Goal: Information Seeking & Learning: Learn about a topic

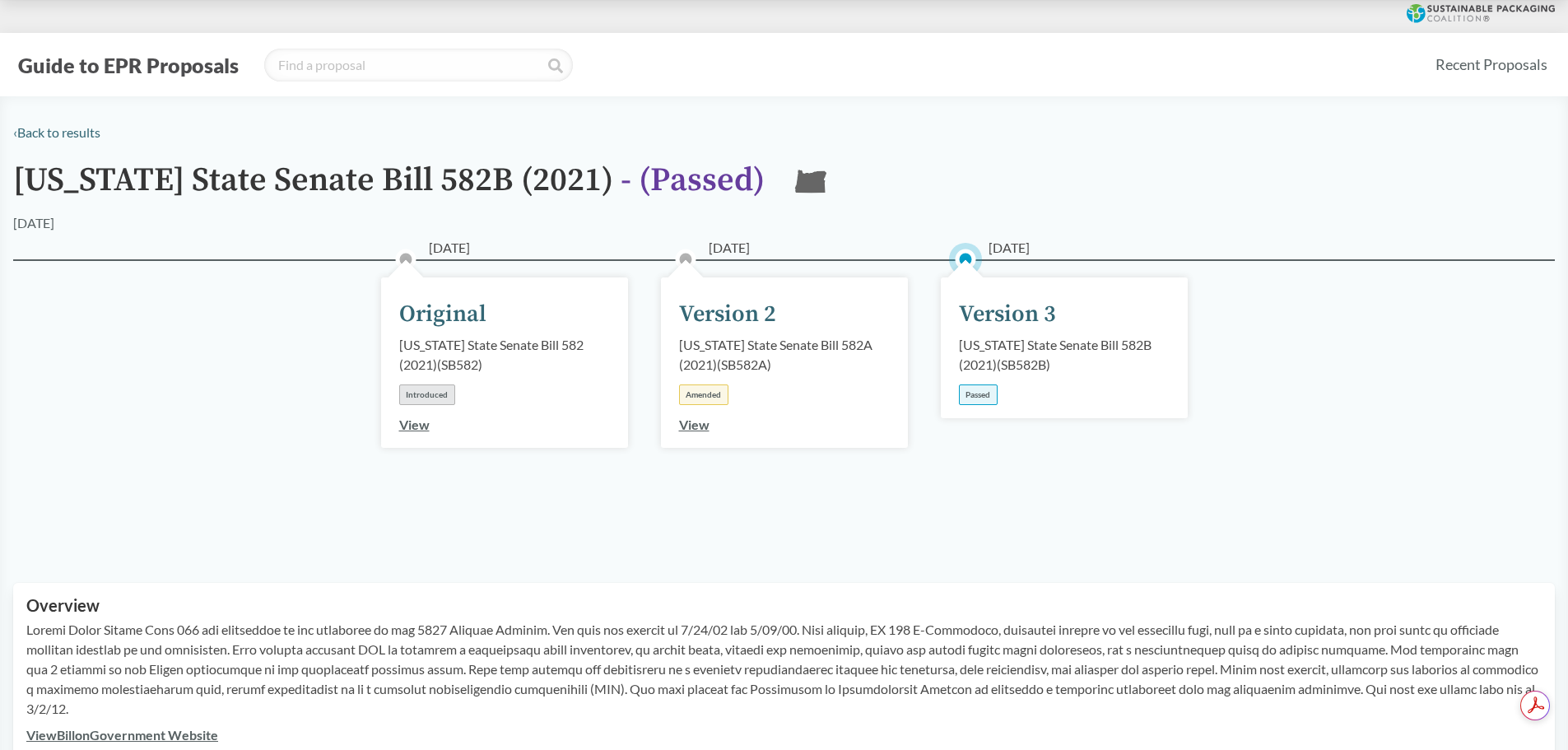
click at [982, 391] on div "Passed" at bounding box center [978, 395] width 39 height 21
click at [1012, 307] on div "Version 3" at bounding box center [1007, 314] width 97 height 35
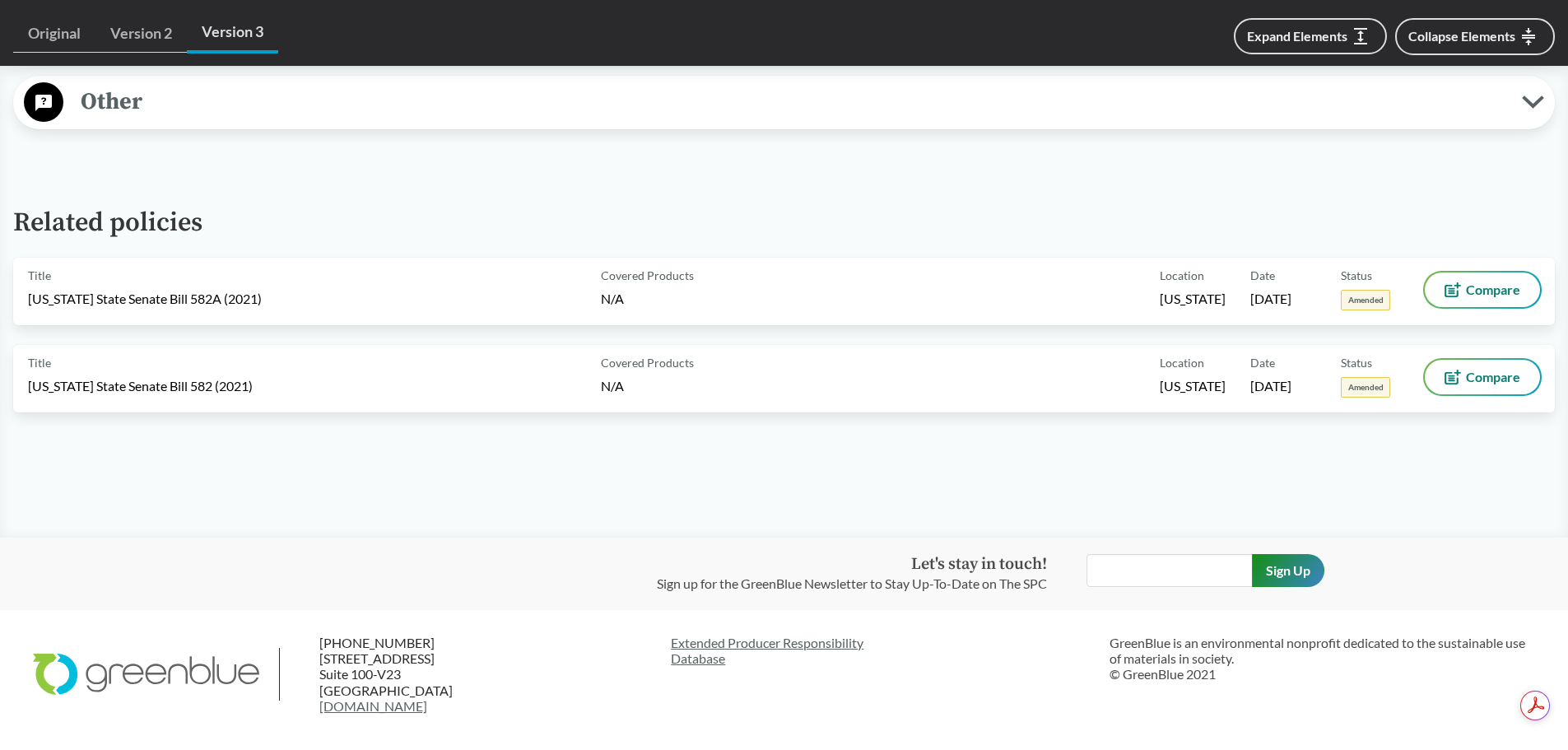
scroll to position [1976, 0]
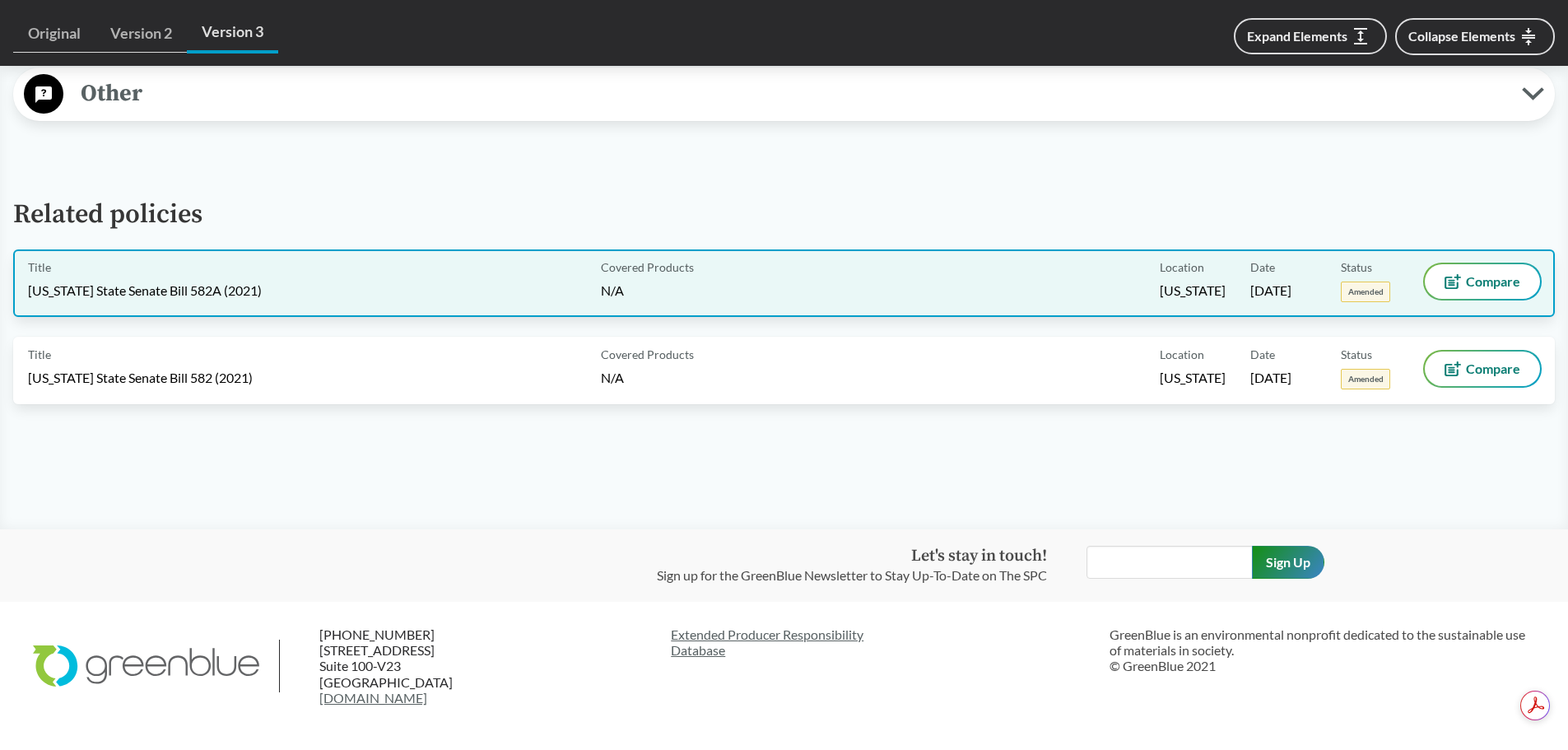
click at [863, 291] on div "Covered Products N/A" at bounding box center [877, 283] width 567 height 38
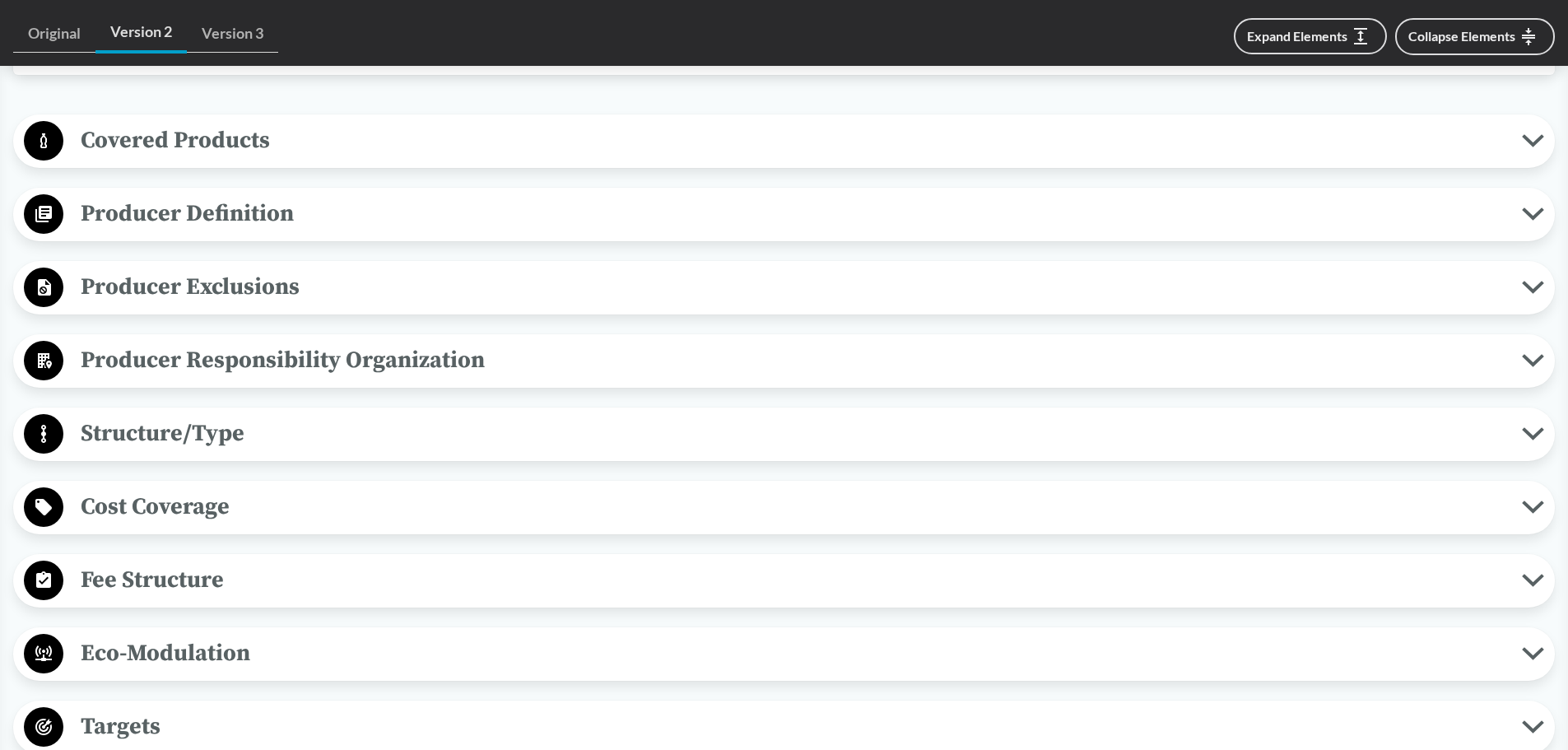
scroll to position [659, 0]
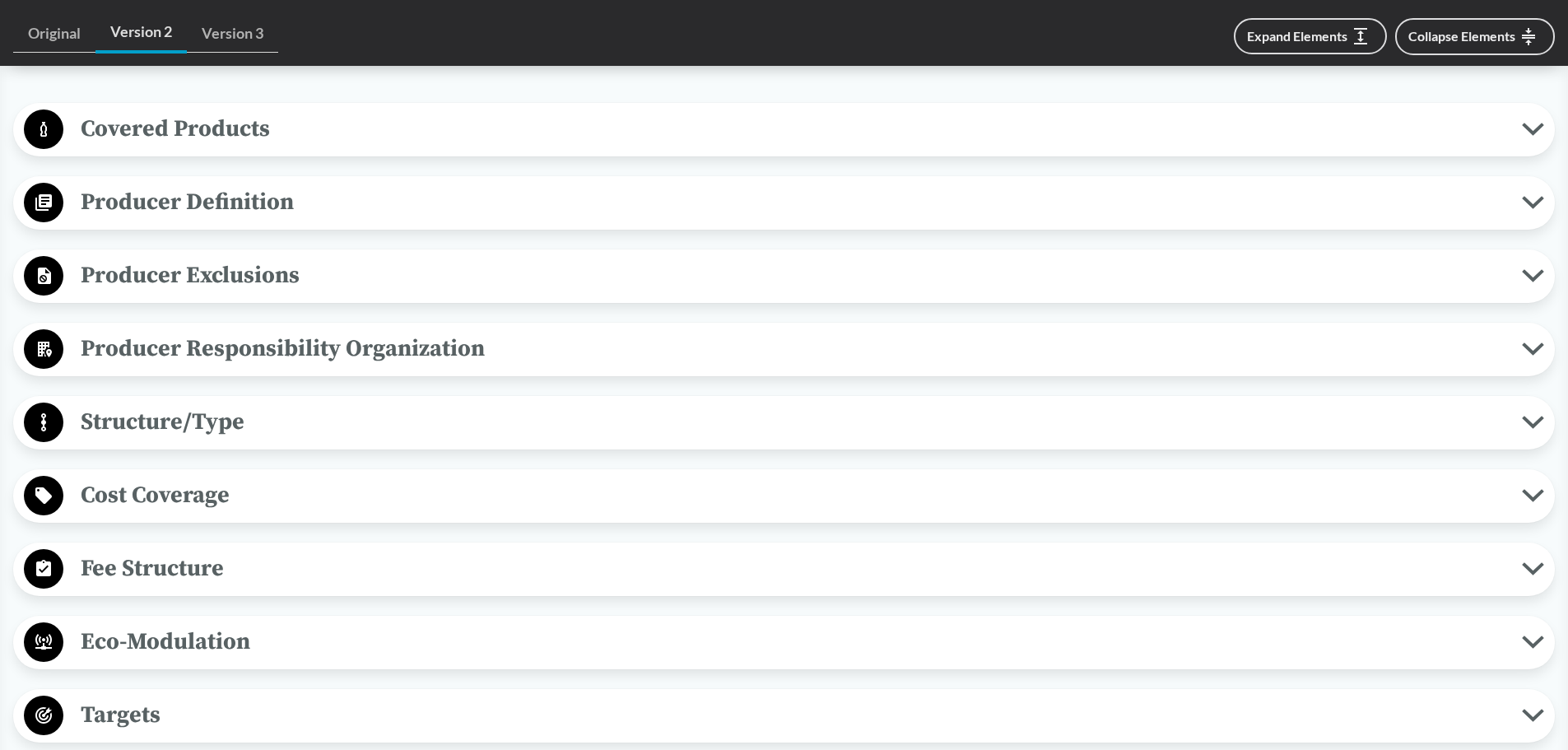
click at [533, 184] on span "Producer Definition" at bounding box center [792, 202] width 1459 height 37
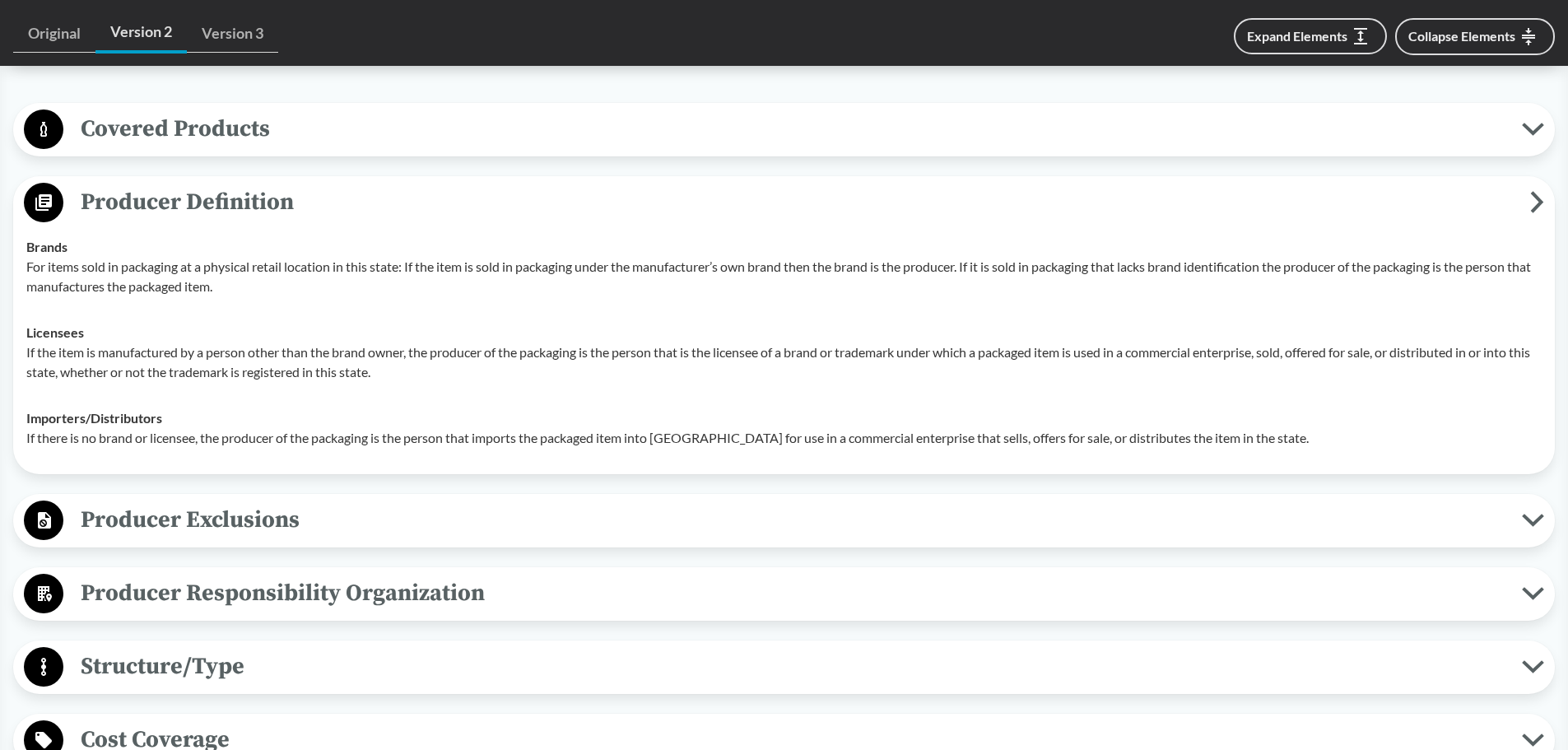
drag, startPoint x: 312, startPoint y: 179, endPoint x: 108, endPoint y: 180, distance: 204.0
click at [108, 184] on span "Producer Definition" at bounding box center [797, 202] width 1466 height 37
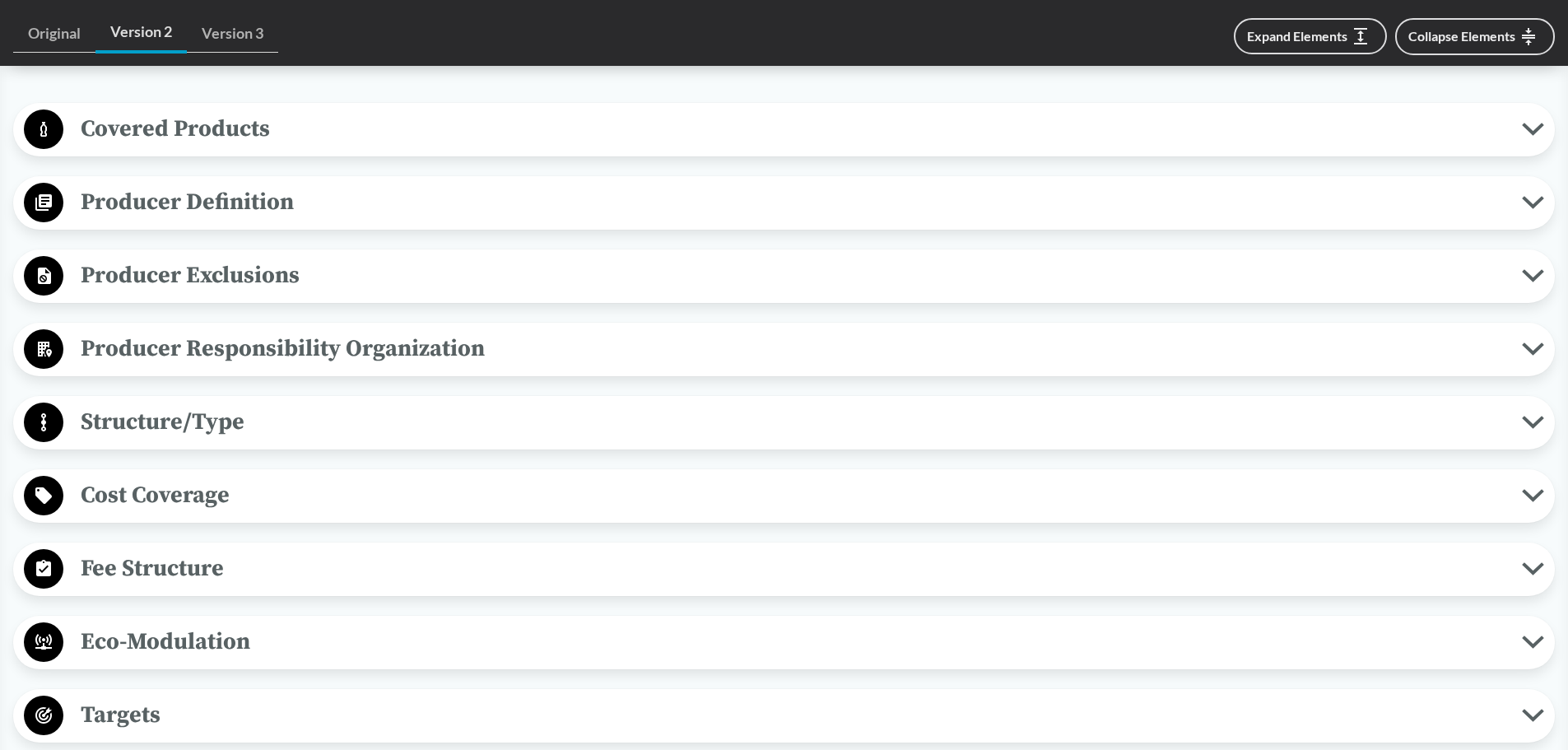
click at [105, 184] on span "Producer Definition" at bounding box center [792, 202] width 1459 height 37
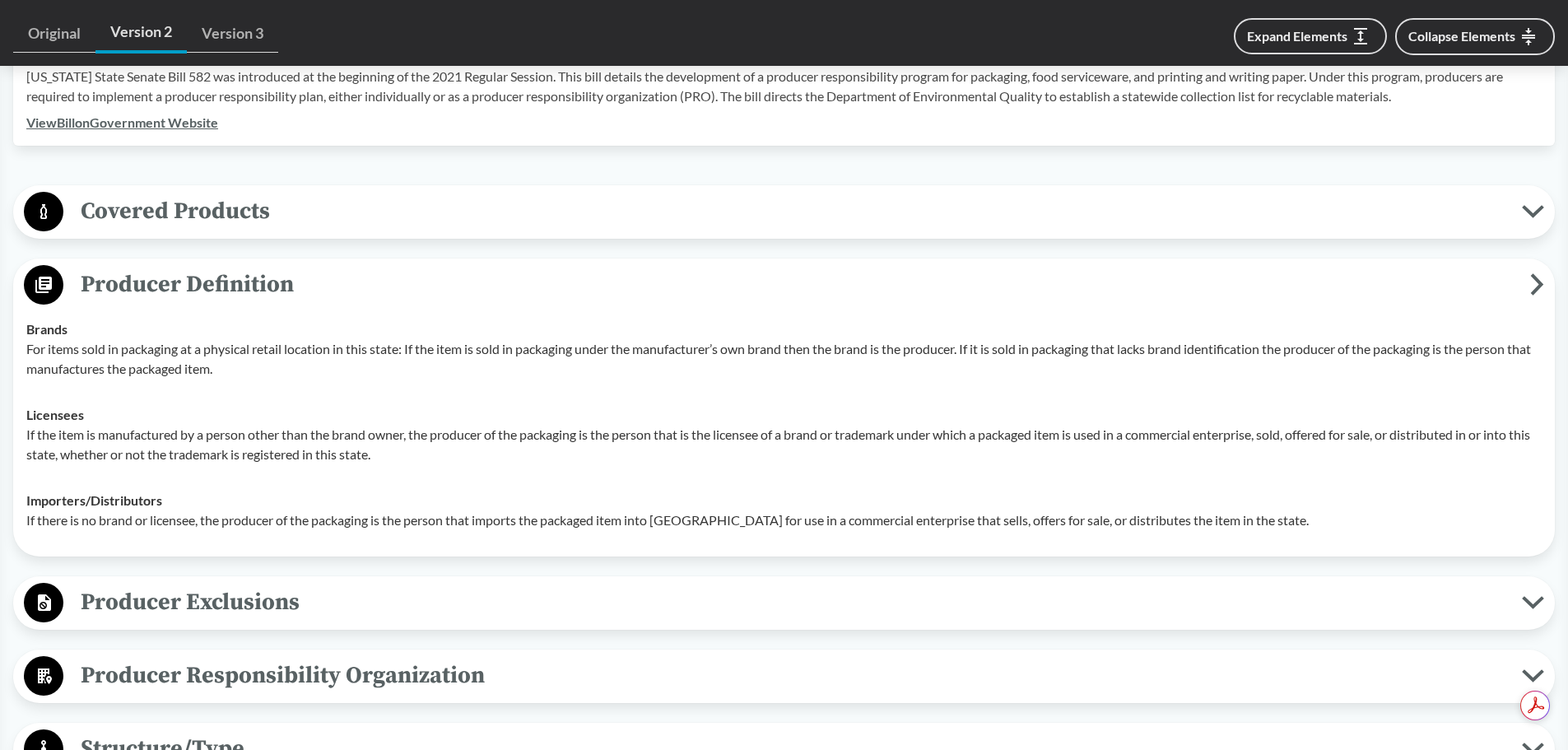
scroll to position [0, 0]
click at [301, 589] on span "Producer Exclusions" at bounding box center [792, 602] width 1459 height 37
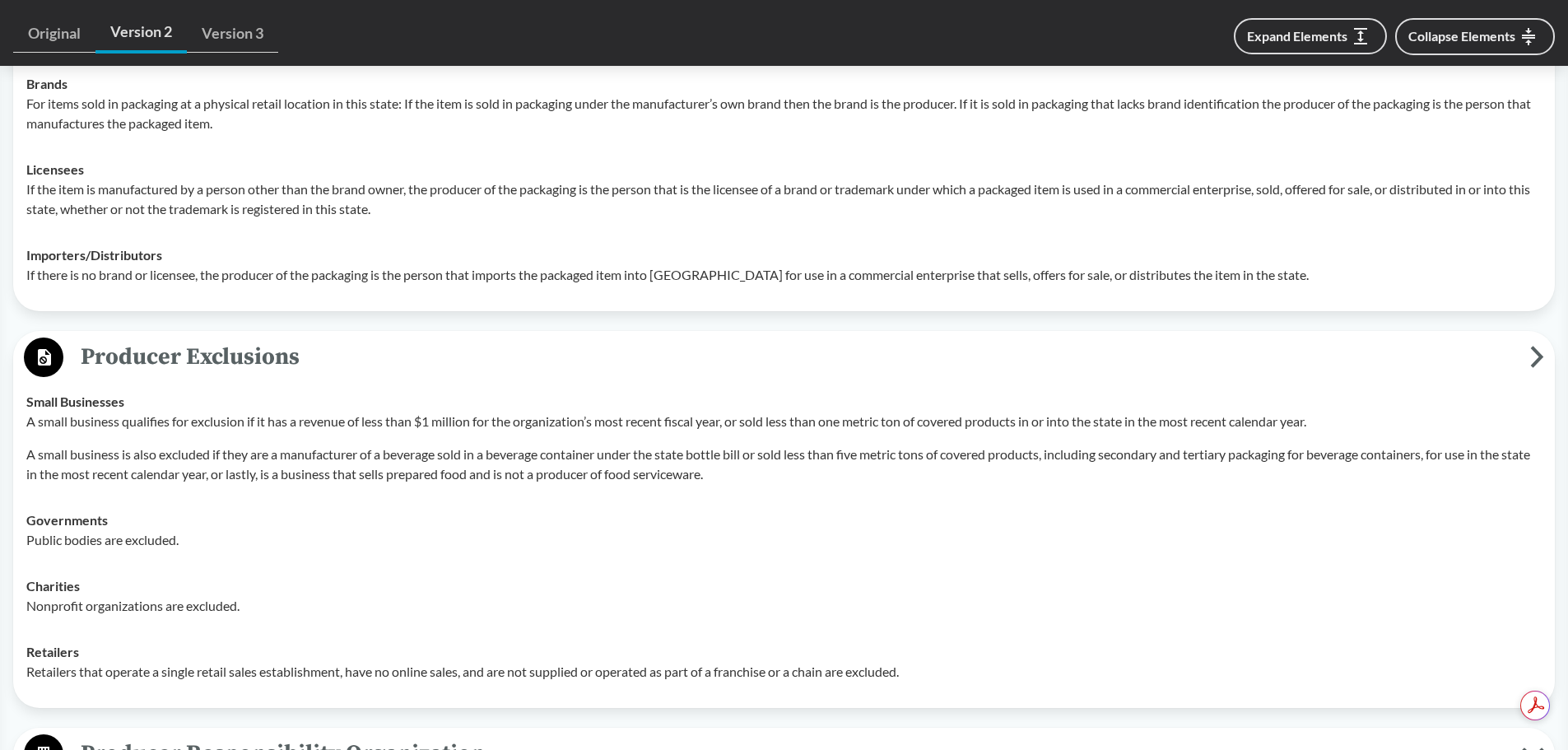
scroll to position [824, 0]
click at [283, 342] on span "Producer Exclusions" at bounding box center [797, 355] width 1466 height 37
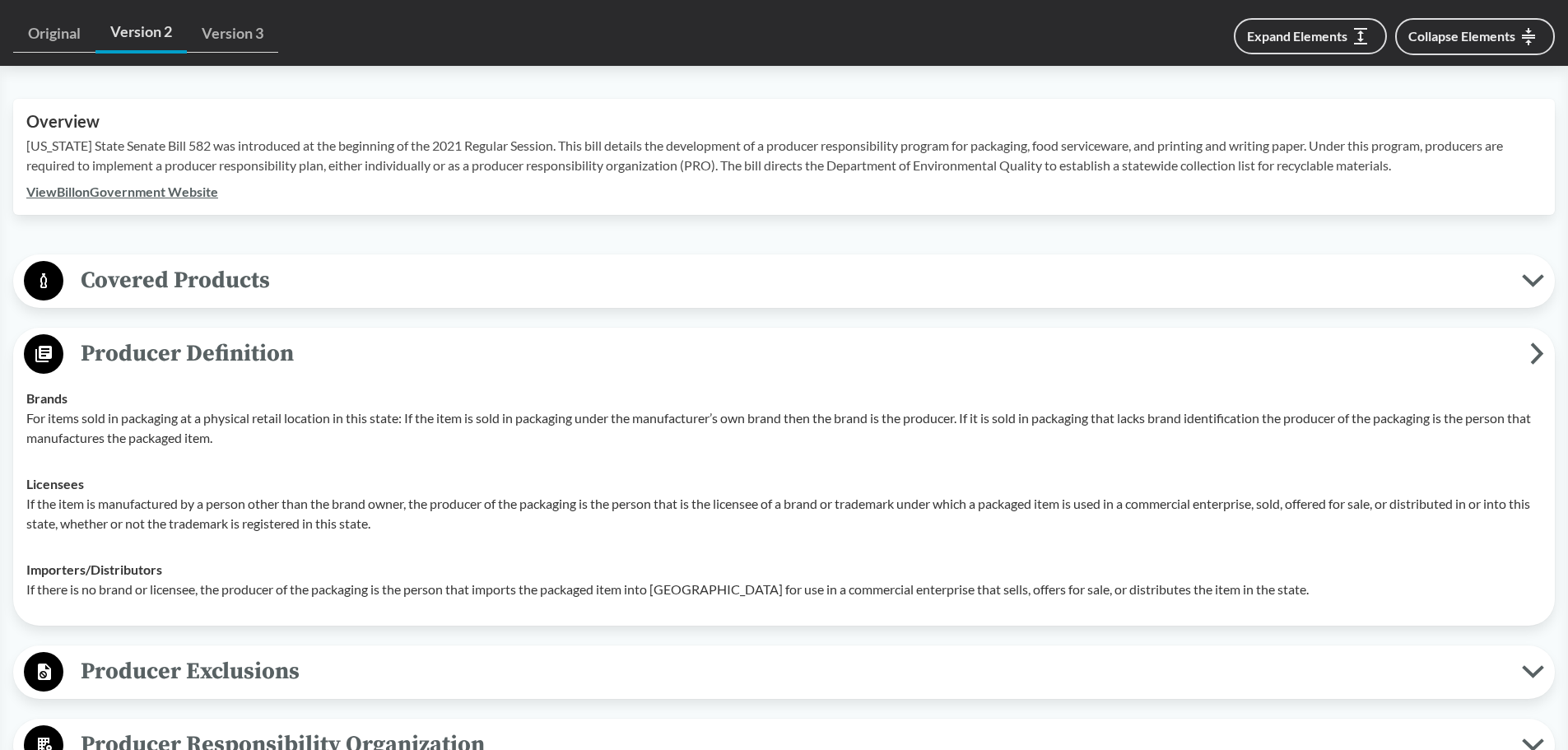
scroll to position [659, 0]
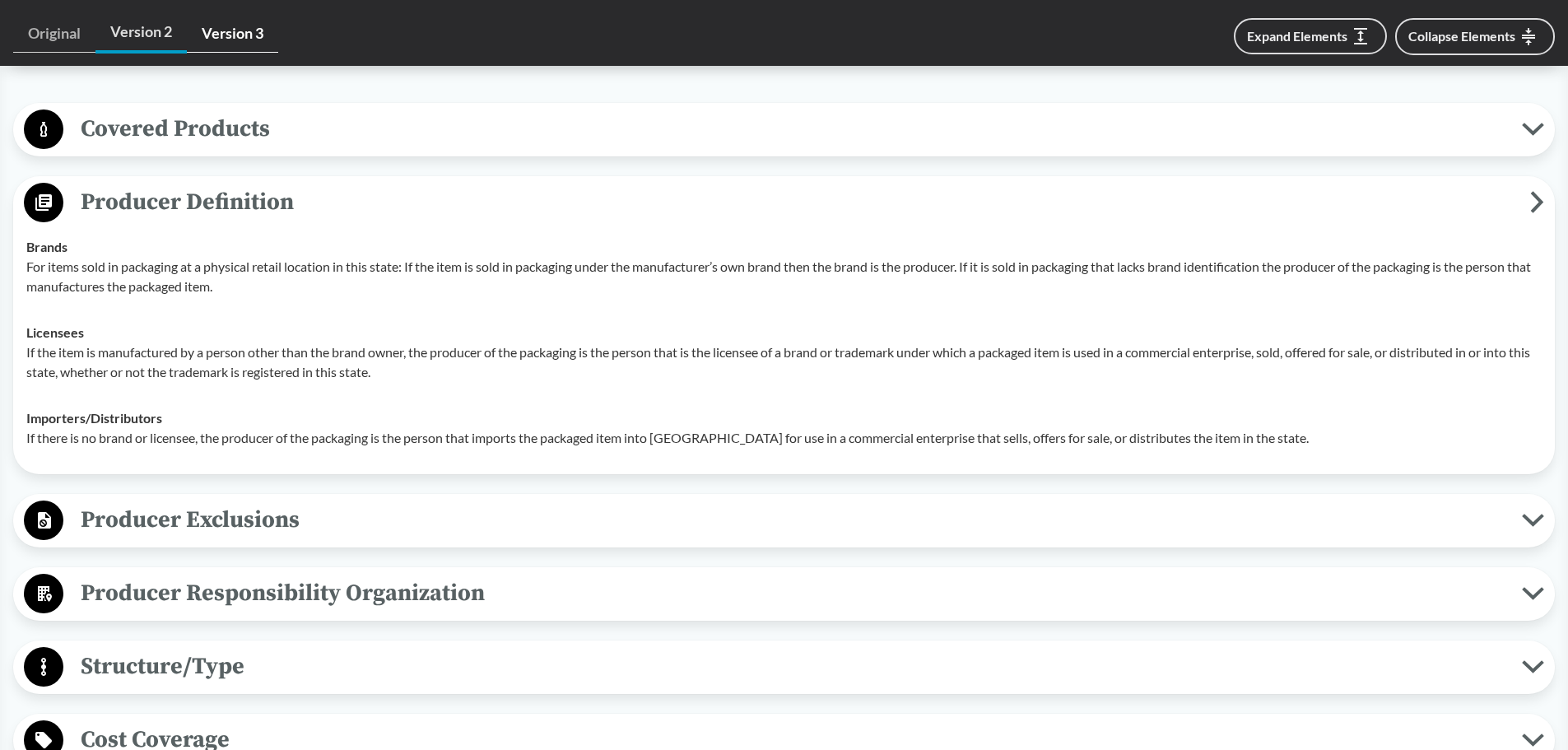
click at [238, 28] on link "Version 3" at bounding box center [232, 34] width 91 height 38
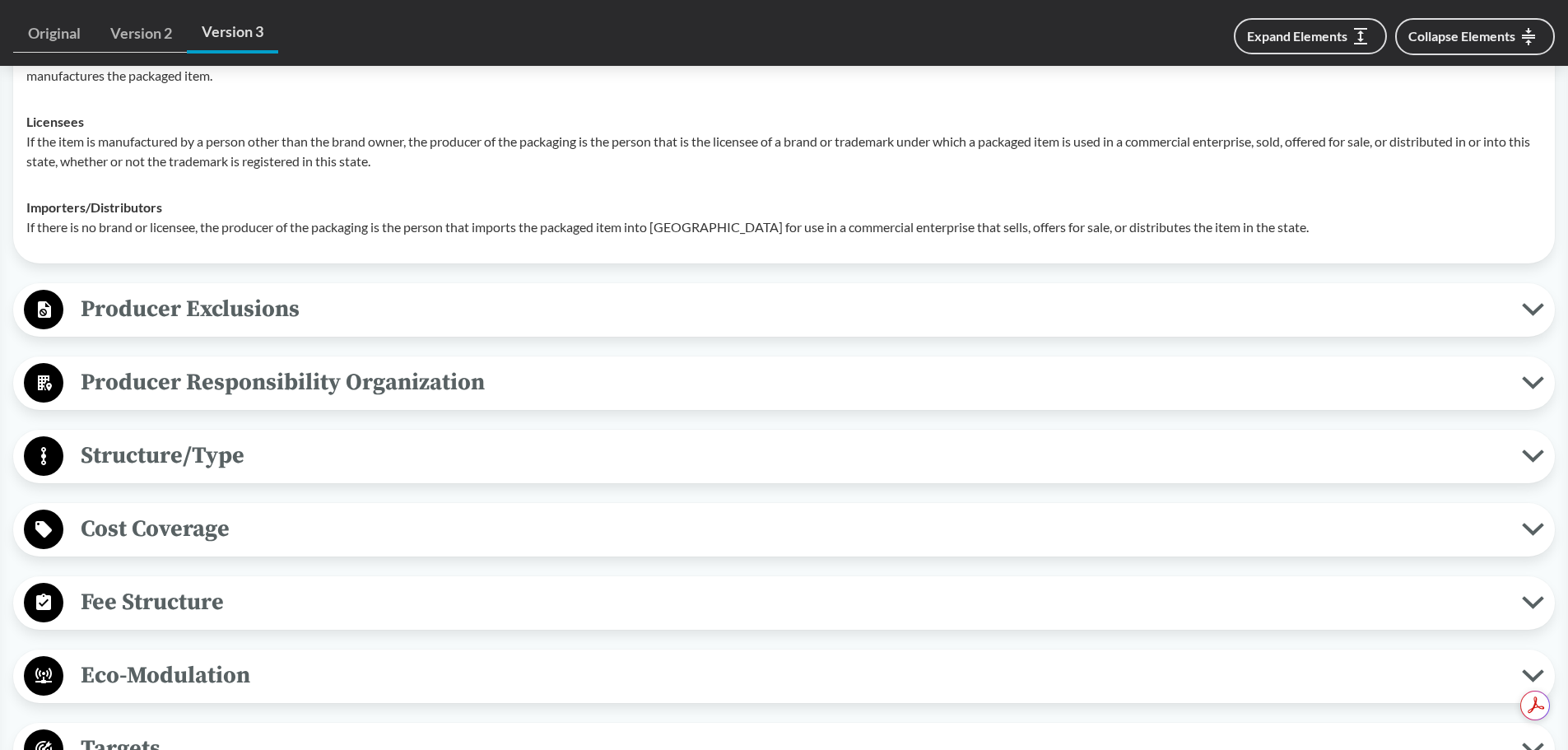
click at [627, 505] on div "Cost Coverage Operational Costs The cost coverage must support the PRO’s obliga…" at bounding box center [784, 530] width 1542 height 54
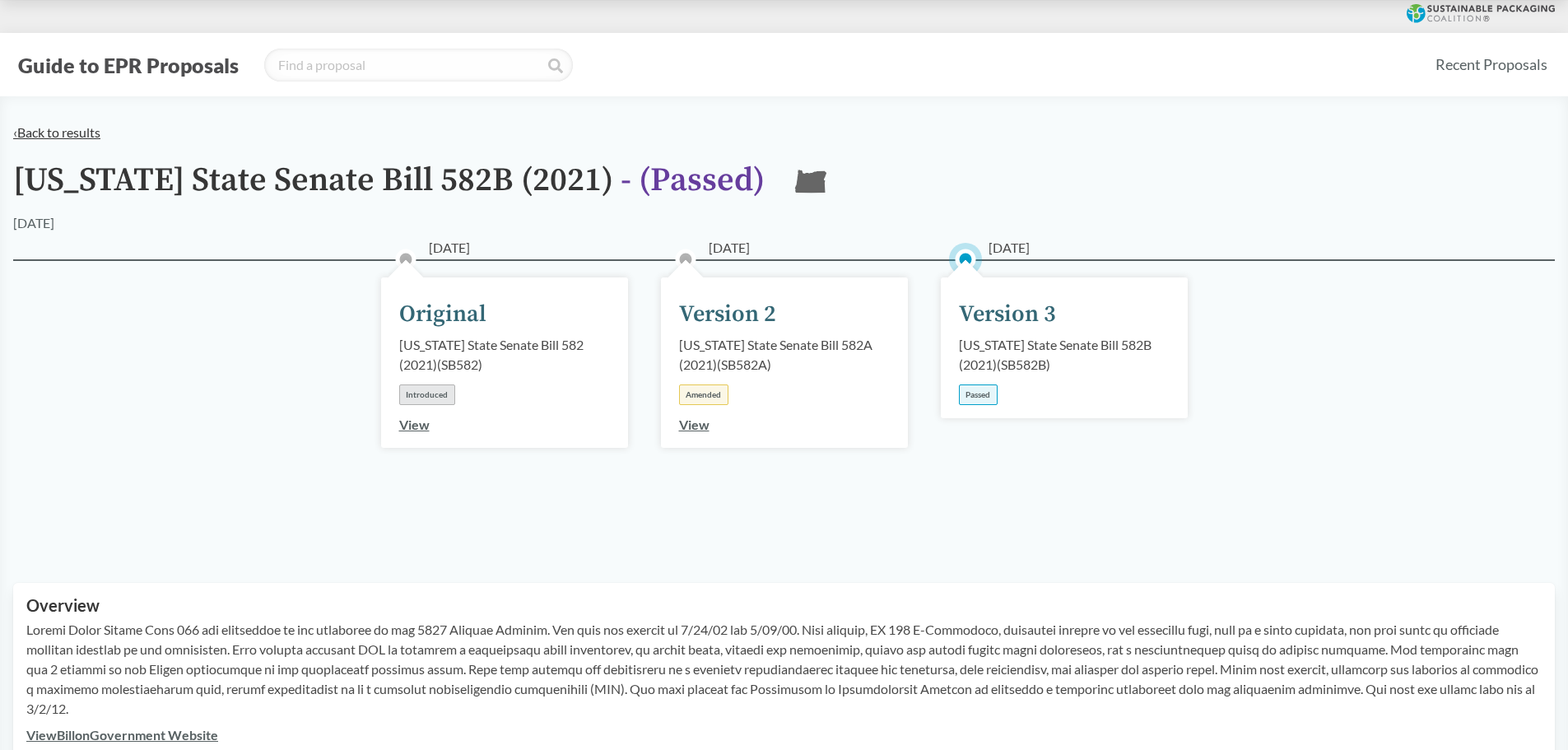
click at [19, 134] on link "‹ Back to results" at bounding box center [56, 132] width 88 height 16
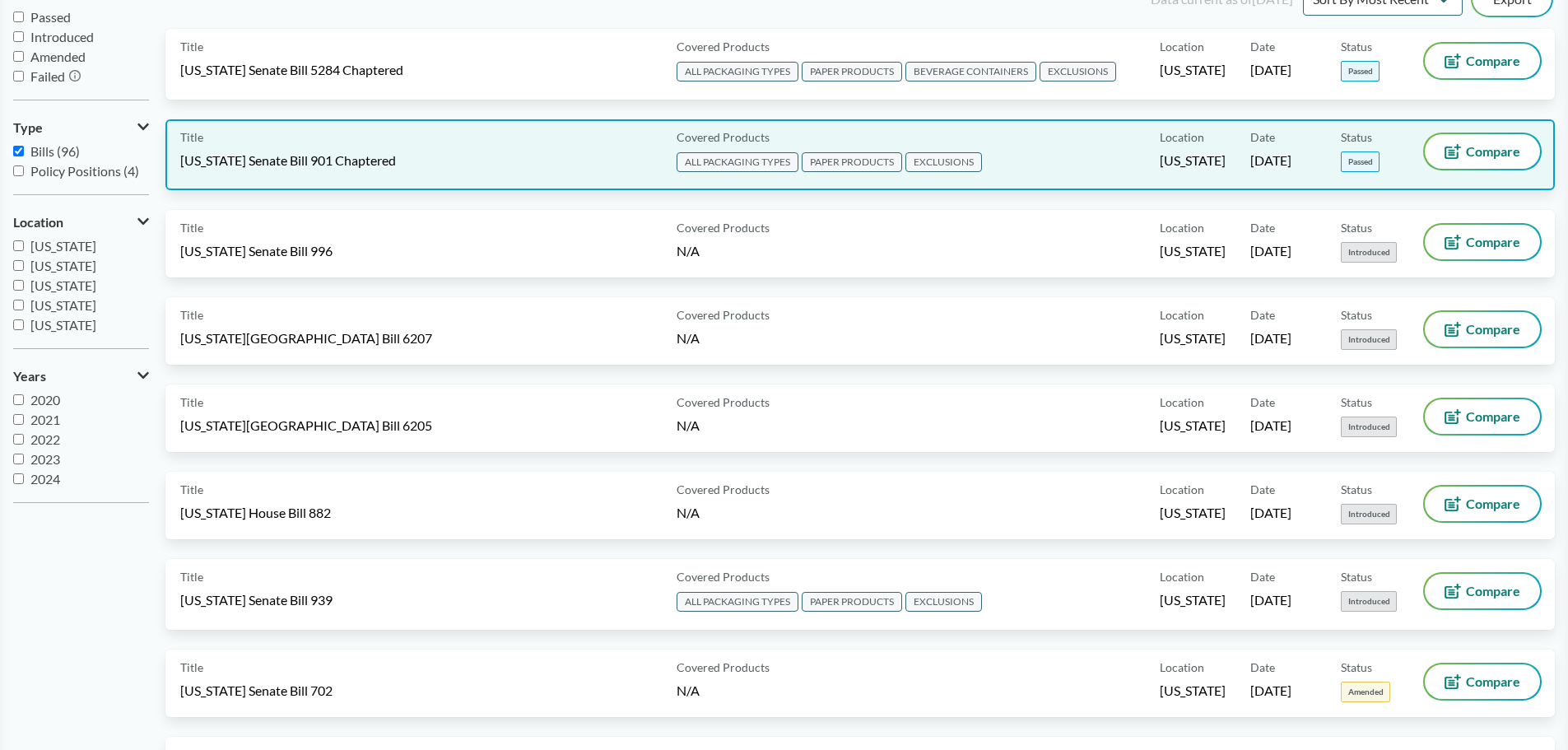
scroll to position [165, 0]
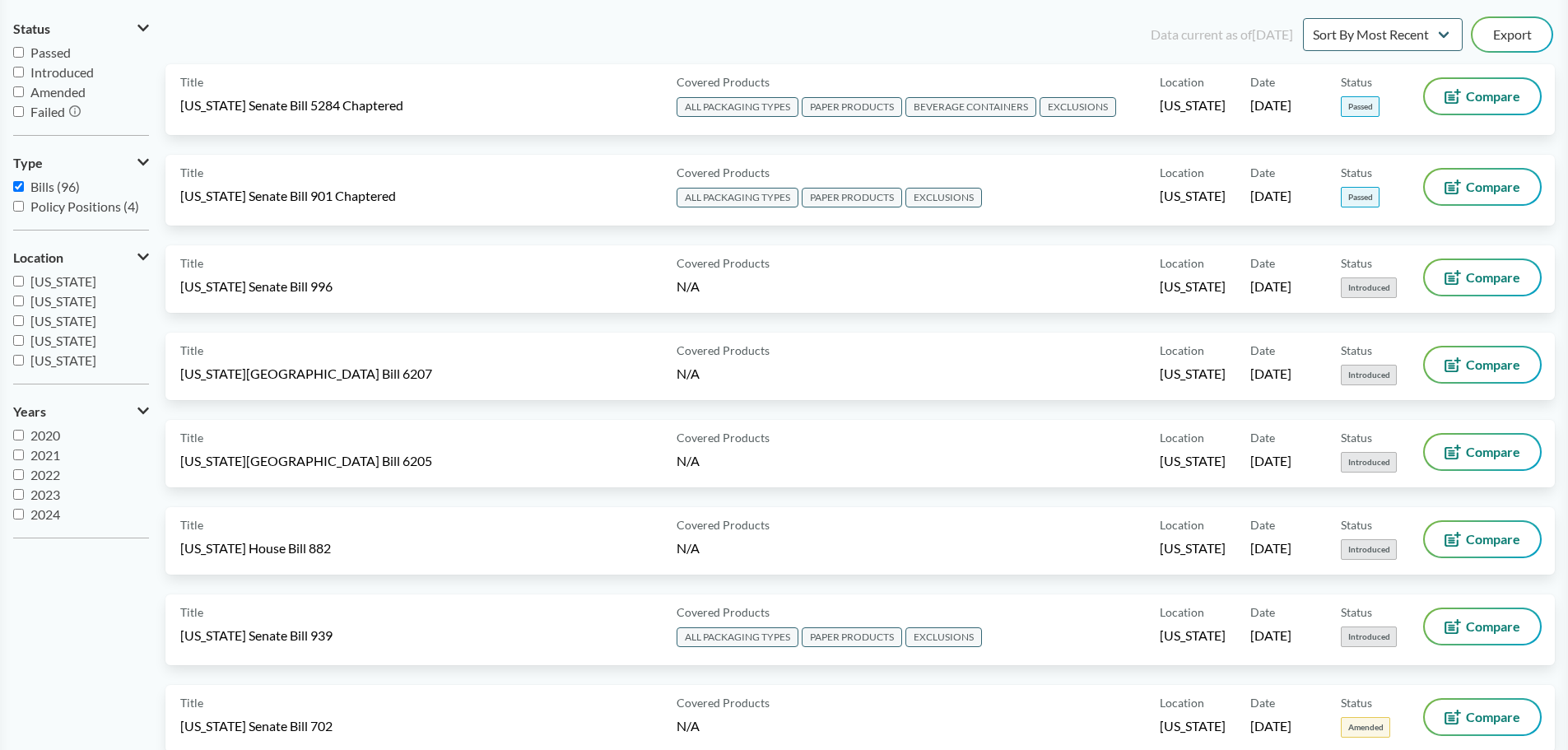
click at [43, 57] on span "Passed" at bounding box center [50, 52] width 40 height 16
click at [24, 57] on input "Passed" at bounding box center [18, 52] width 10 height 10
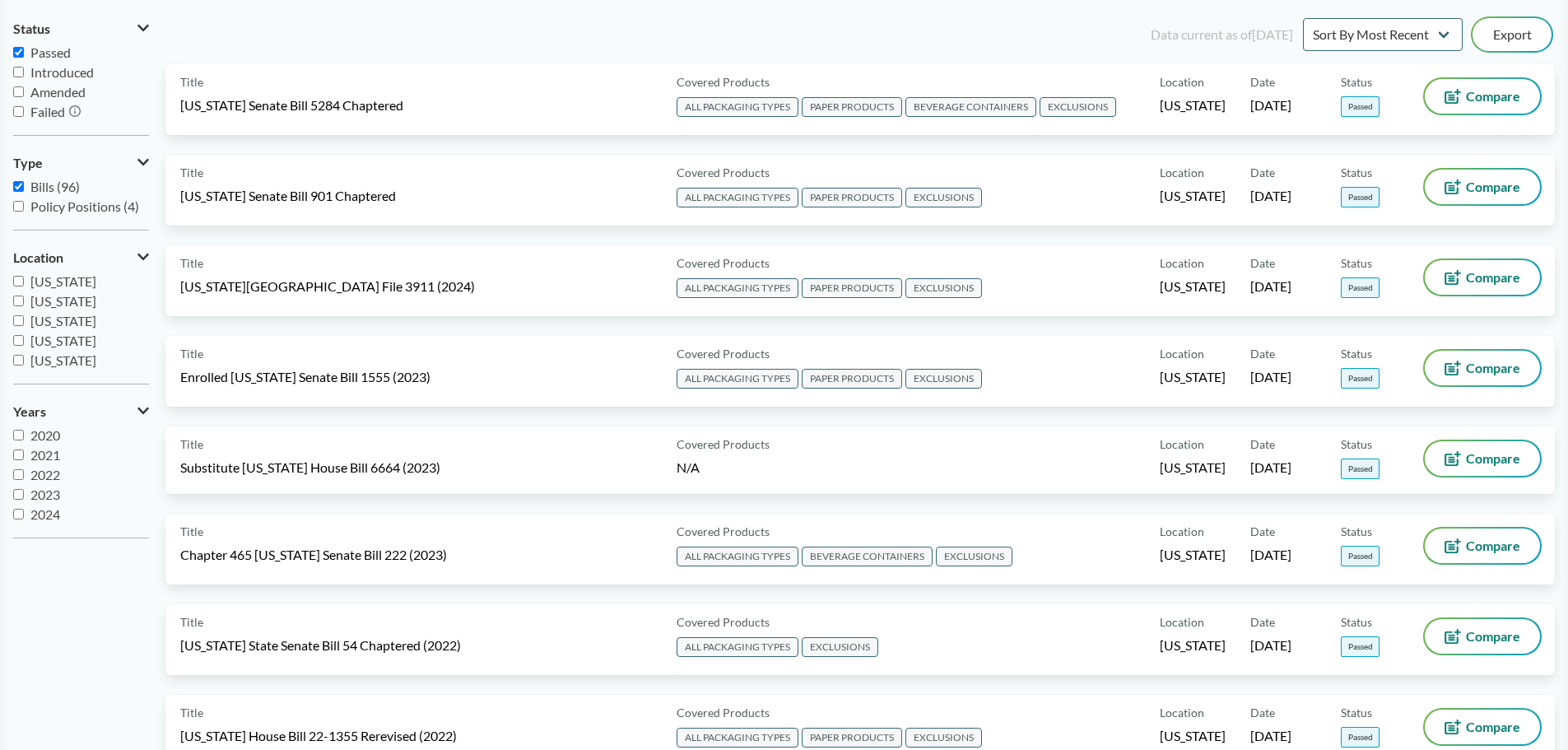
click at [51, 59] on span "Passed" at bounding box center [50, 52] width 40 height 16
click at [24, 57] on input "Passed" at bounding box center [18, 52] width 10 height 10
checkbox input "false"
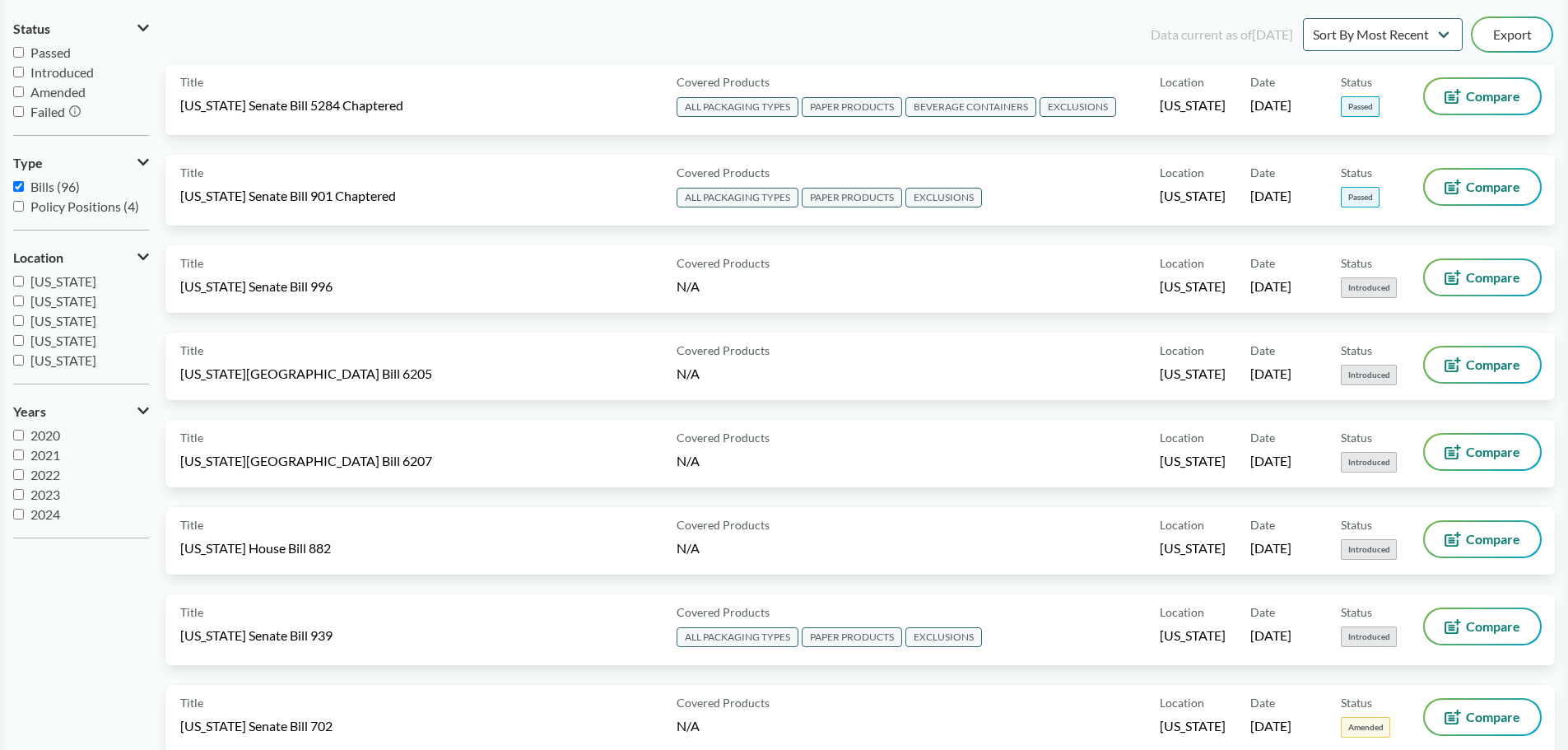
click at [41, 115] on span "Failed" at bounding box center [48, 112] width 35 height 16
click at [24, 115] on input "Failed" at bounding box center [18, 111] width 10 height 10
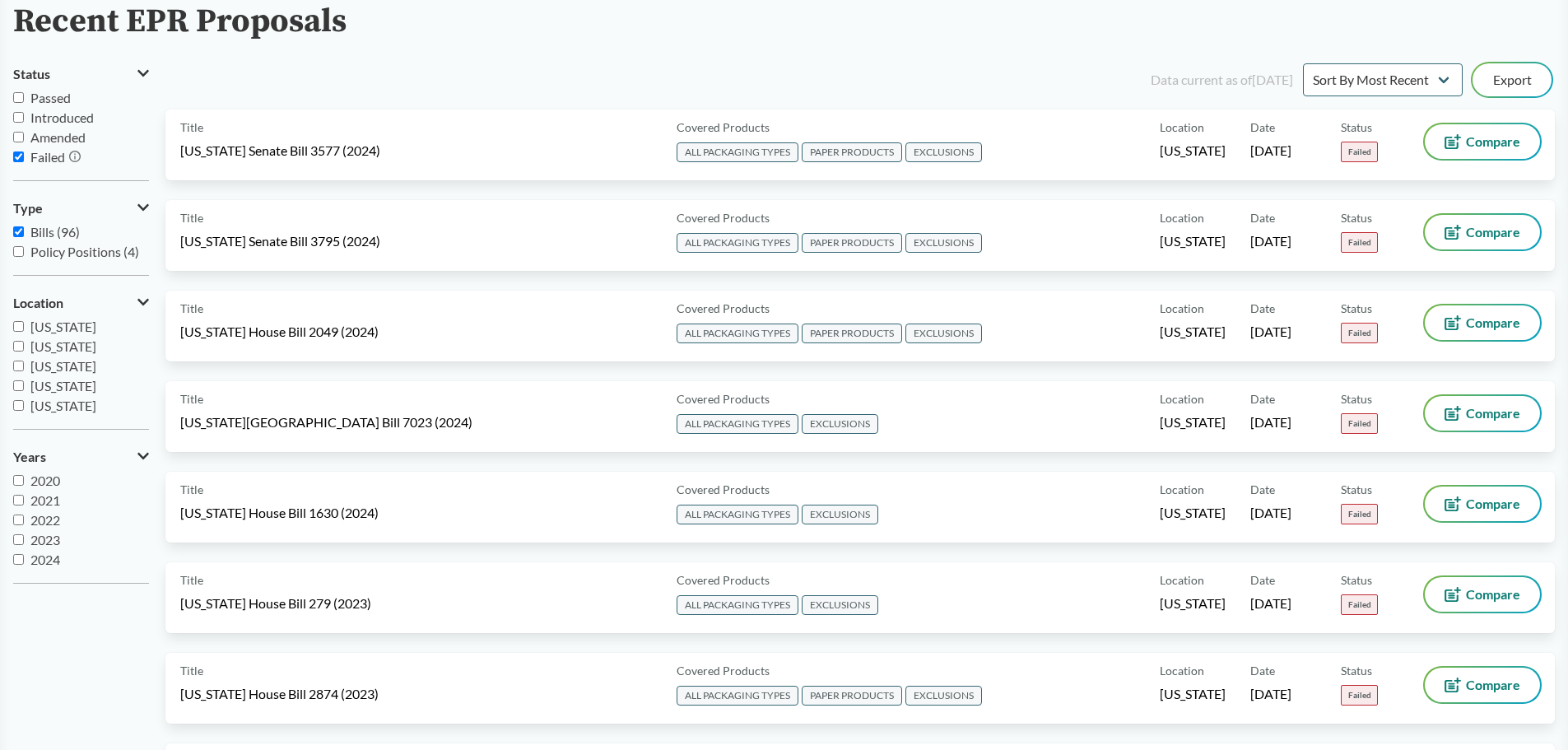
scroll to position [0, 0]
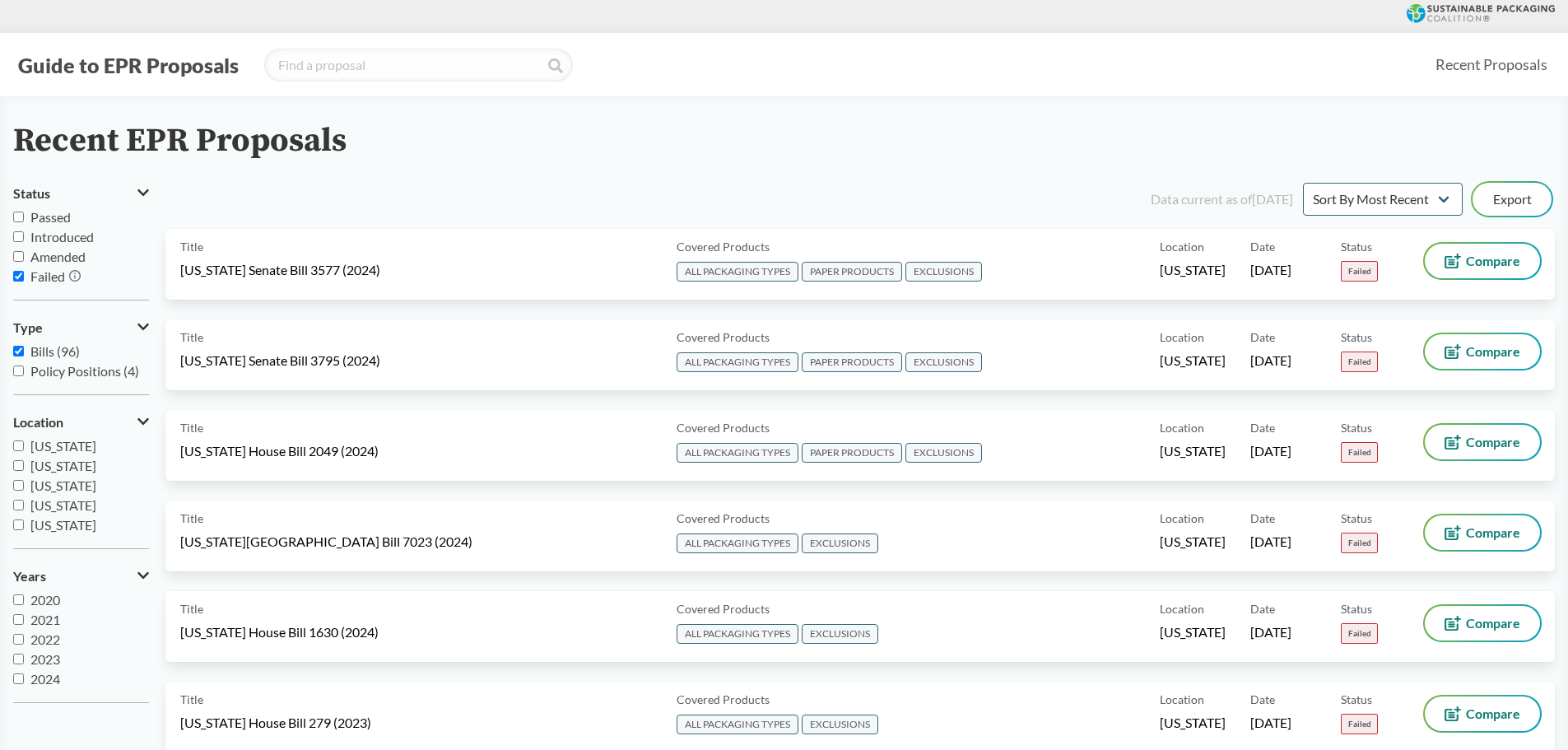
click at [43, 280] on span "Failed" at bounding box center [48, 276] width 35 height 16
click at [24, 280] on input "Failed" at bounding box center [18, 276] width 10 height 10
checkbox input "false"
click at [62, 217] on span "Passed" at bounding box center [50, 217] width 40 height 16
click at [24, 217] on input "Passed" at bounding box center [18, 217] width 10 height 10
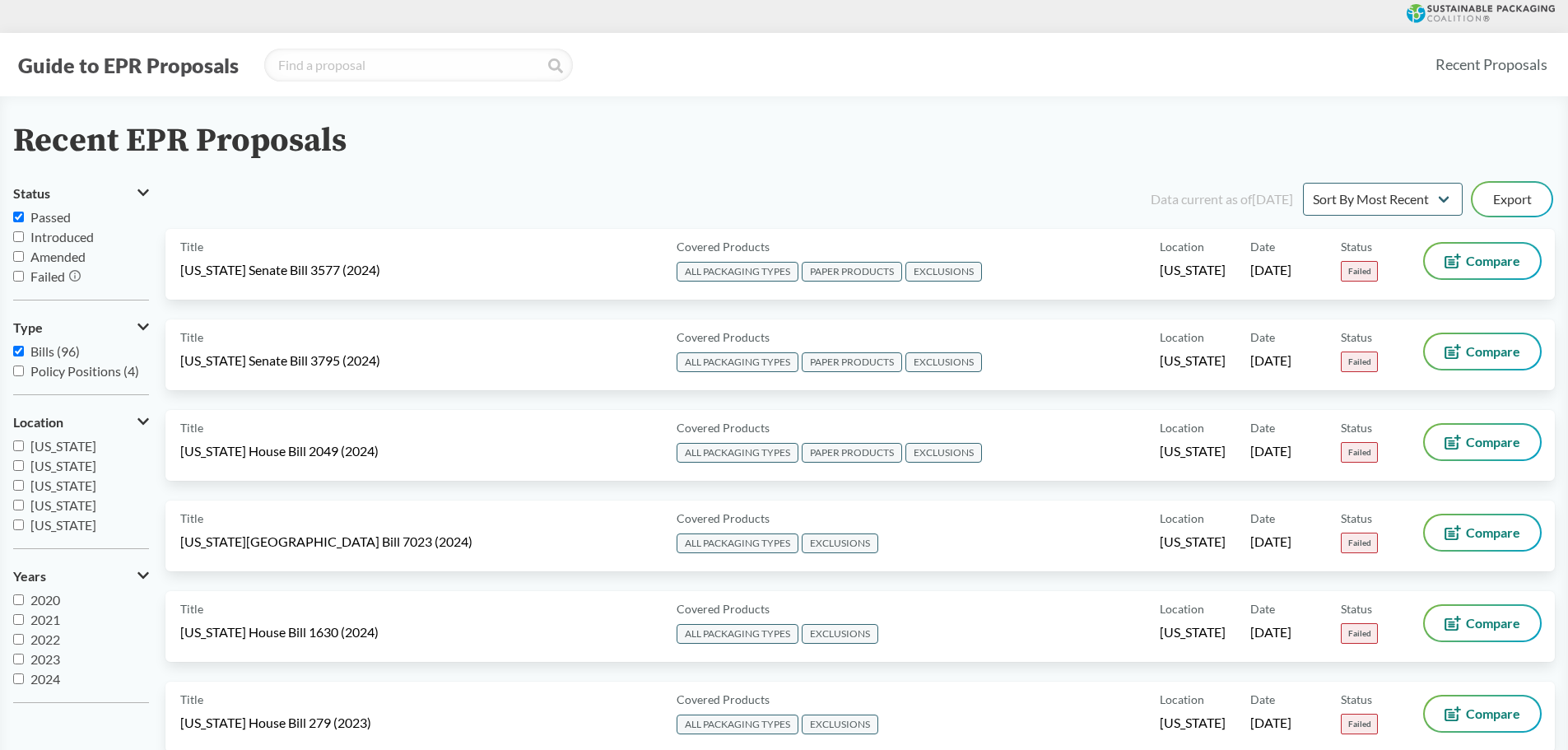
checkbox input "true"
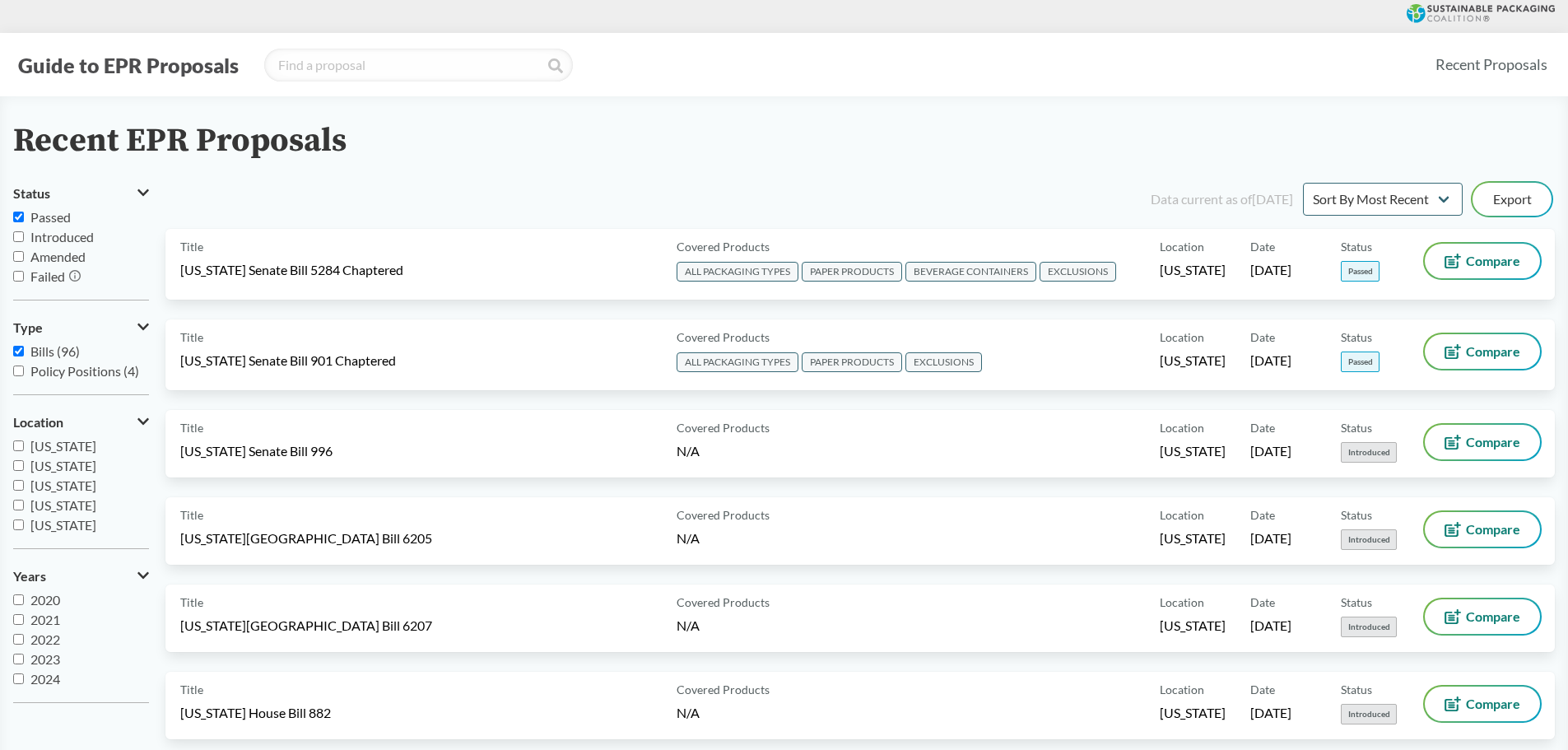
click at [60, 260] on span "Amended" at bounding box center [58, 256] width 56 height 16
click at [24, 260] on input "Amended" at bounding box center [18, 256] width 10 height 10
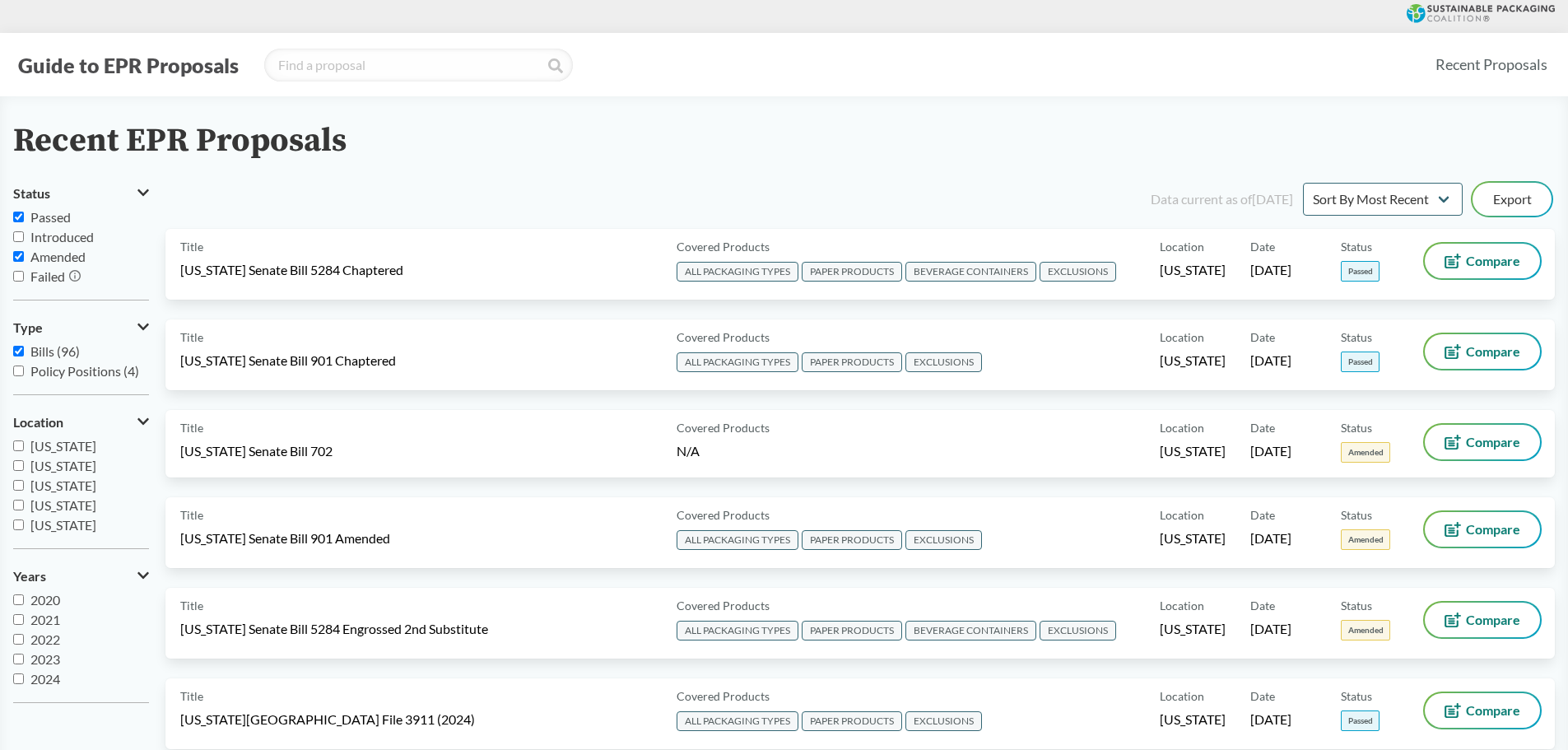
click at [54, 260] on span "Amended" at bounding box center [58, 256] width 56 height 16
click at [24, 260] on input "Amended" at bounding box center [18, 256] width 10 height 10
checkbox input "false"
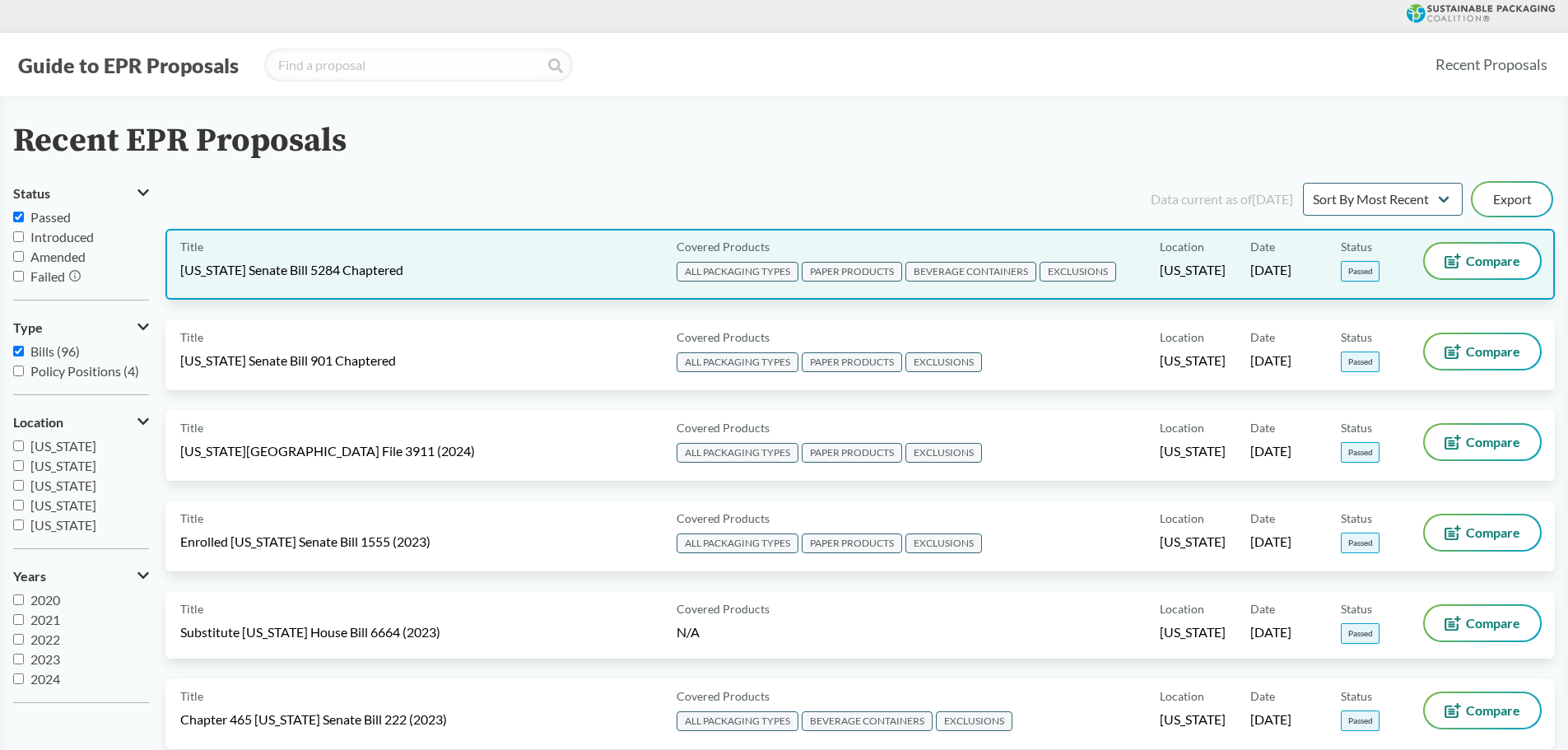
click at [1044, 253] on div "Covered Products ALL PACKAGING TYPES PAPER PRODUCTS BEVERAGE CONTAINERS EXCLUSI…" at bounding box center [915, 264] width 489 height 41
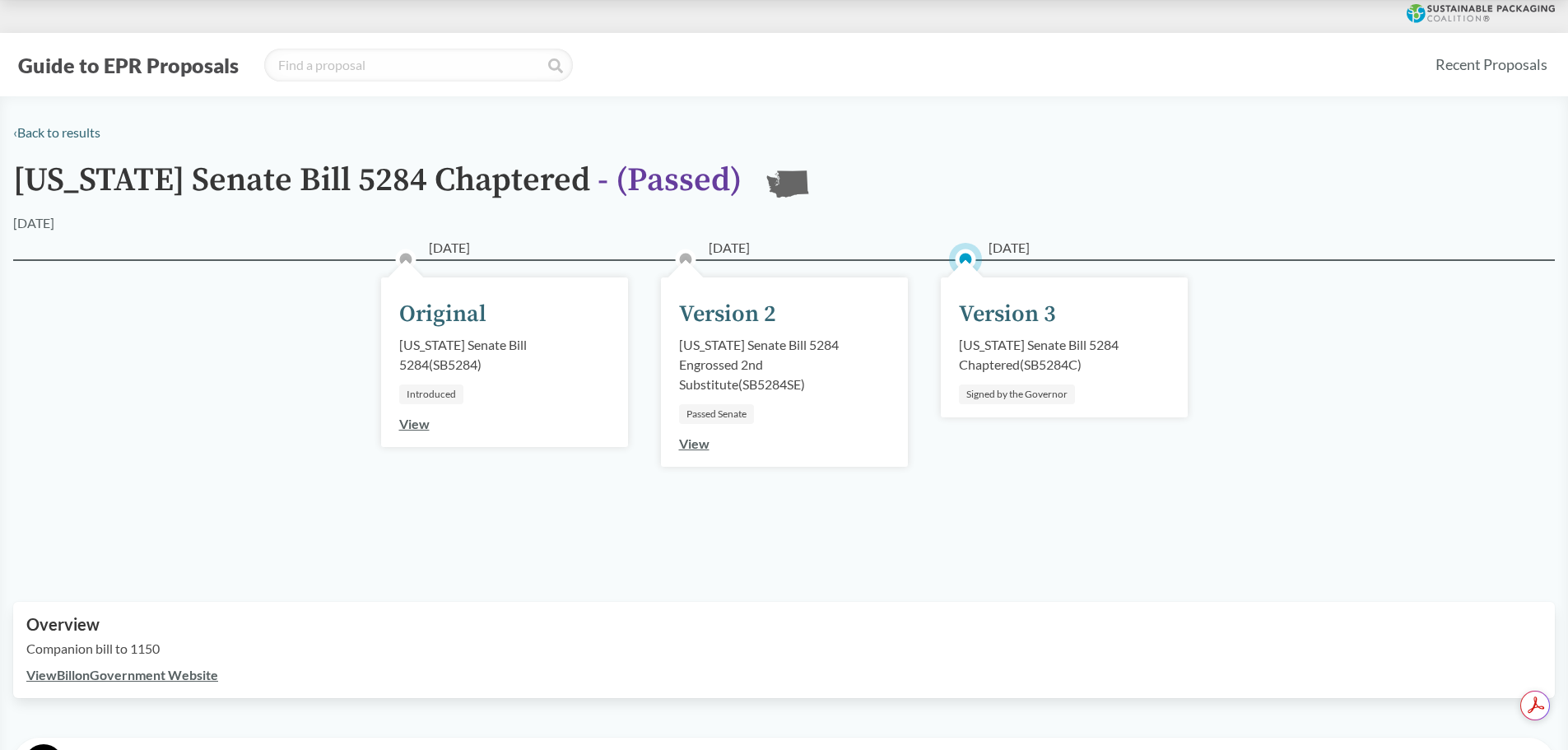
click at [1037, 300] on div "Version 3" at bounding box center [1007, 314] width 97 height 35
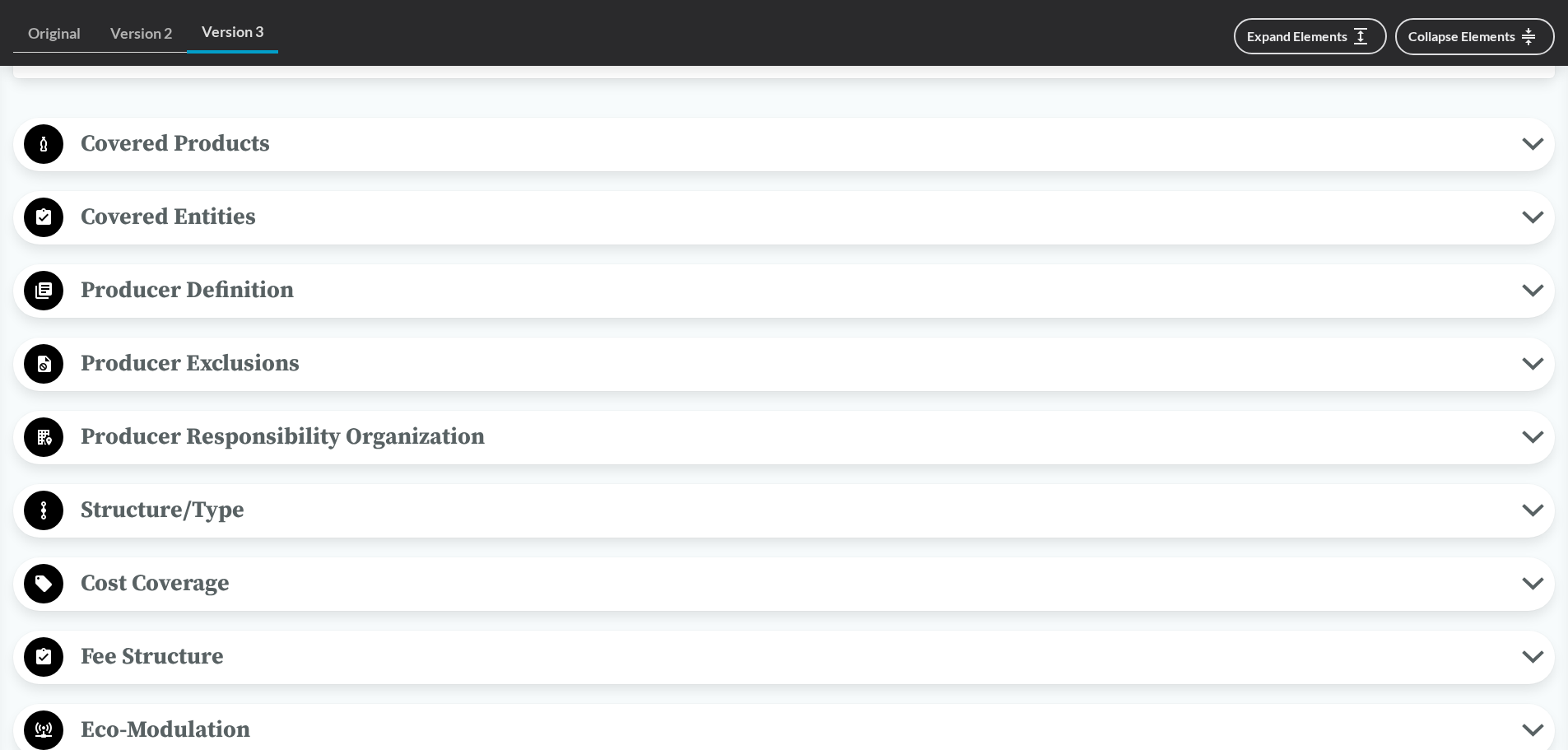
scroll to position [741, 0]
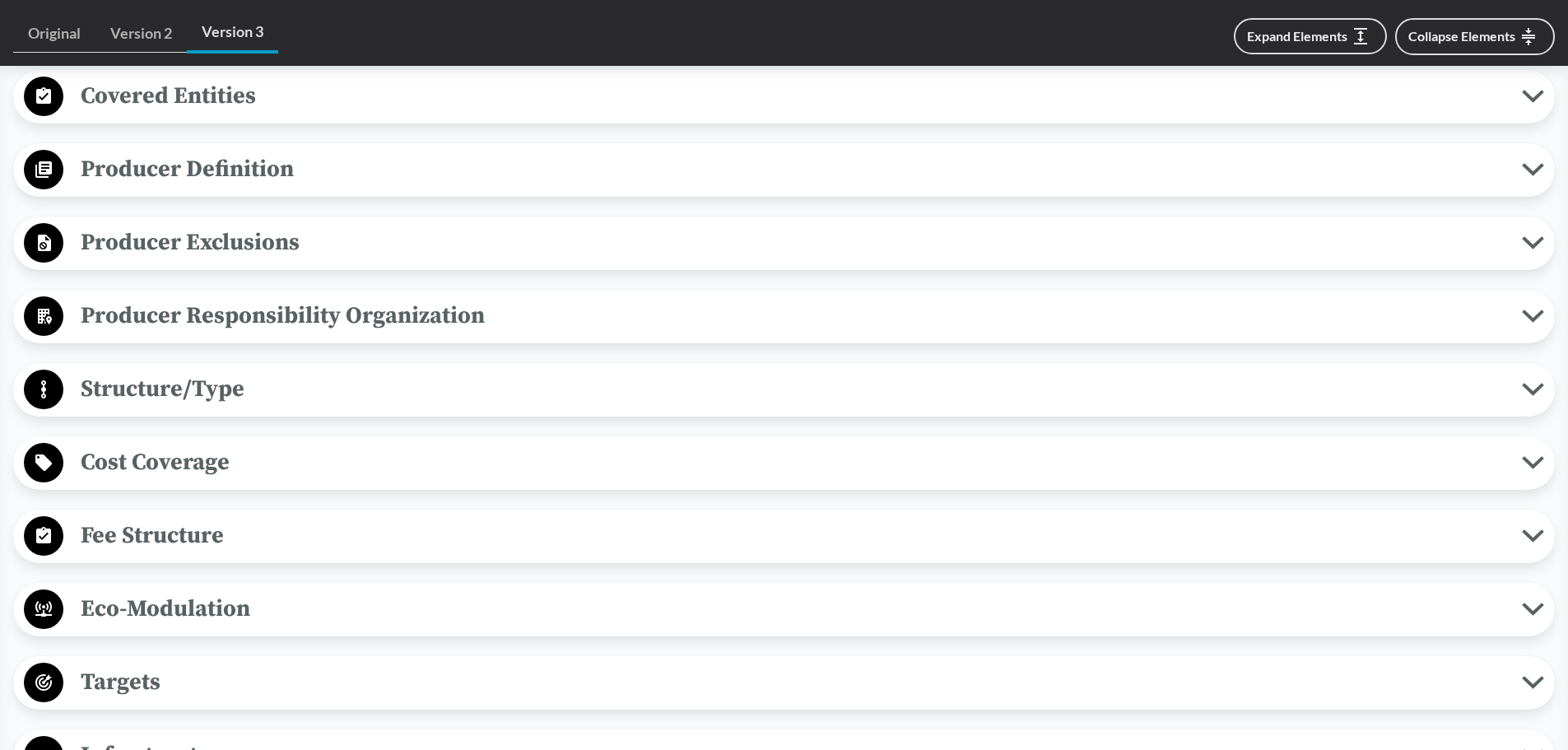
click at [423, 163] on span "Producer Definition" at bounding box center [792, 169] width 1459 height 37
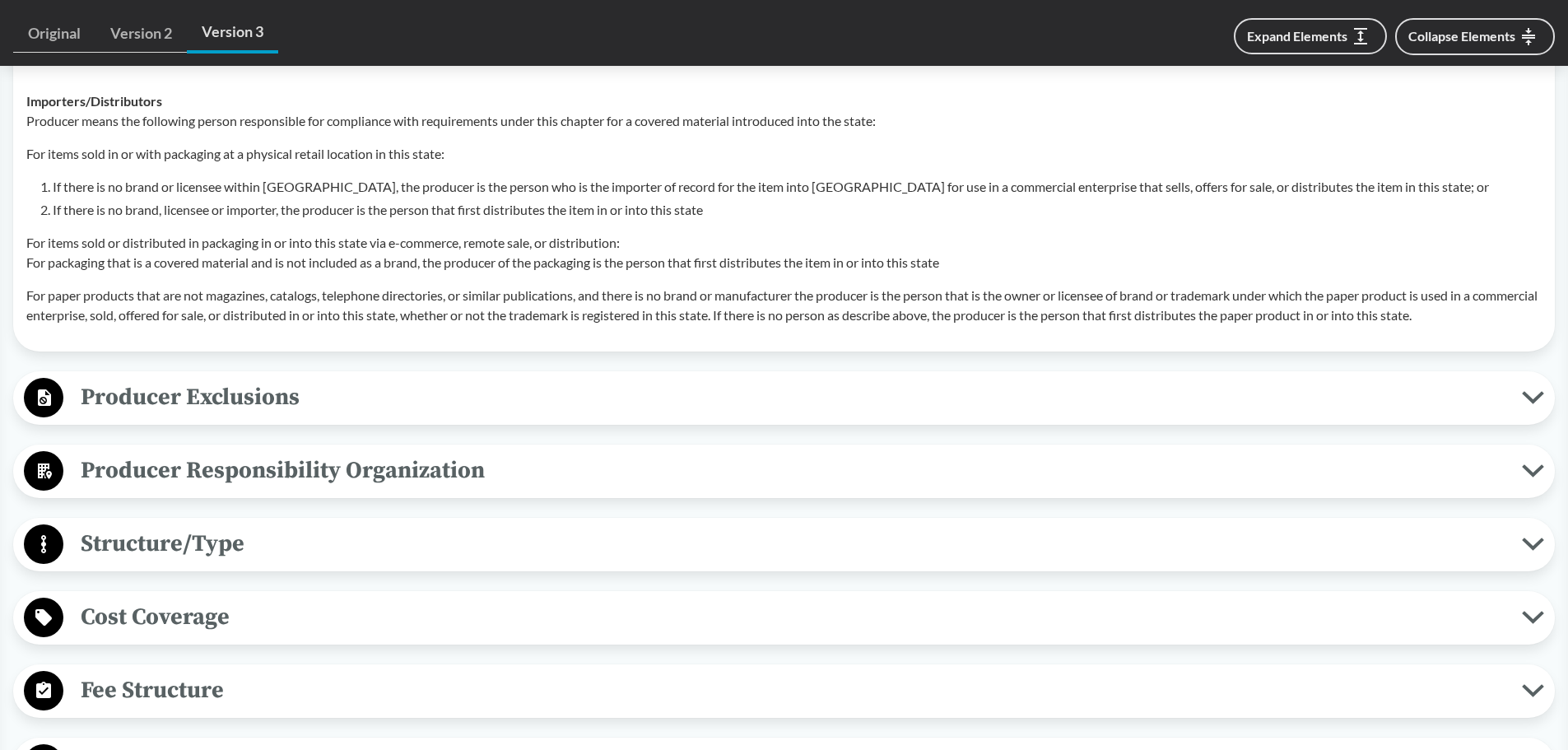
scroll to position [1564, 0]
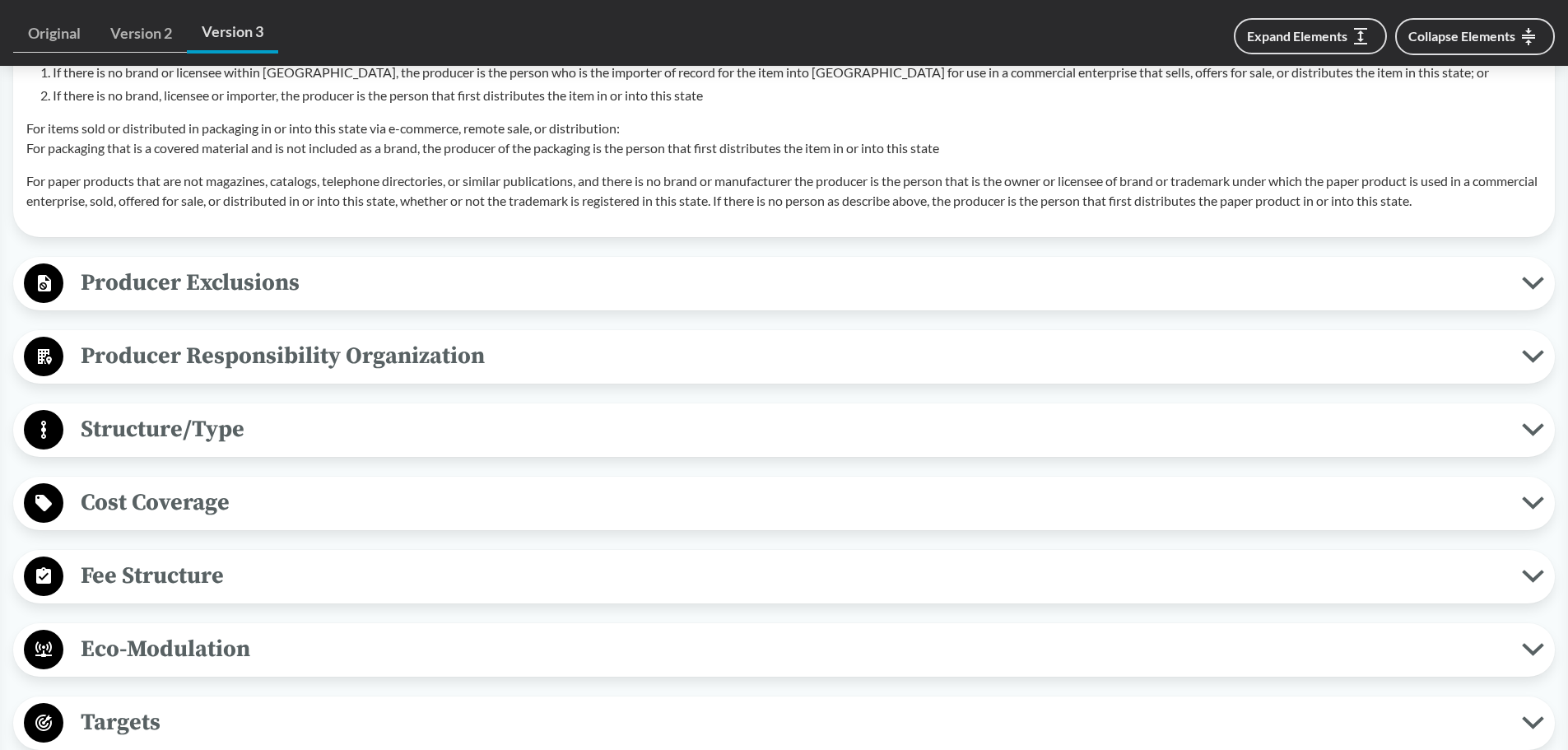
drag, startPoint x: 423, startPoint y: 478, endPoint x: 300, endPoint y: 685, distance: 240.8
drag, startPoint x: 300, startPoint y: 685, endPoint x: 213, endPoint y: 211, distance: 481.9
click at [213, 211] on td "Importers/​Distributors Producer means the following person responsible for com…" at bounding box center [784, 94] width 1530 height 260
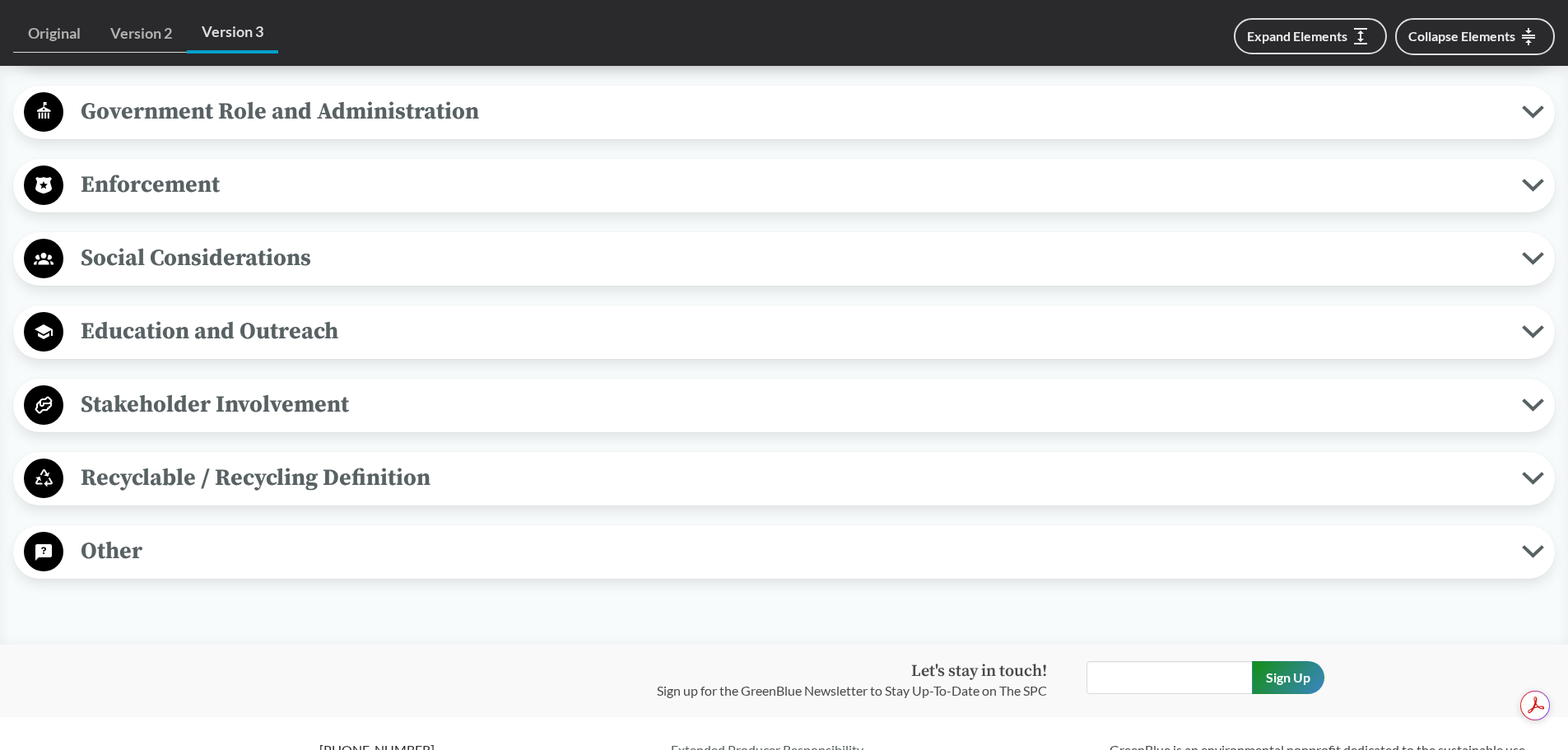
scroll to position [2470, 0]
click at [334, 482] on span "Recyclable / Recycling Definition" at bounding box center [792, 476] width 1459 height 37
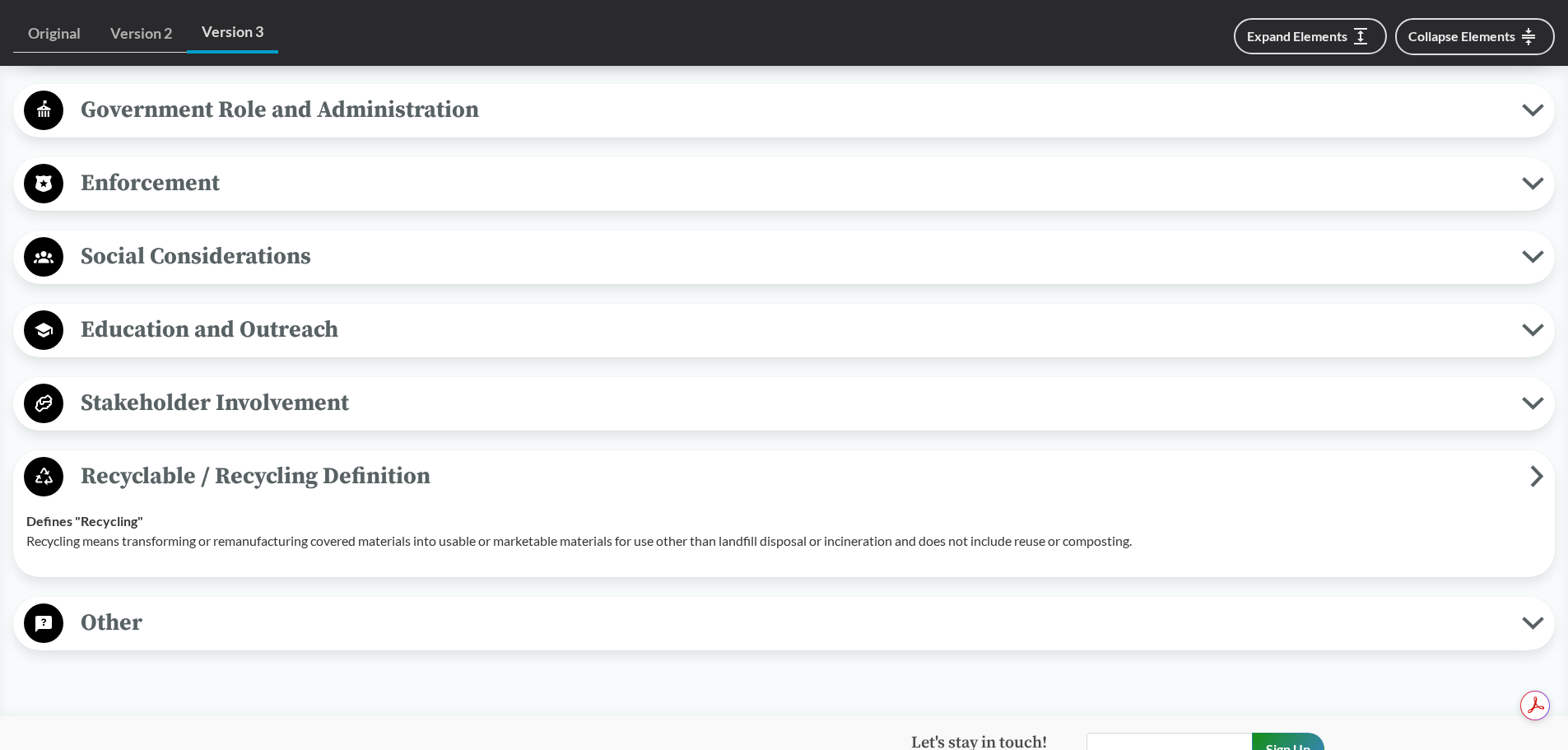
click at [334, 482] on span "Recyclable / Recycling Definition" at bounding box center [797, 476] width 1466 height 37
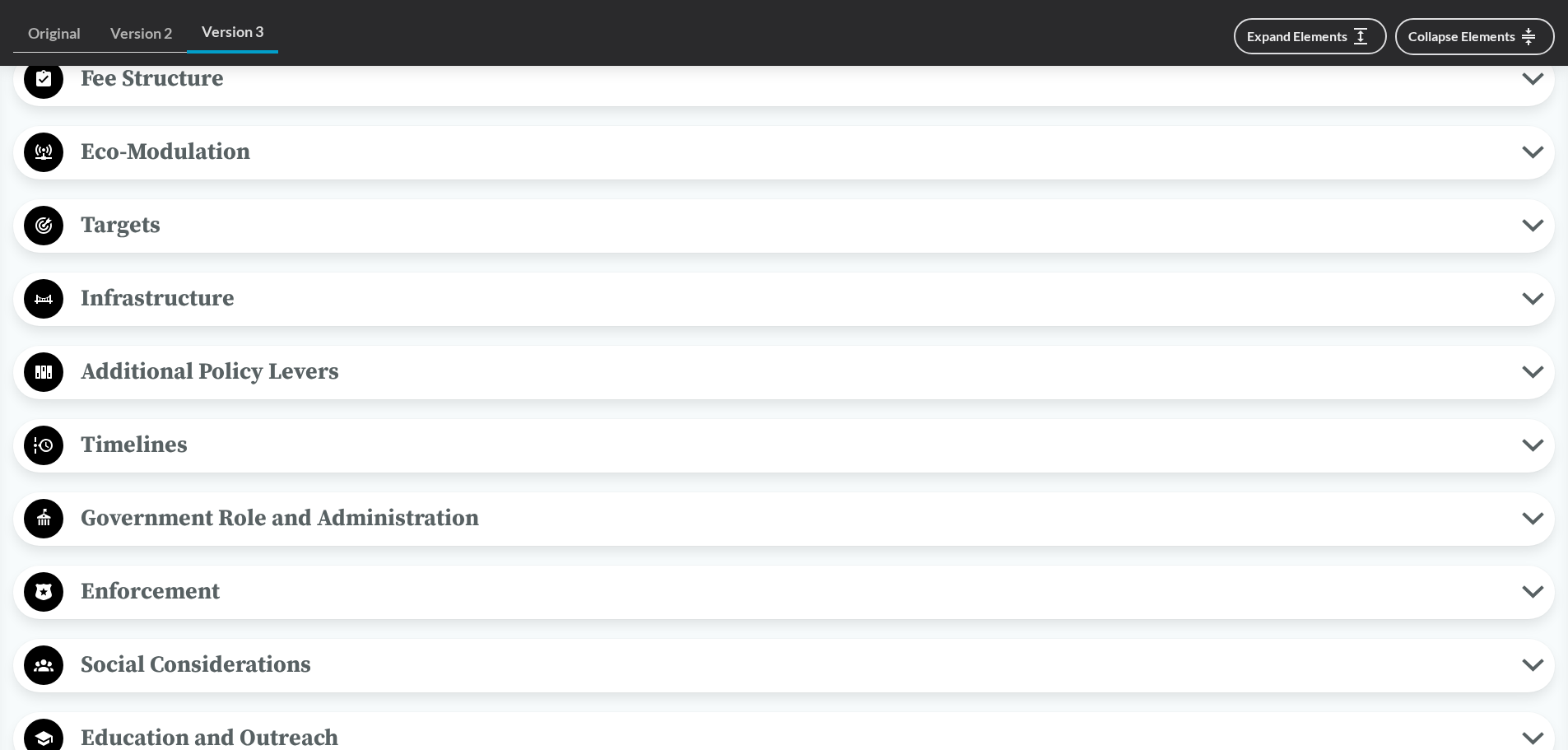
scroll to position [2058, 0]
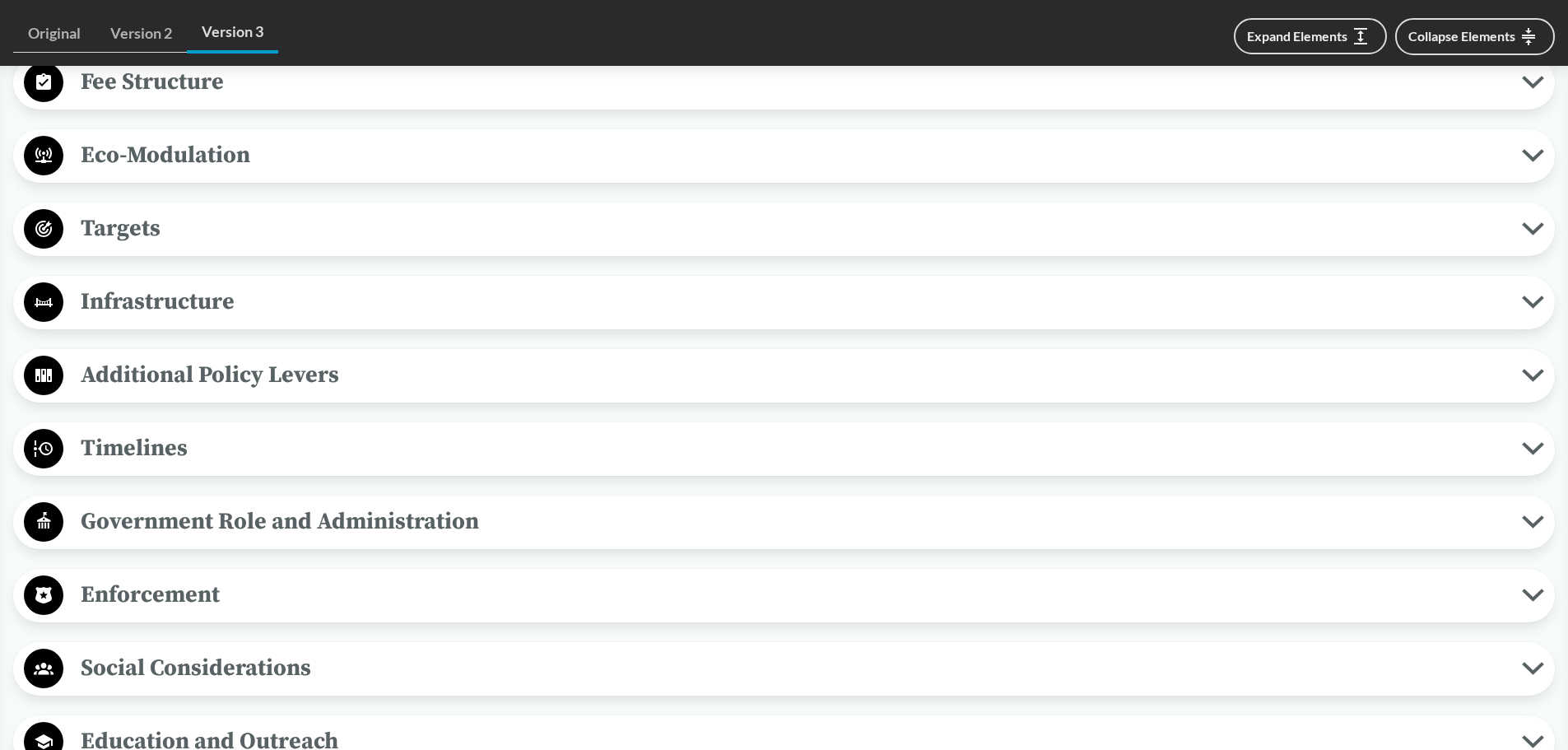
click at [232, 218] on span "Targets" at bounding box center [792, 228] width 1459 height 37
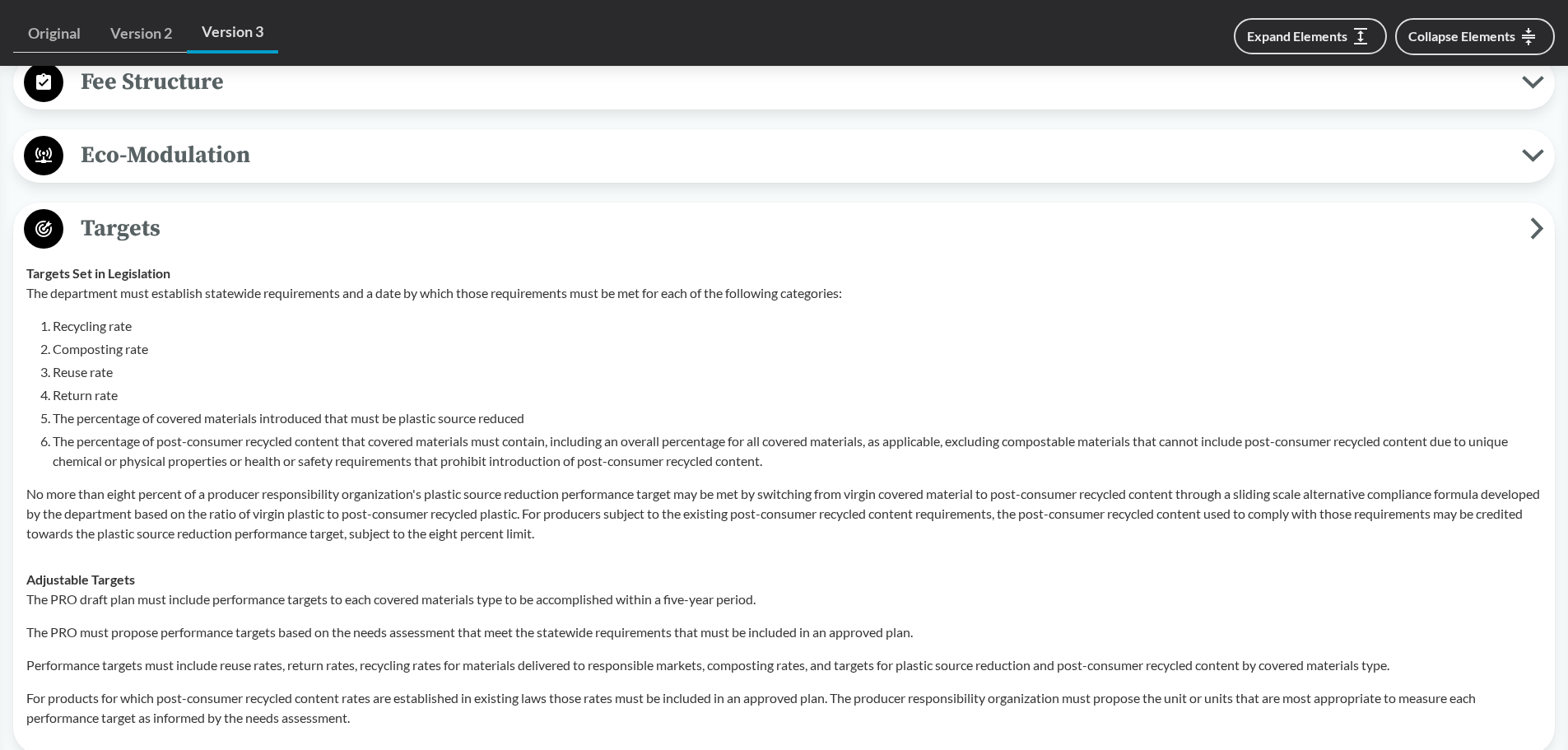
click at [233, 222] on span "Targets" at bounding box center [797, 228] width 1466 height 37
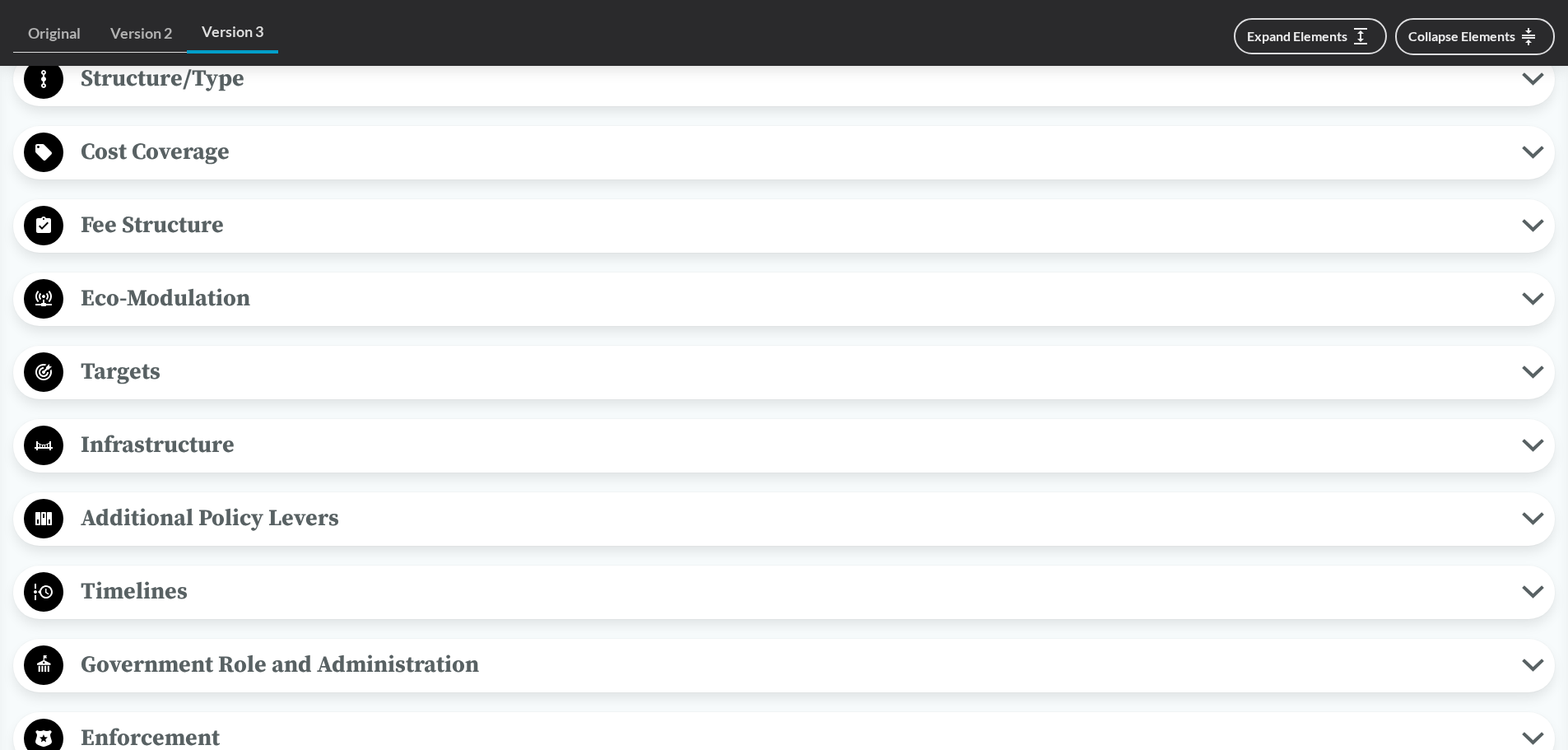
scroll to position [1894, 0]
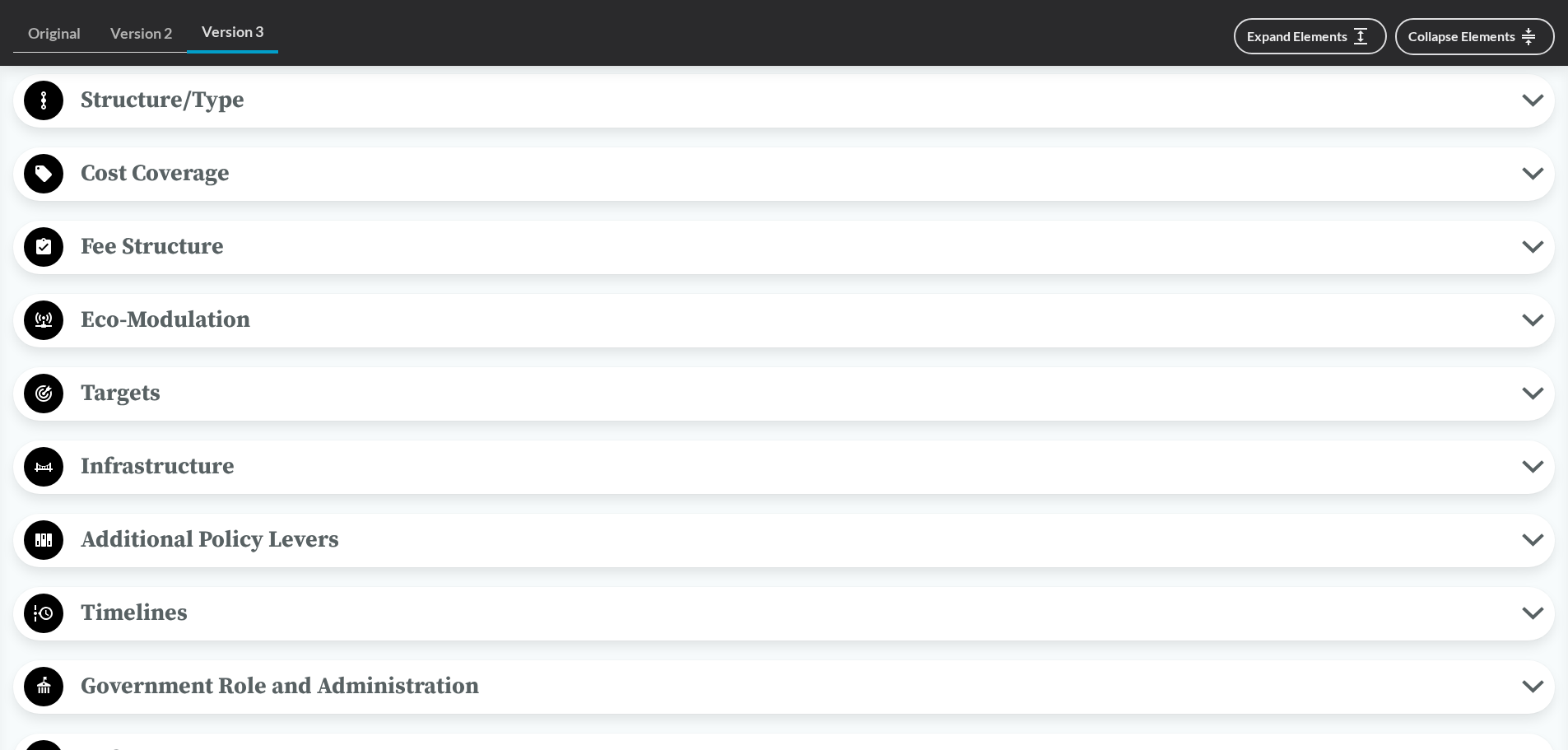
click at [244, 377] on span "Targets" at bounding box center [792, 393] width 1459 height 37
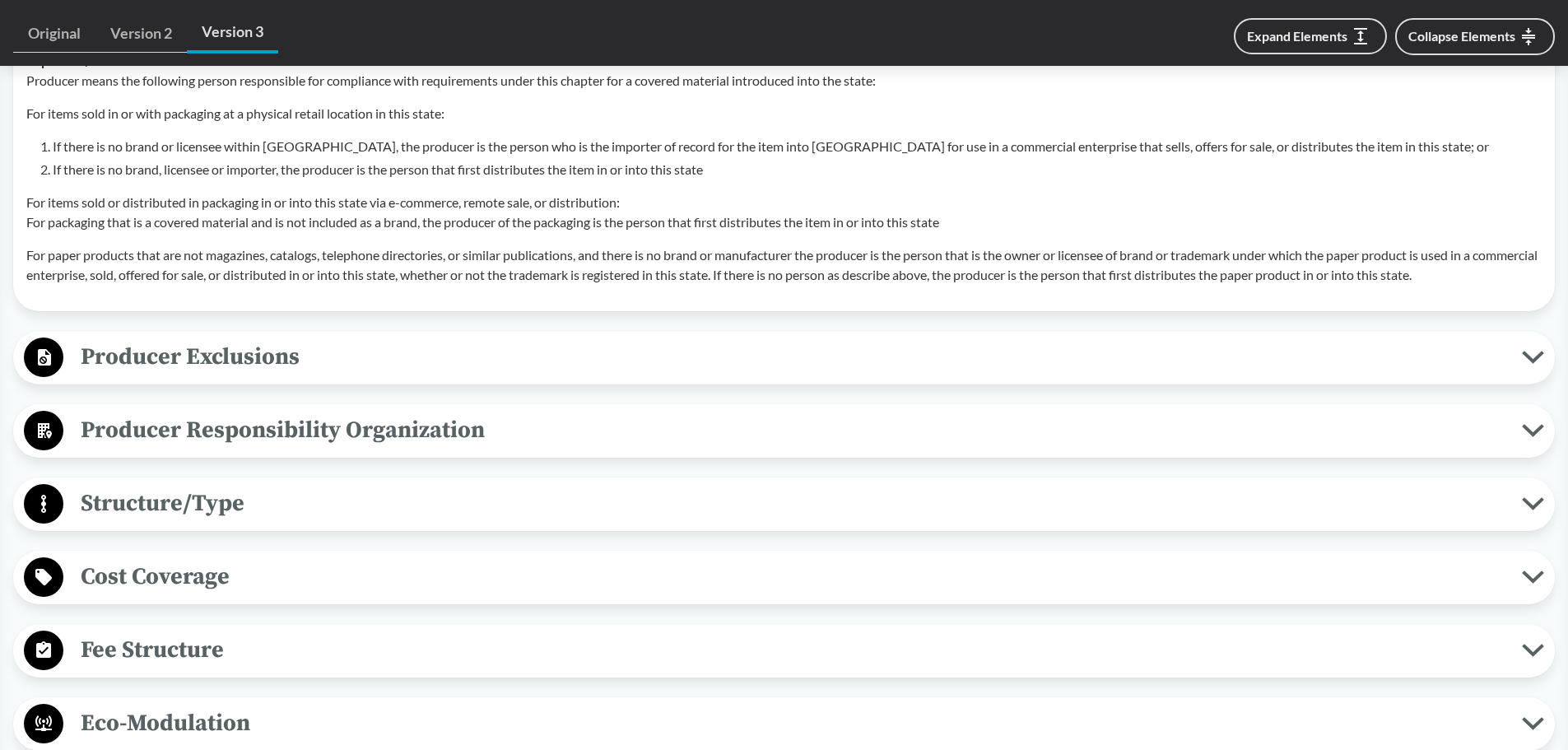
scroll to position [1482, 0]
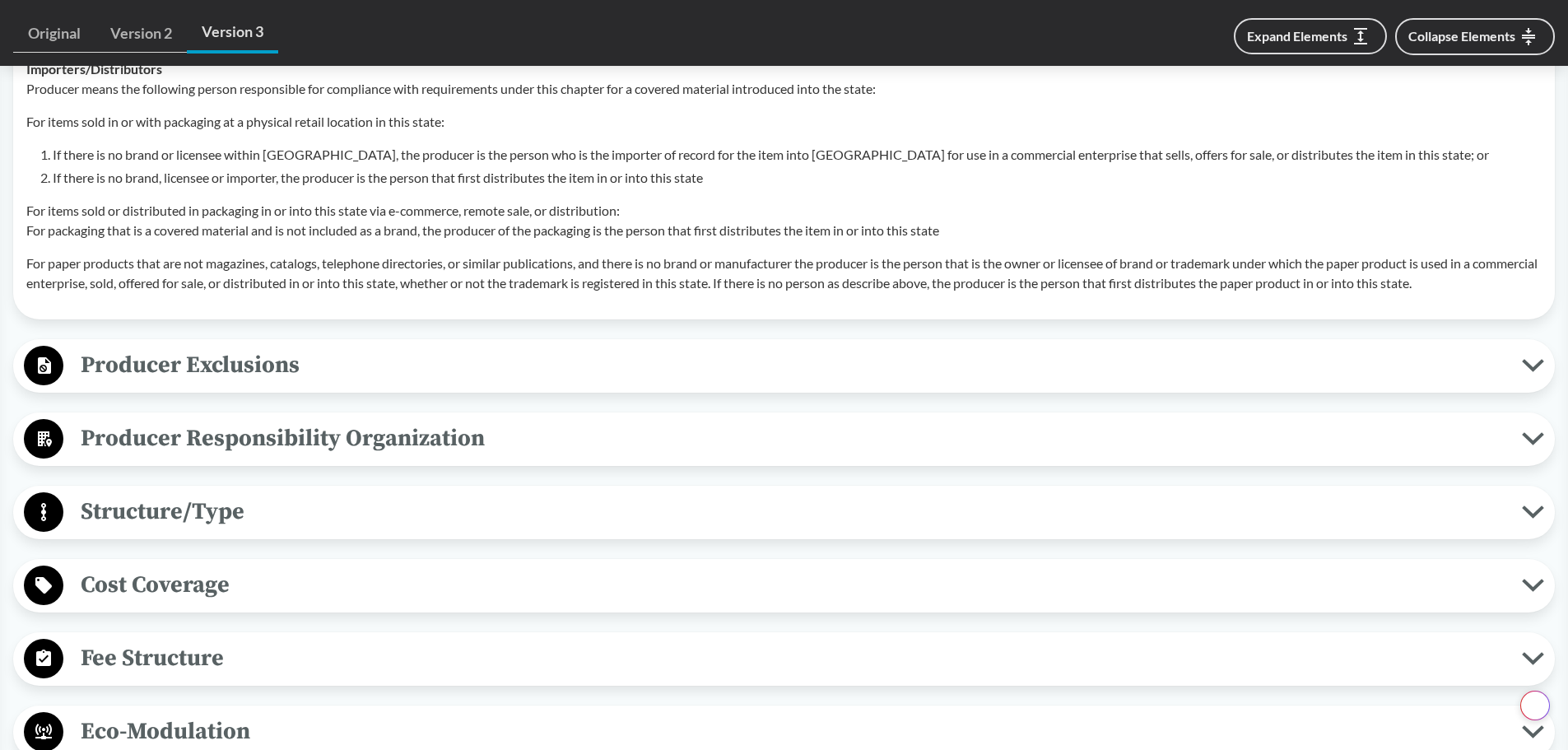
click at [216, 510] on span "Structure/Type" at bounding box center [792, 511] width 1459 height 37
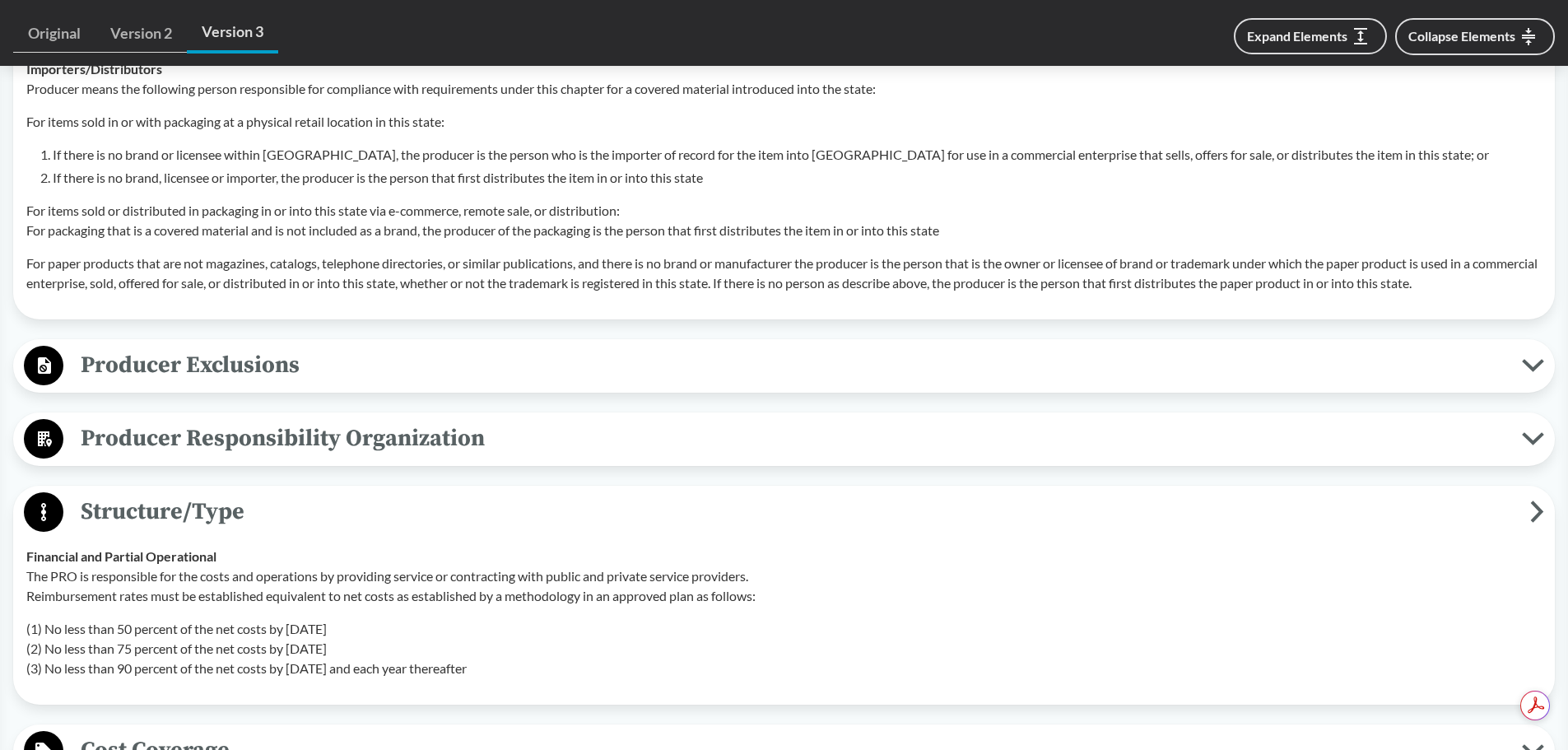
click at [223, 360] on span "Producer Exclusions" at bounding box center [792, 365] width 1459 height 37
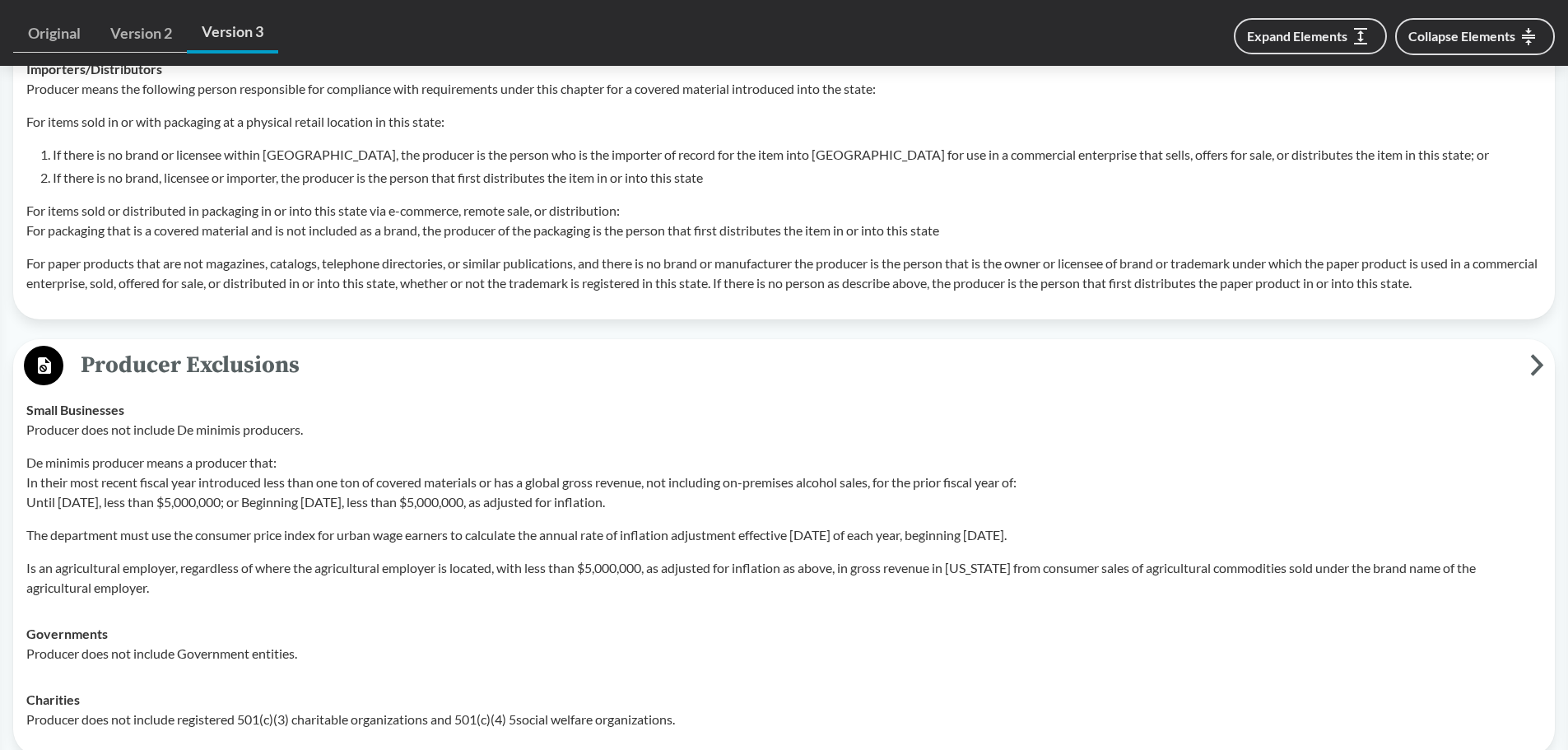
click at [847, 351] on span "Producer Exclusions" at bounding box center [797, 365] width 1466 height 37
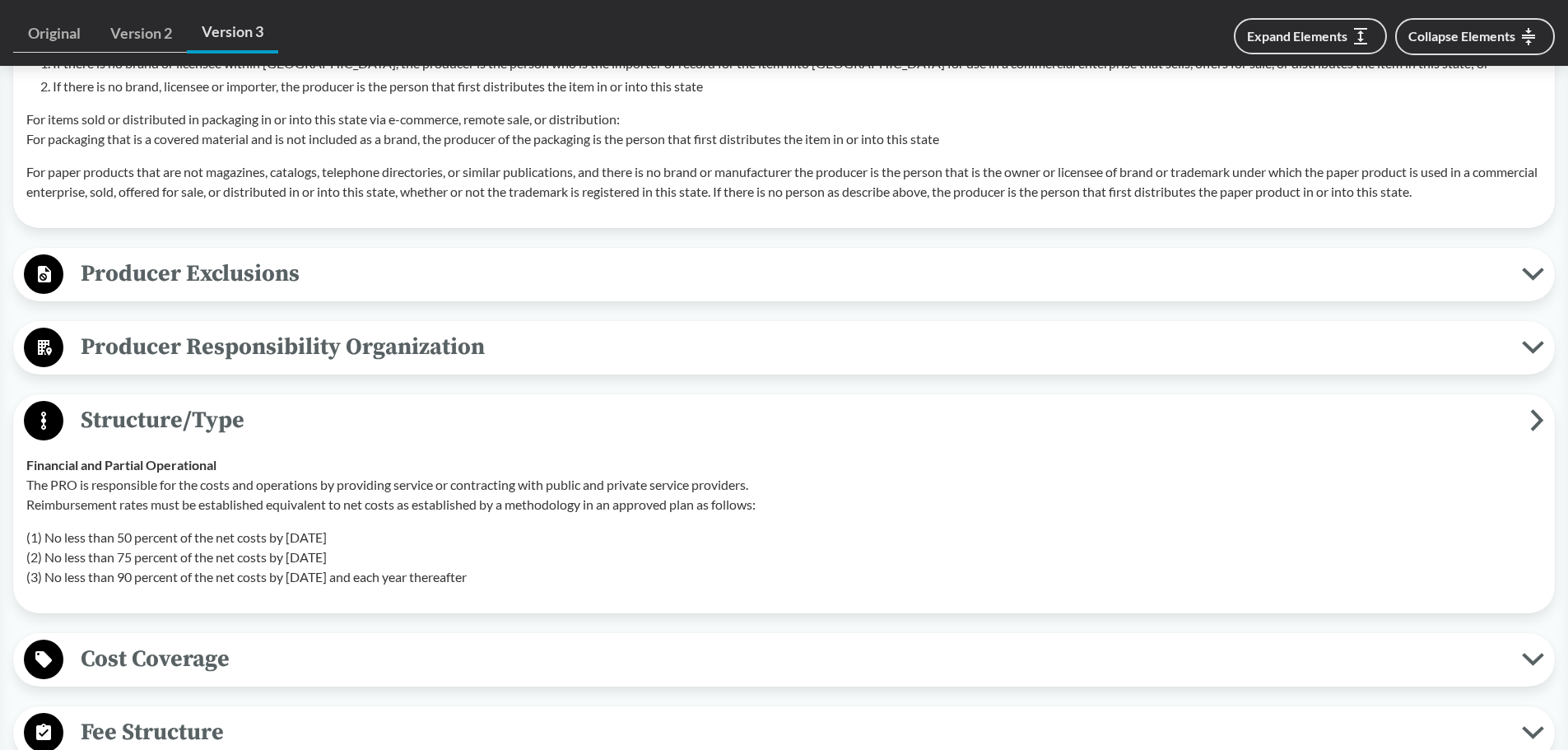
scroll to position [1647, 0]
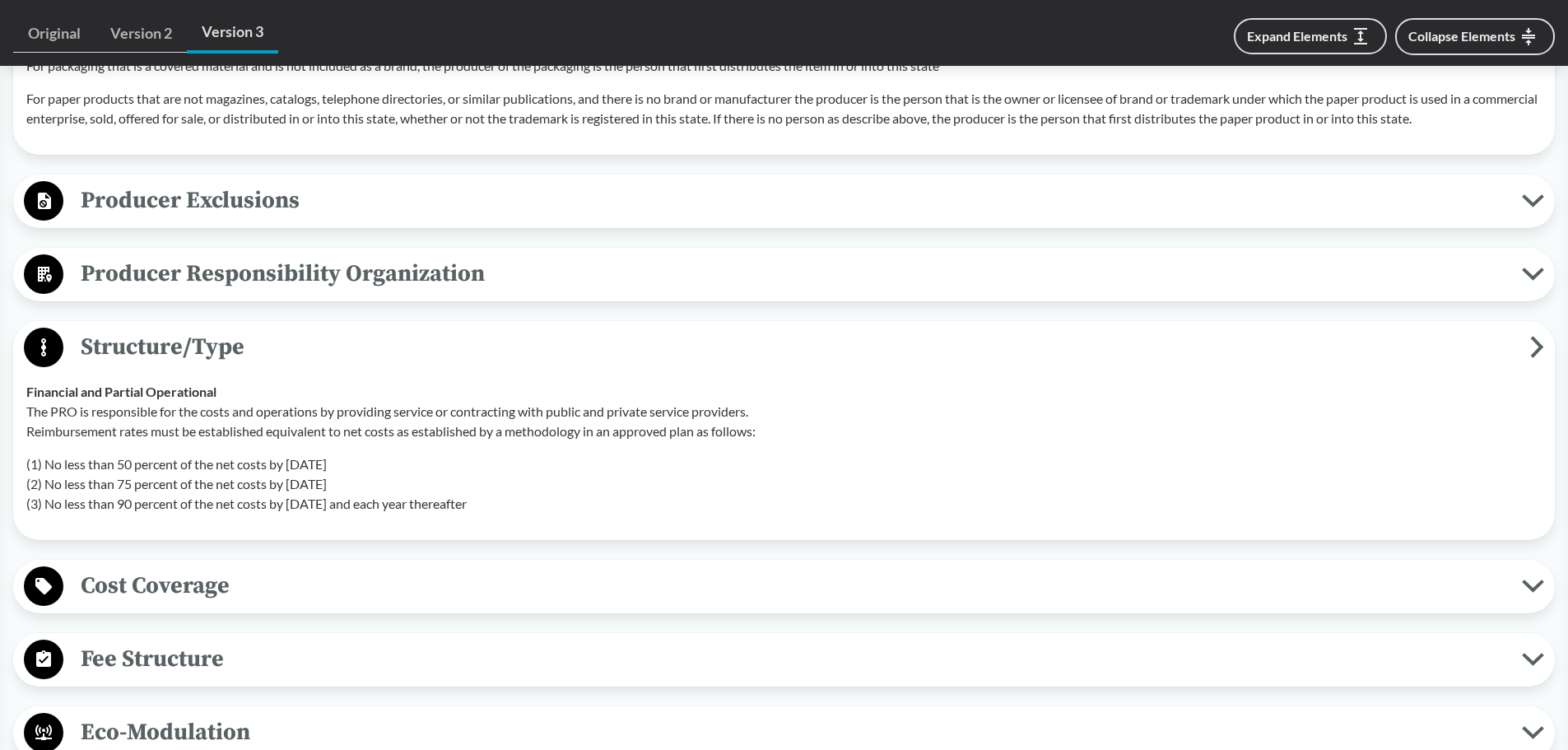
click at [772, 270] on span "Producer Responsibility Organization" at bounding box center [792, 273] width 1459 height 37
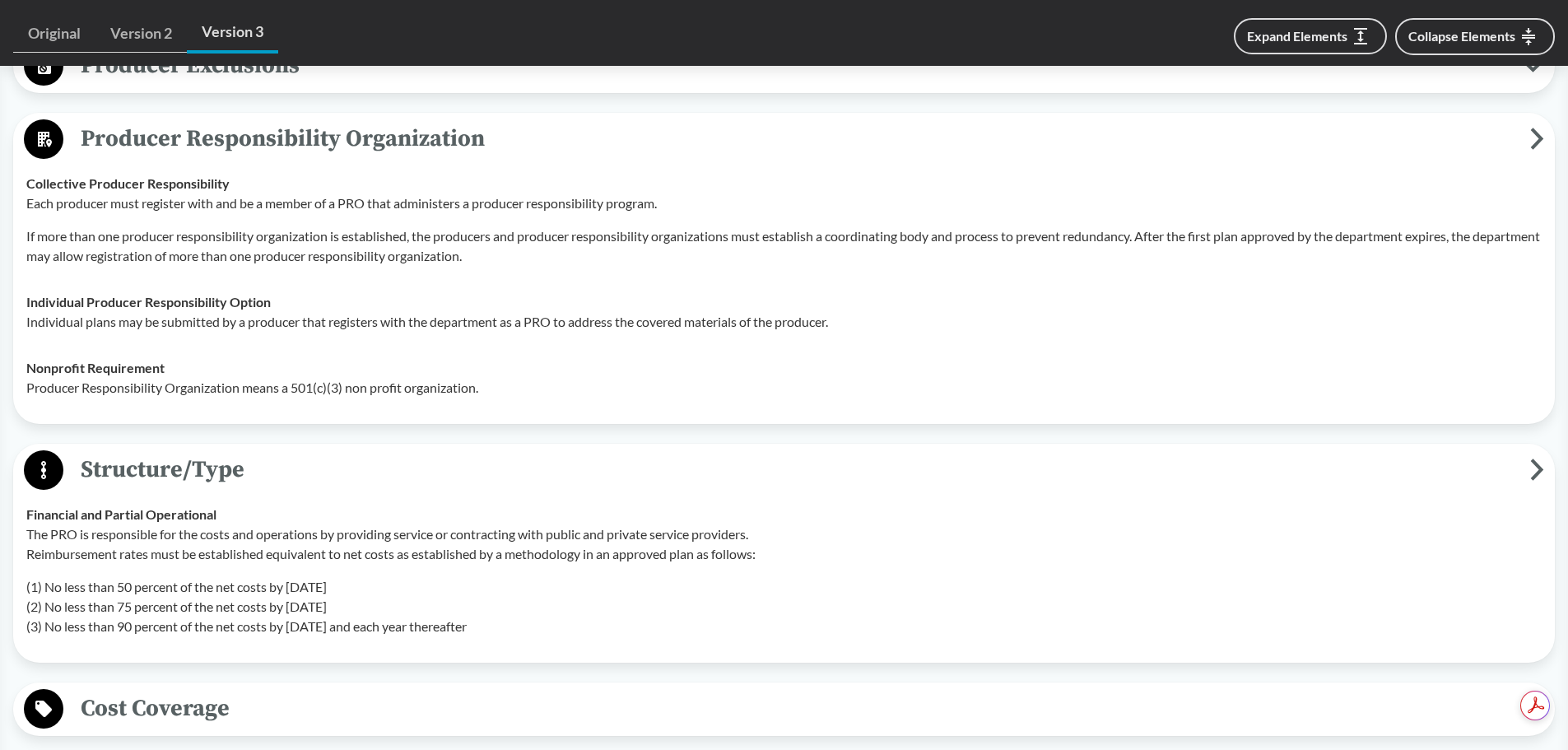
scroll to position [1812, 0]
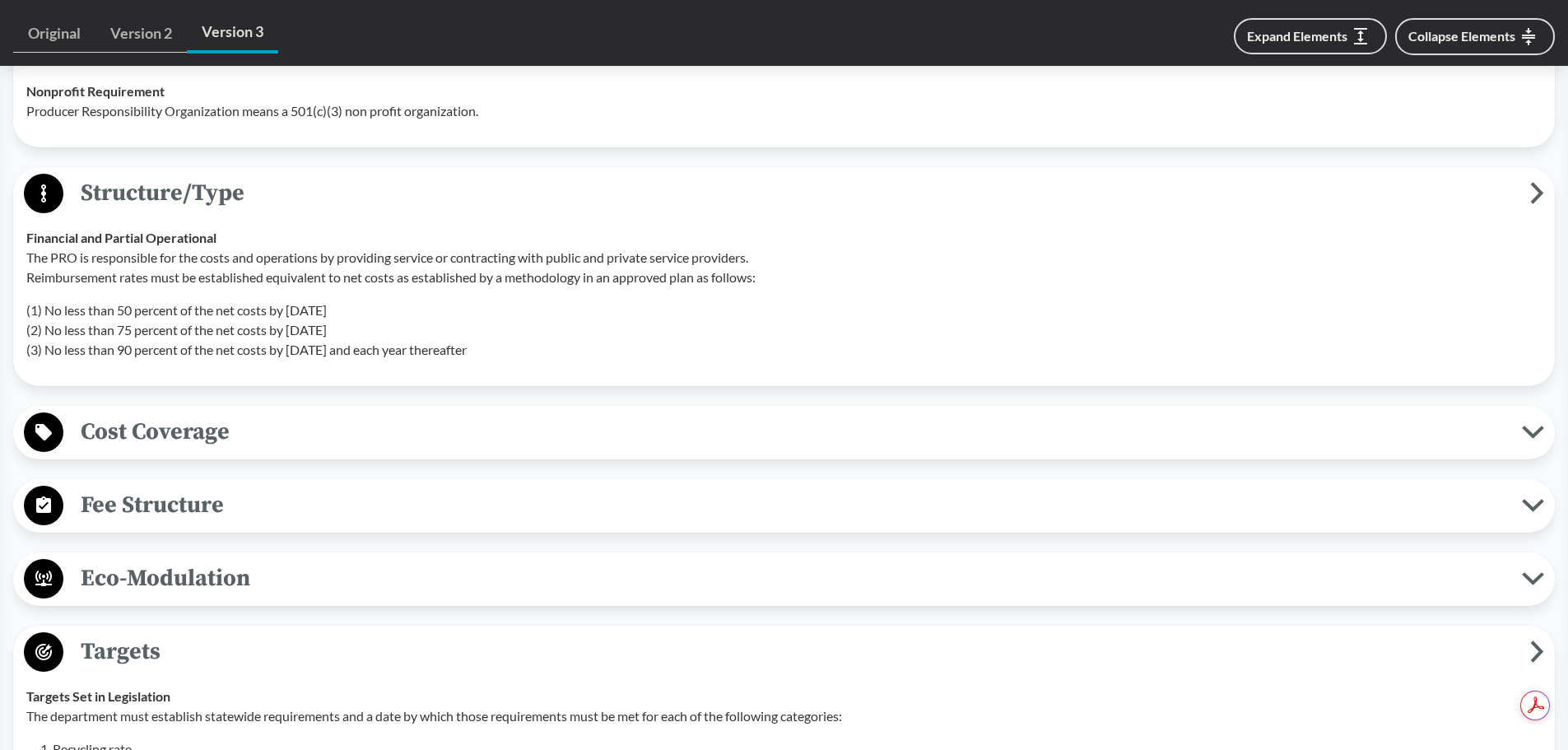
click at [423, 437] on span "Cost Coverage" at bounding box center [792, 431] width 1459 height 37
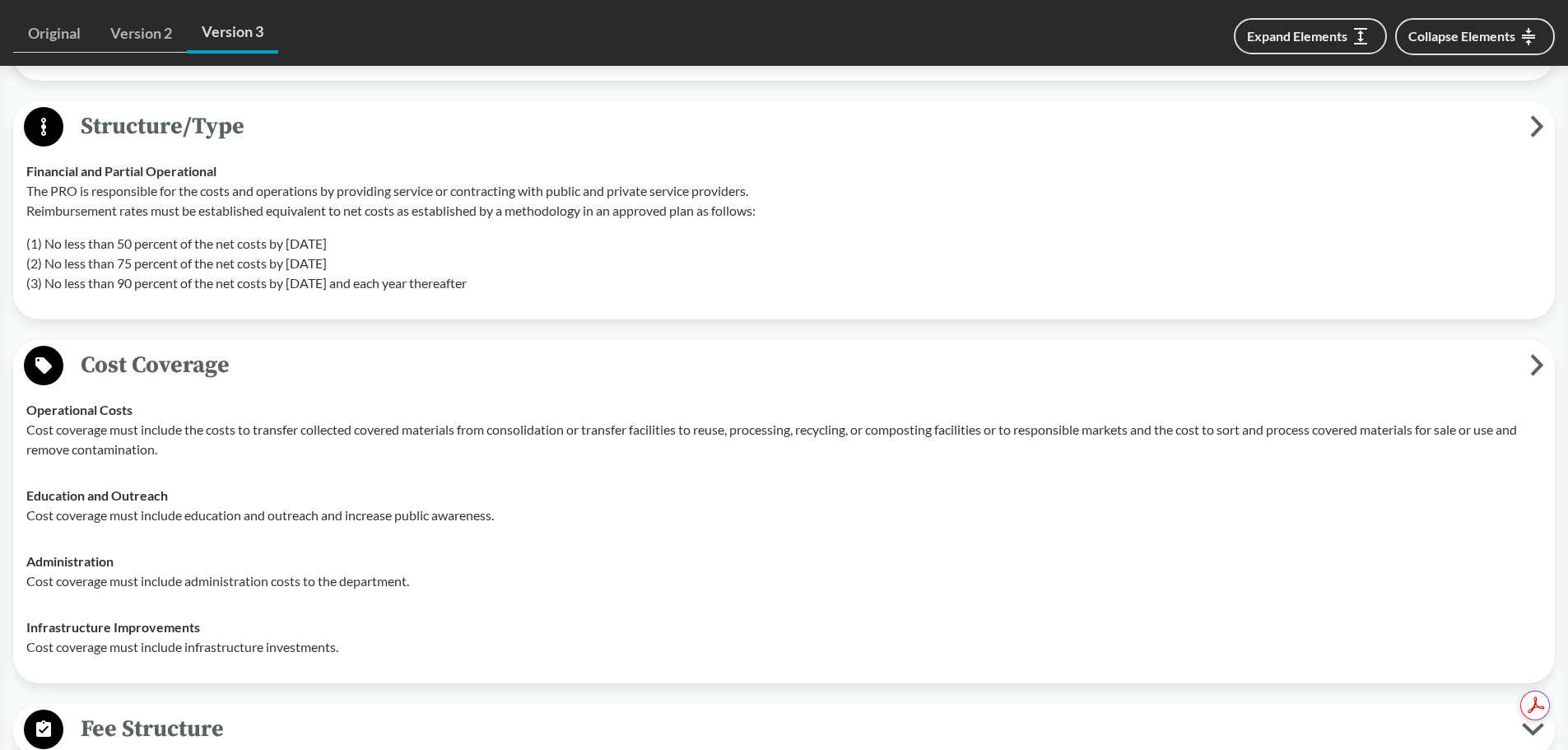
scroll to position [2223, 0]
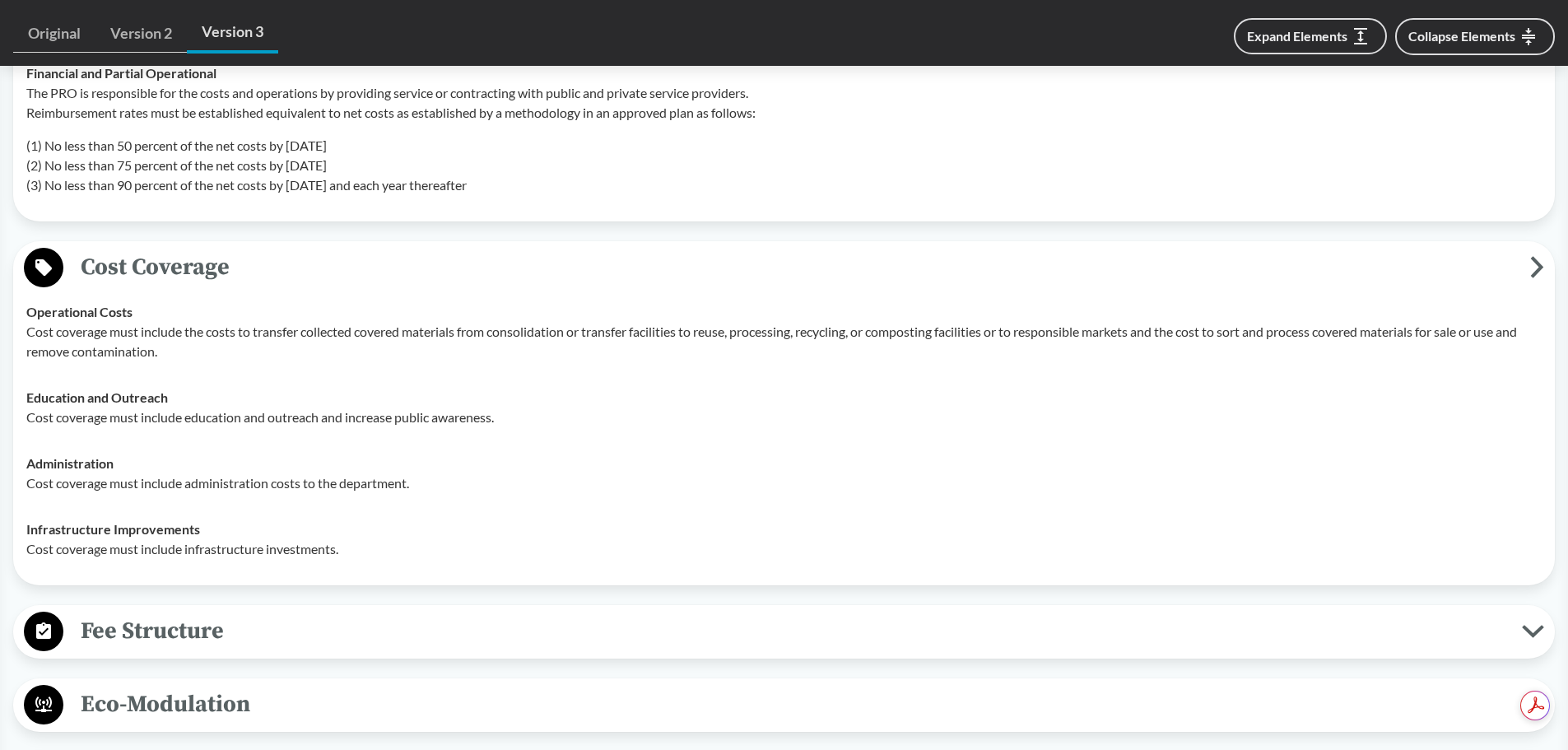
click at [436, 599] on div "Covered Products All Packaging Types Covered material means packaging and paper…" at bounding box center [784, 275] width 1542 height 3522
click at [450, 622] on span "Fee Structure" at bounding box center [792, 631] width 1459 height 37
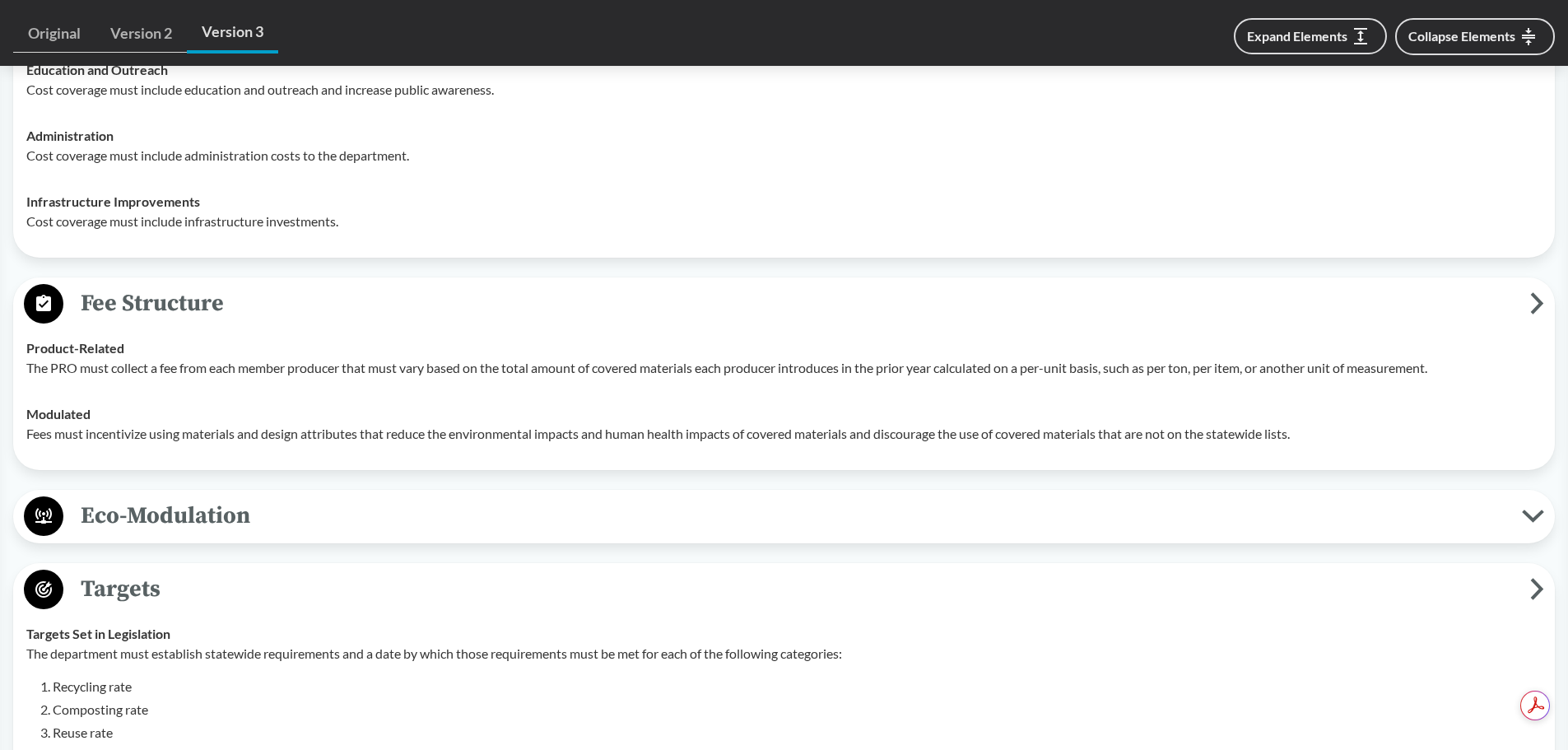
scroll to position [2717, 0]
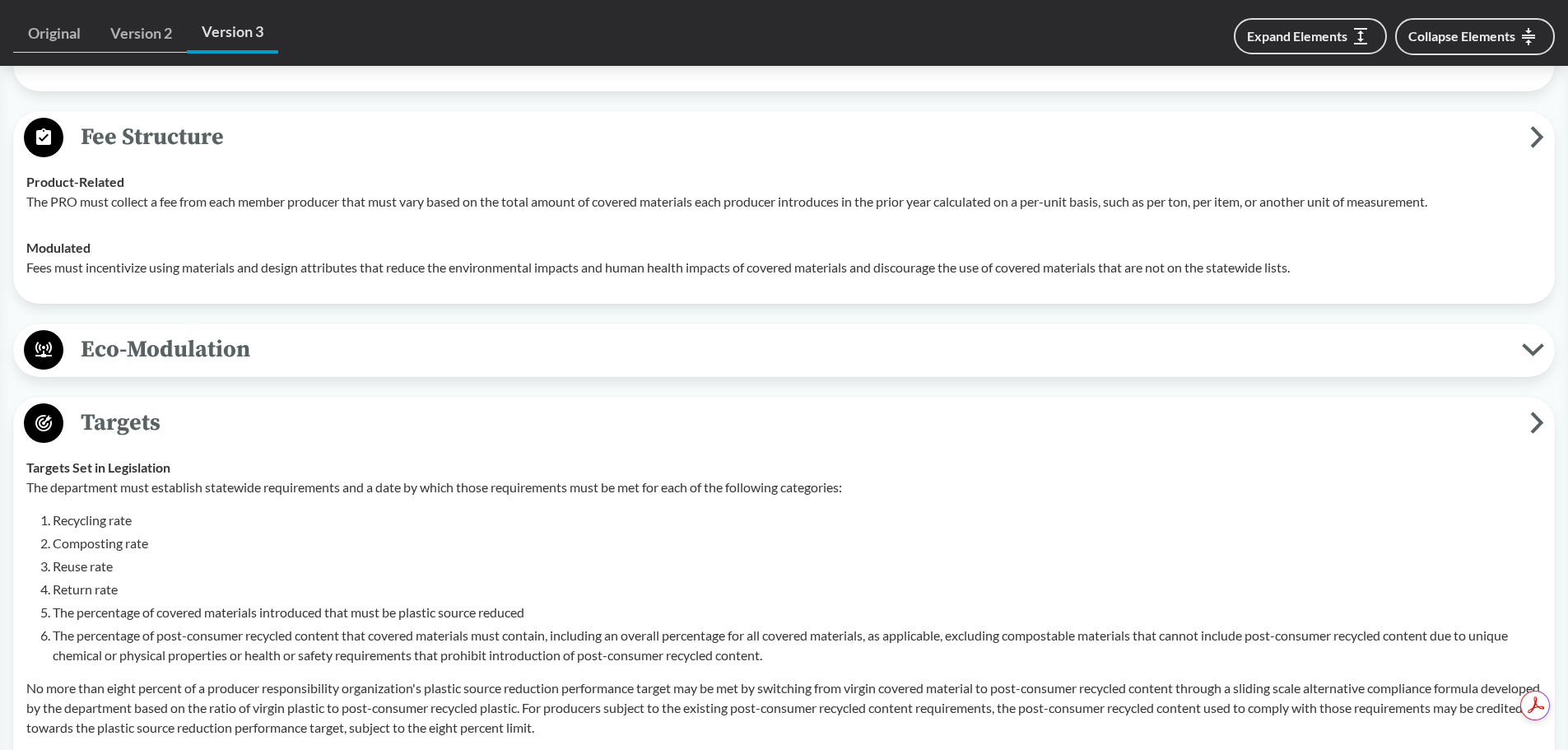
click at [440, 357] on span "Eco-Modulation" at bounding box center [792, 349] width 1459 height 37
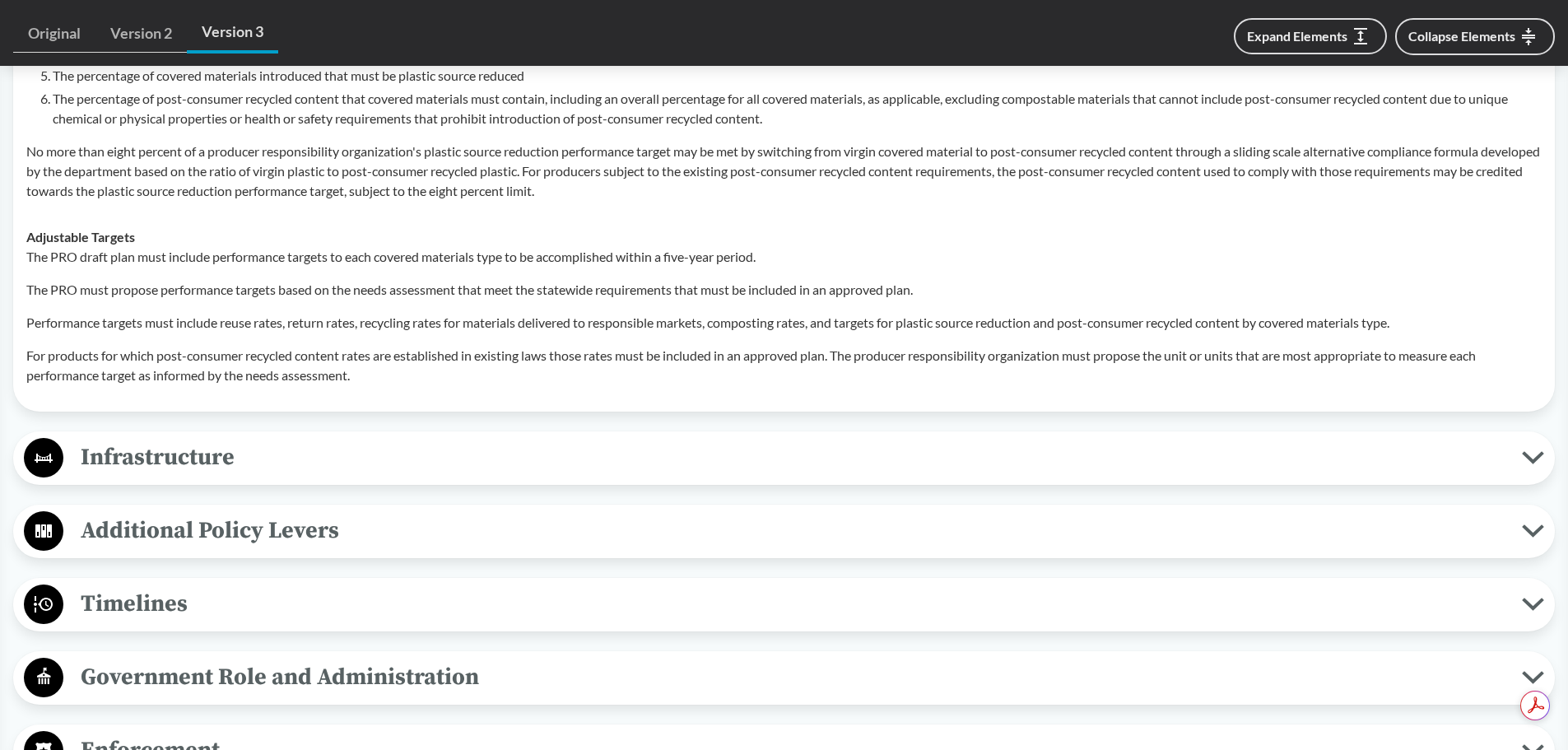
scroll to position [3705, 0]
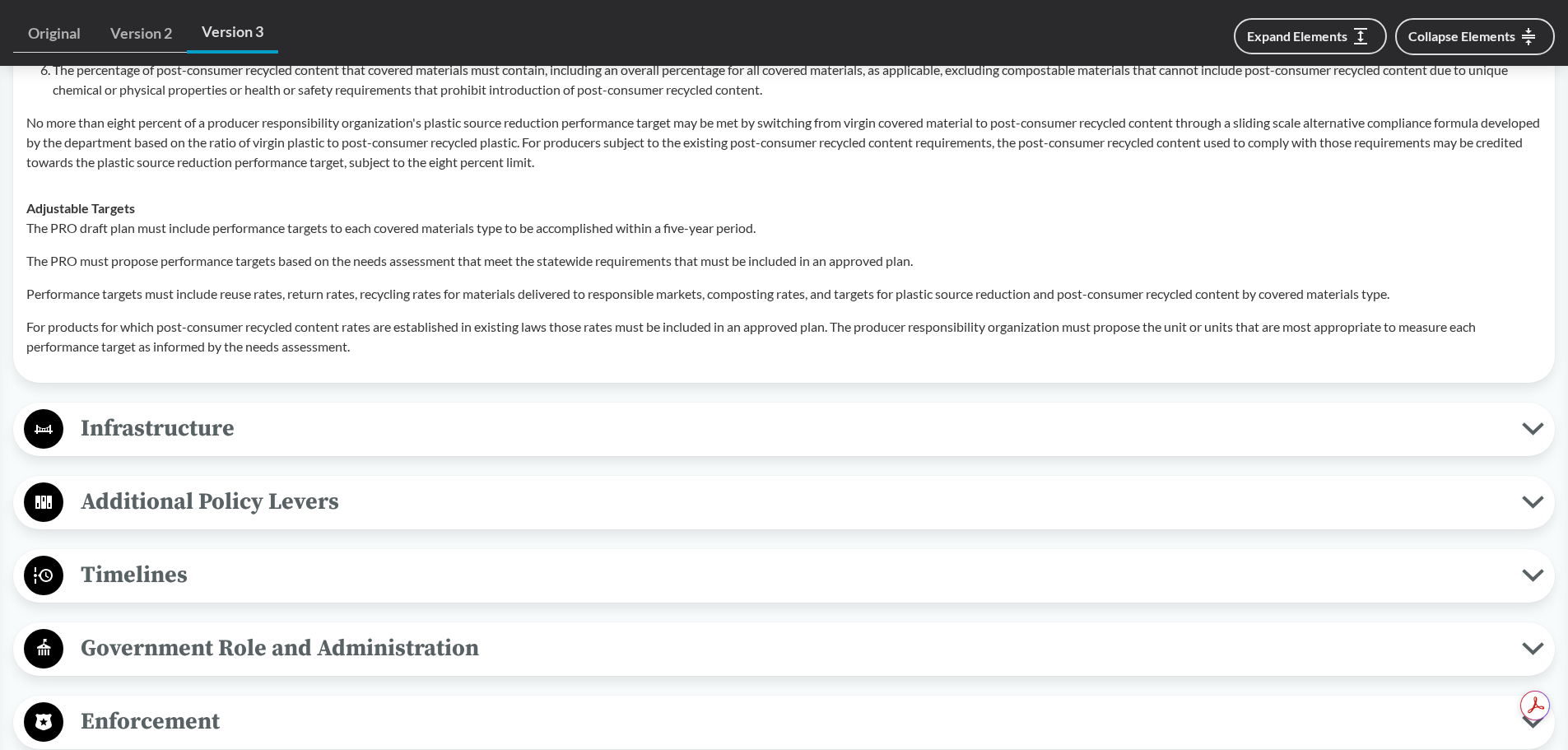
drag, startPoint x: 481, startPoint y: 558, endPoint x: 483, endPoint y: 568, distance: 10.2
click at [482, 563] on span "Timelines" at bounding box center [792, 575] width 1459 height 37
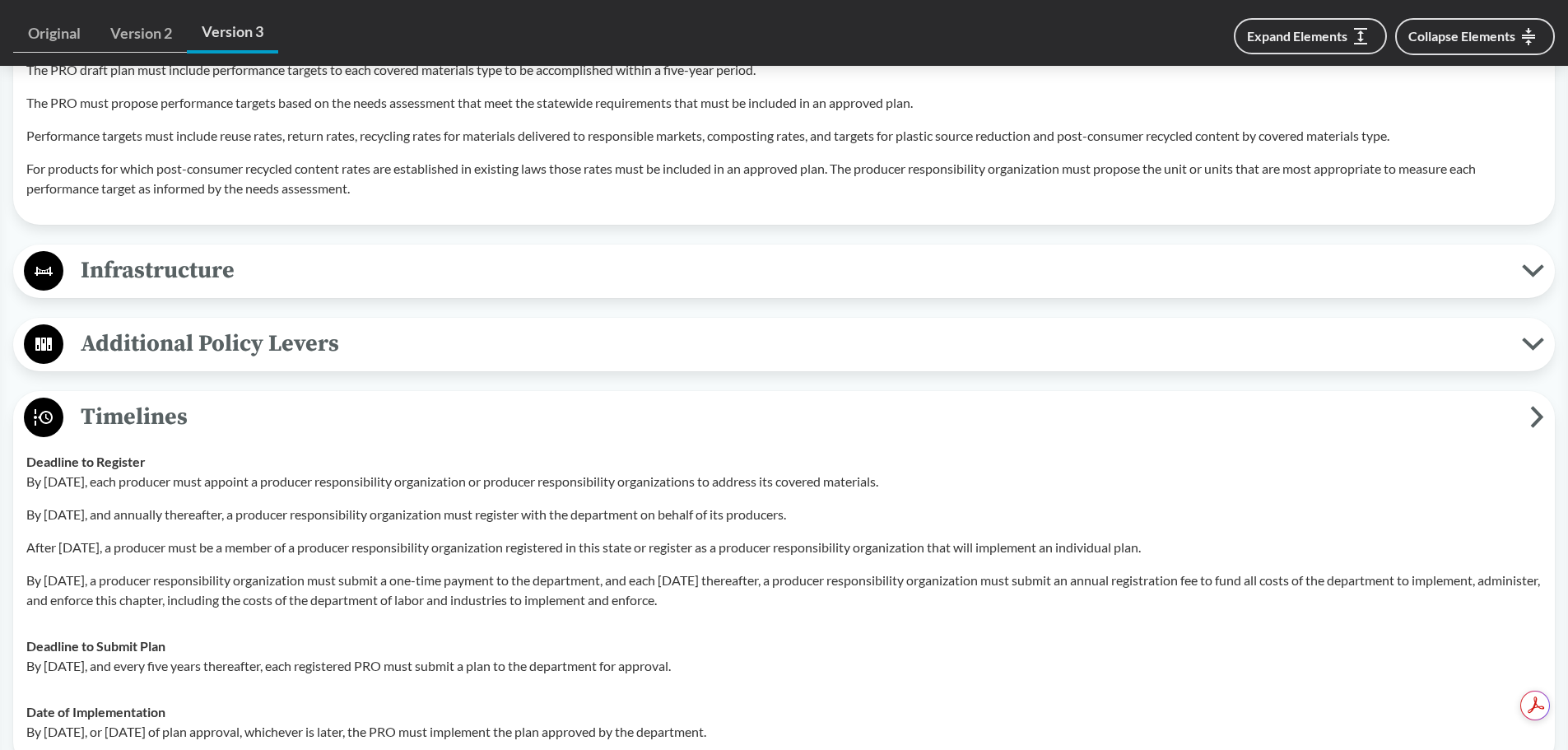
scroll to position [3870, 0]
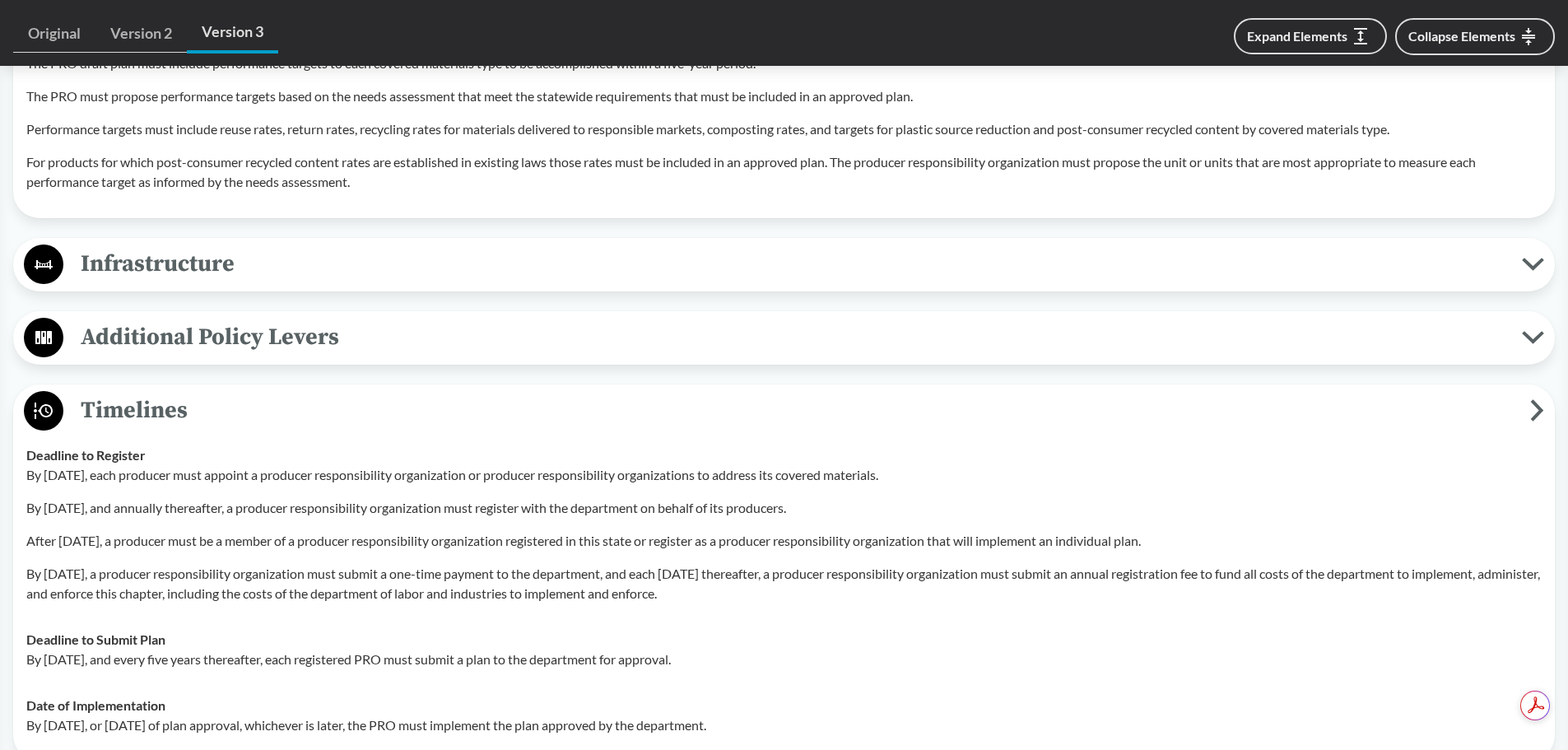
click at [376, 423] on span "Timelines" at bounding box center [797, 411] width 1466 height 37
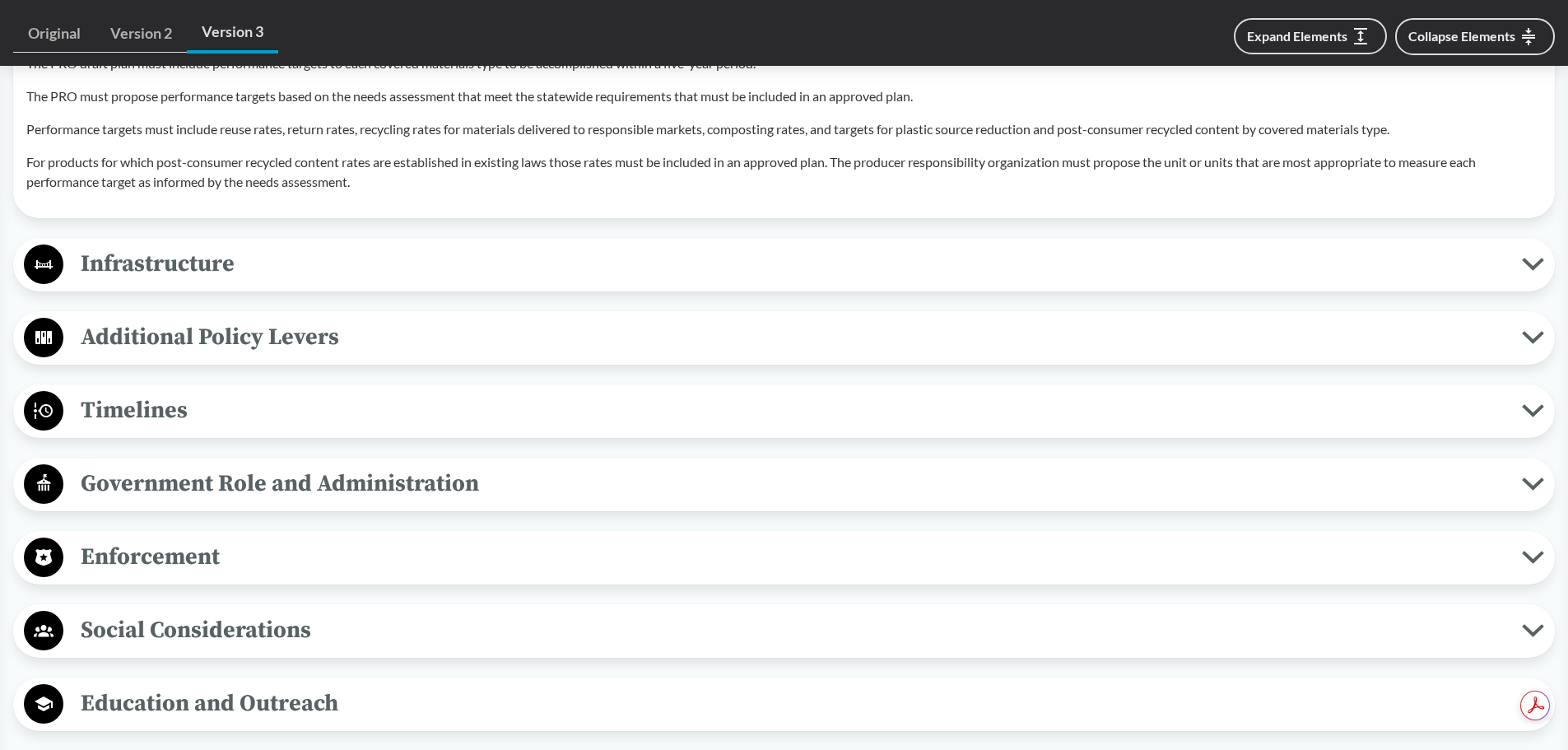
click at [351, 269] on span "Infrastructure" at bounding box center [792, 264] width 1459 height 37
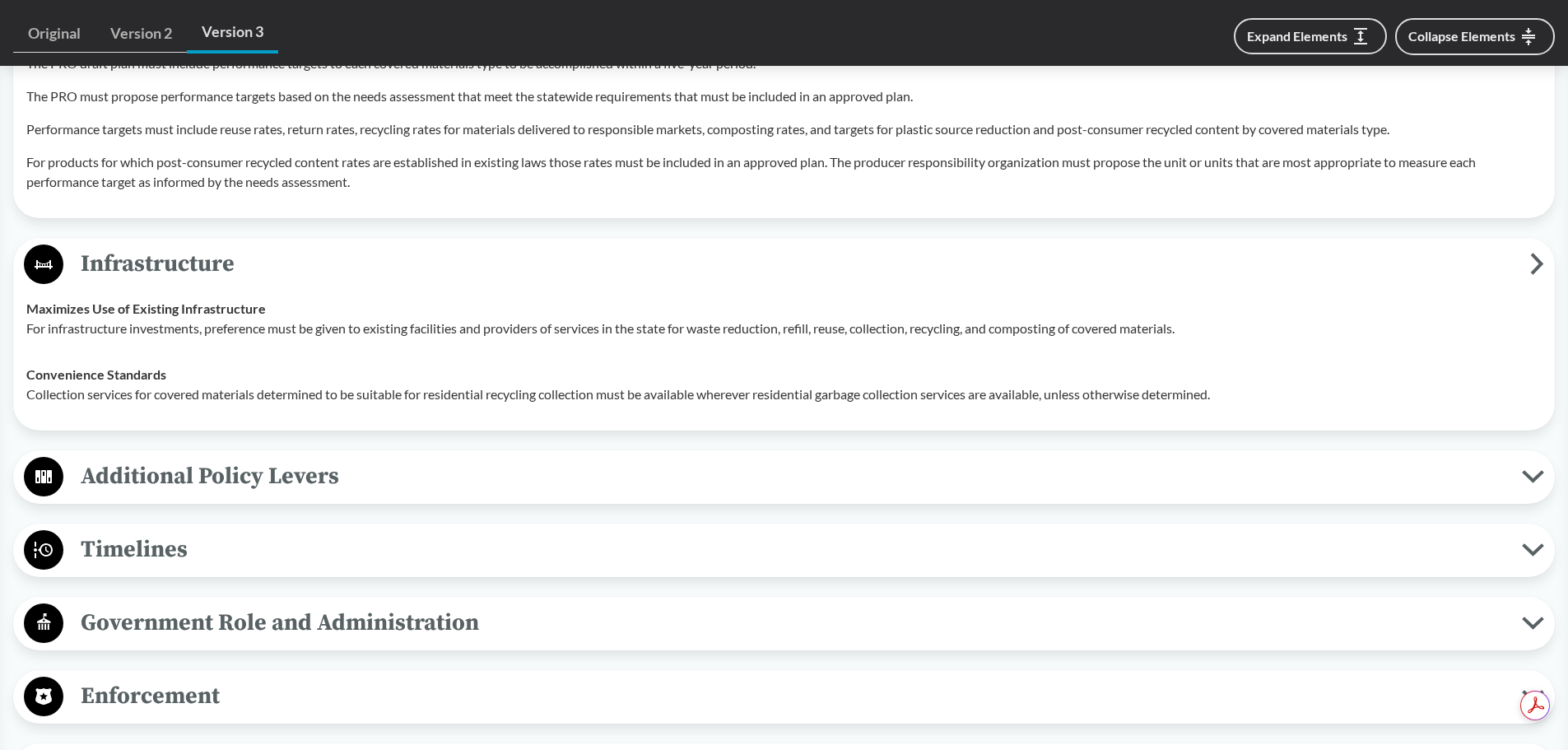
click at [351, 269] on span "Infrastructure" at bounding box center [797, 264] width 1466 height 37
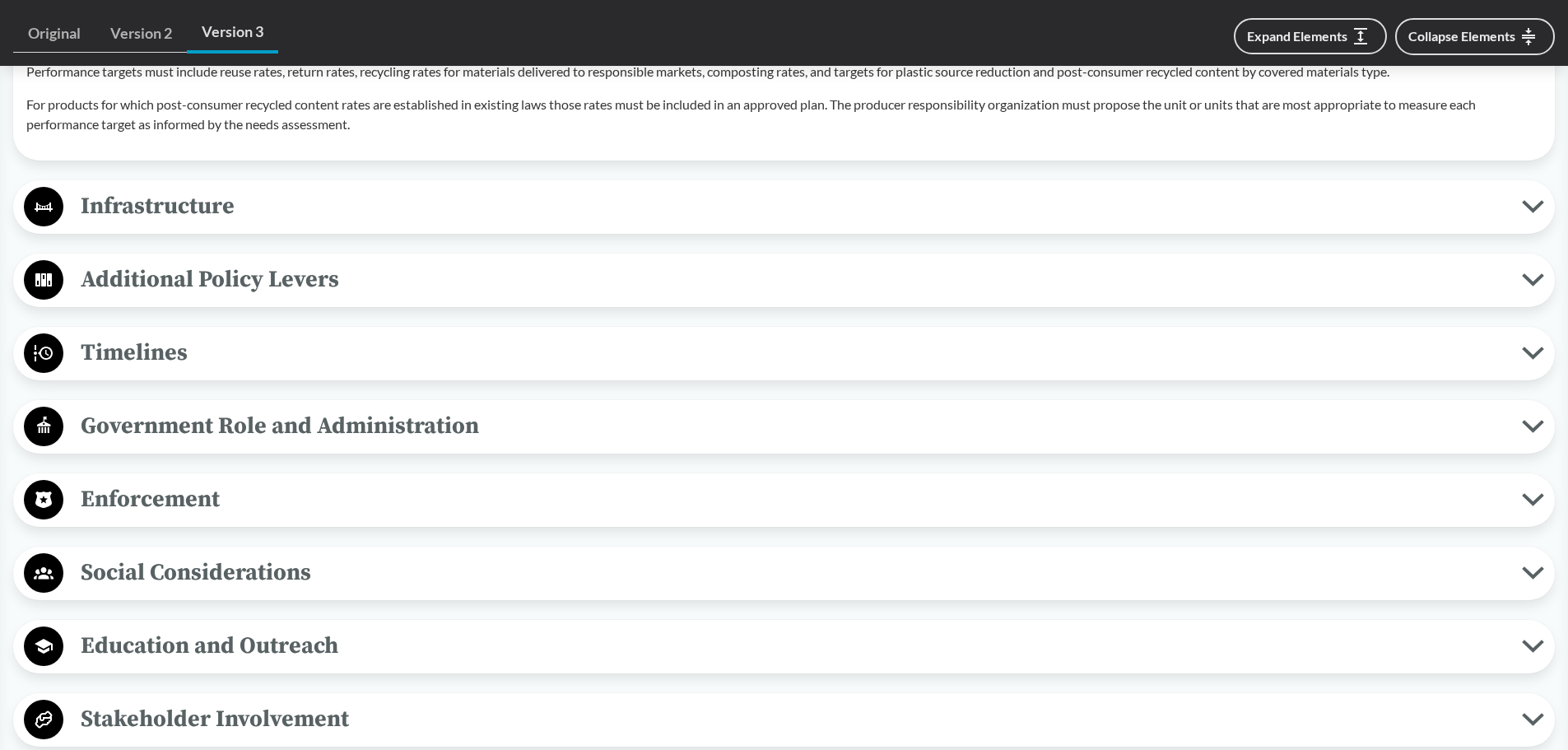
scroll to position [3952, 0]
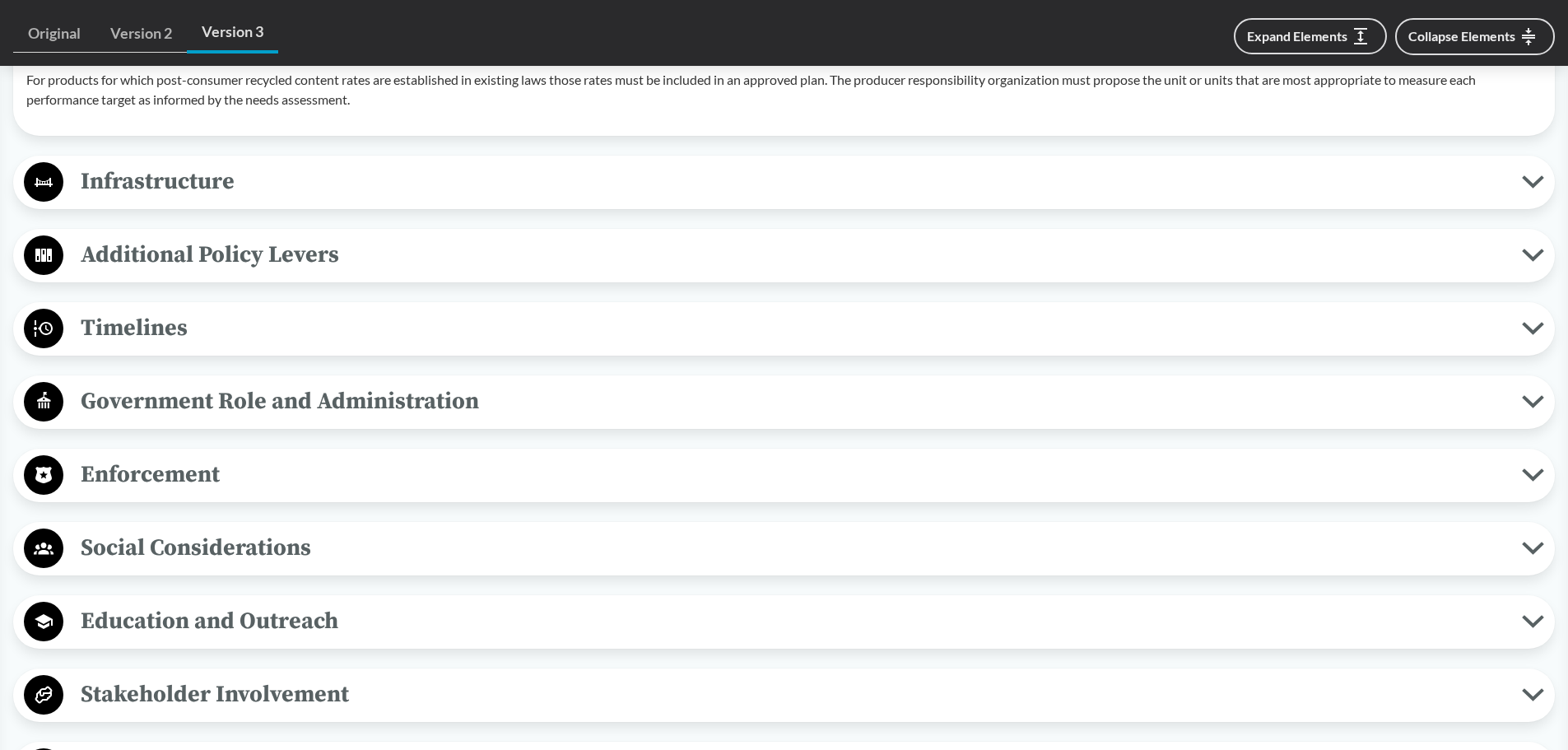
click at [384, 267] on span "Additional Policy Levers" at bounding box center [792, 254] width 1459 height 37
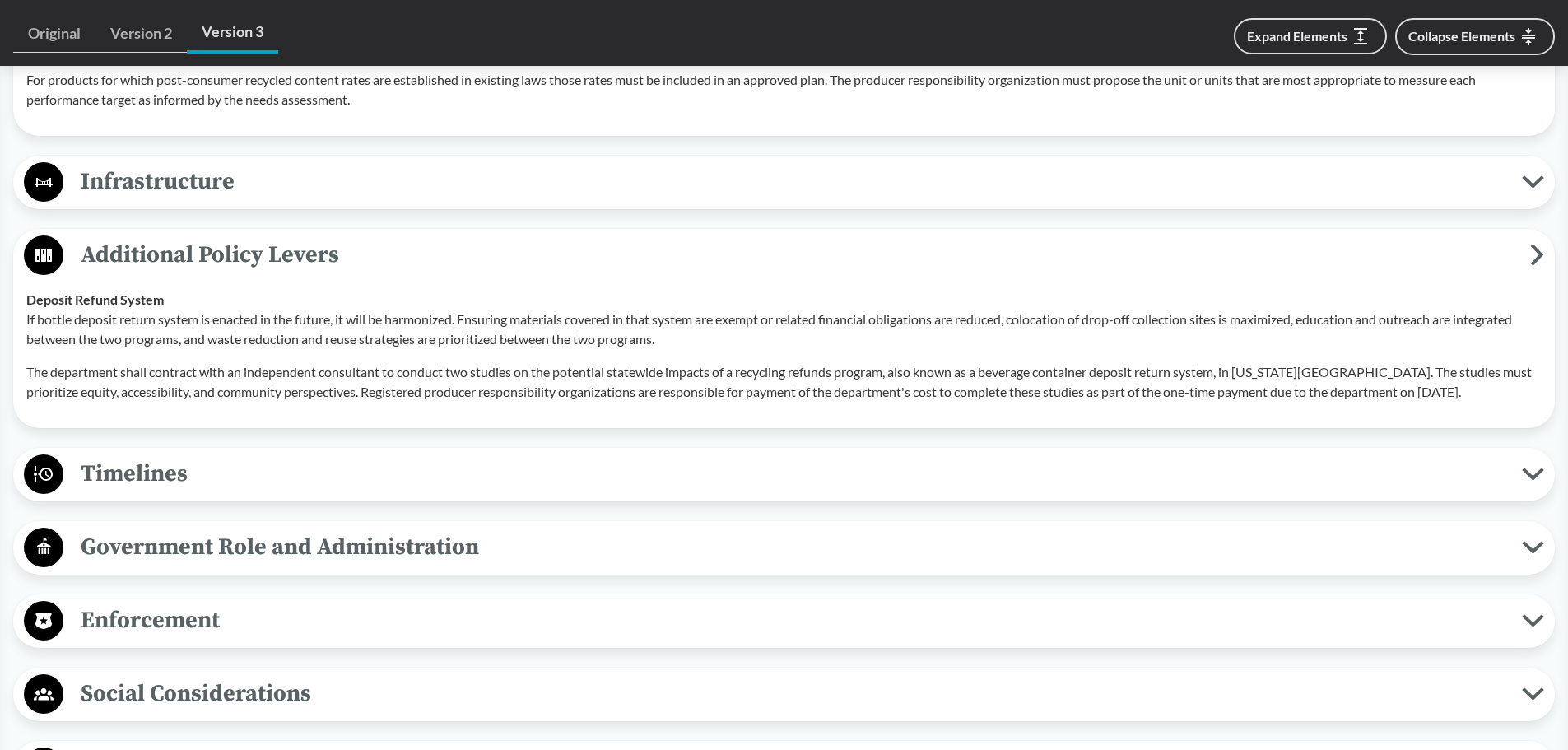
click at [385, 272] on span "Additional Policy Levers" at bounding box center [797, 254] width 1466 height 37
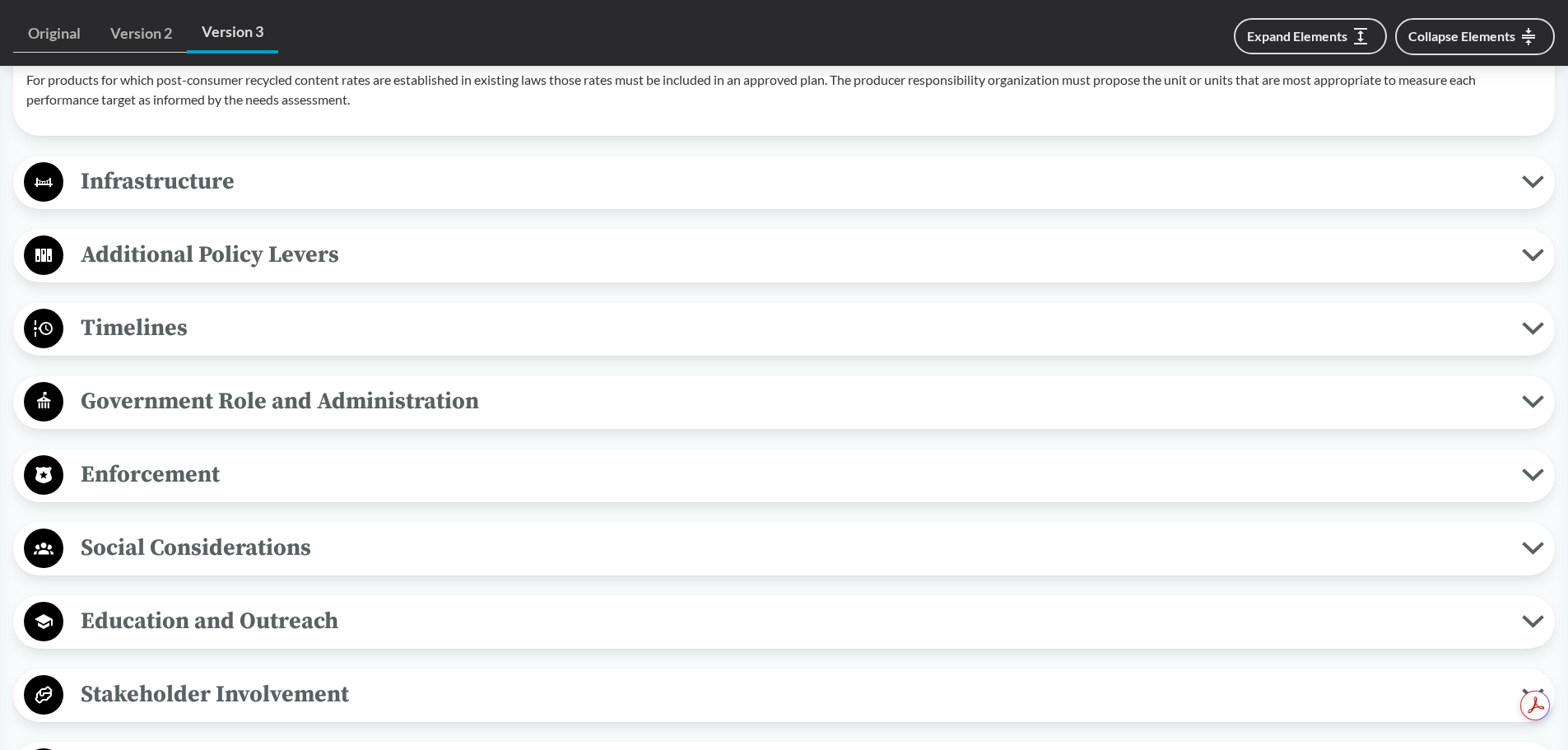
scroll to position [0, 0]
drag, startPoint x: 557, startPoint y: 556, endPoint x: 581, endPoint y: 568, distance: 26.8
click at [562, 564] on span "Social Considerations" at bounding box center [792, 548] width 1459 height 37
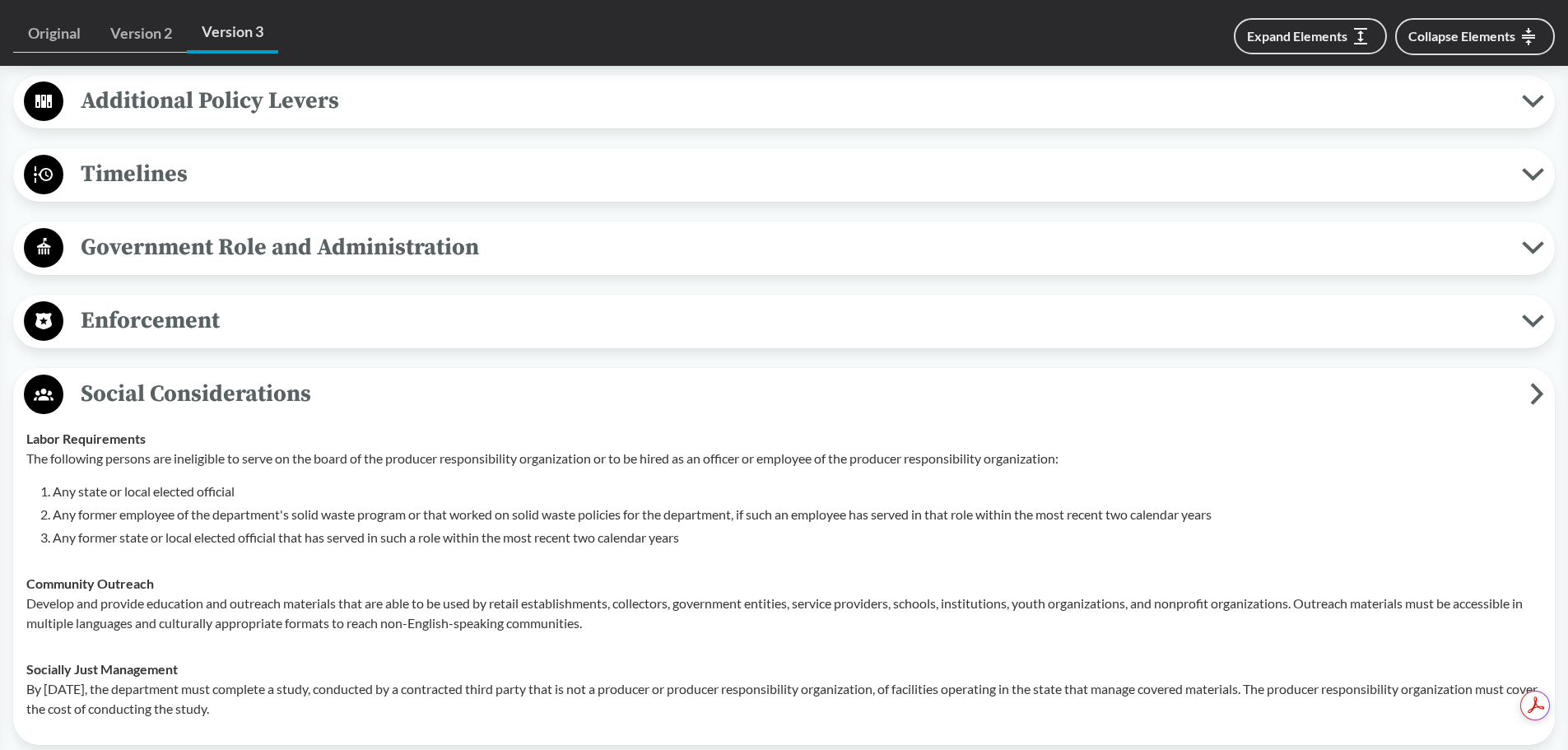
scroll to position [4281, 0]
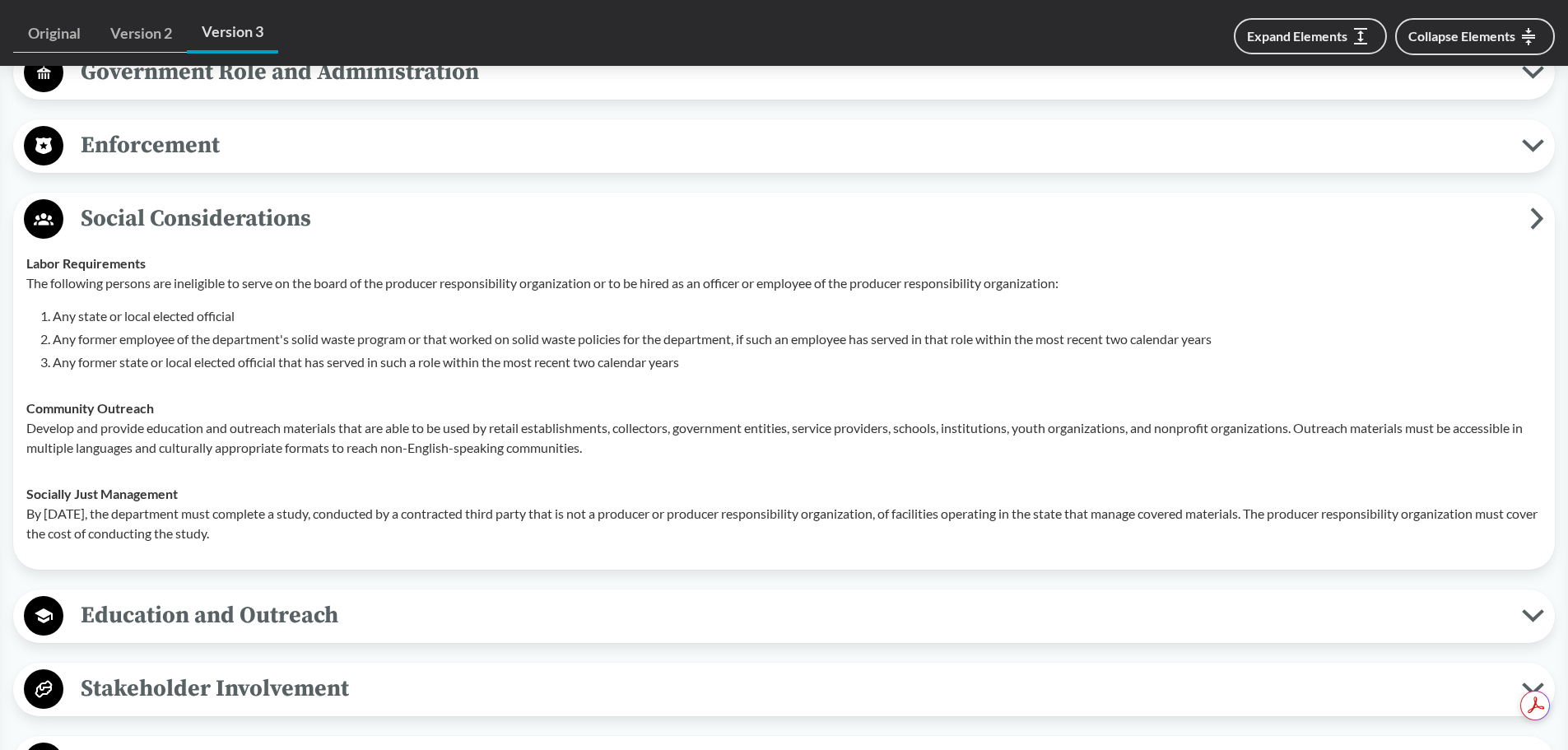
click at [522, 194] on div "Social Considerations Labor Requirements The following persons are ineligible t…" at bounding box center [784, 381] width 1542 height 377
click at [532, 212] on span "Social Considerations" at bounding box center [797, 218] width 1466 height 37
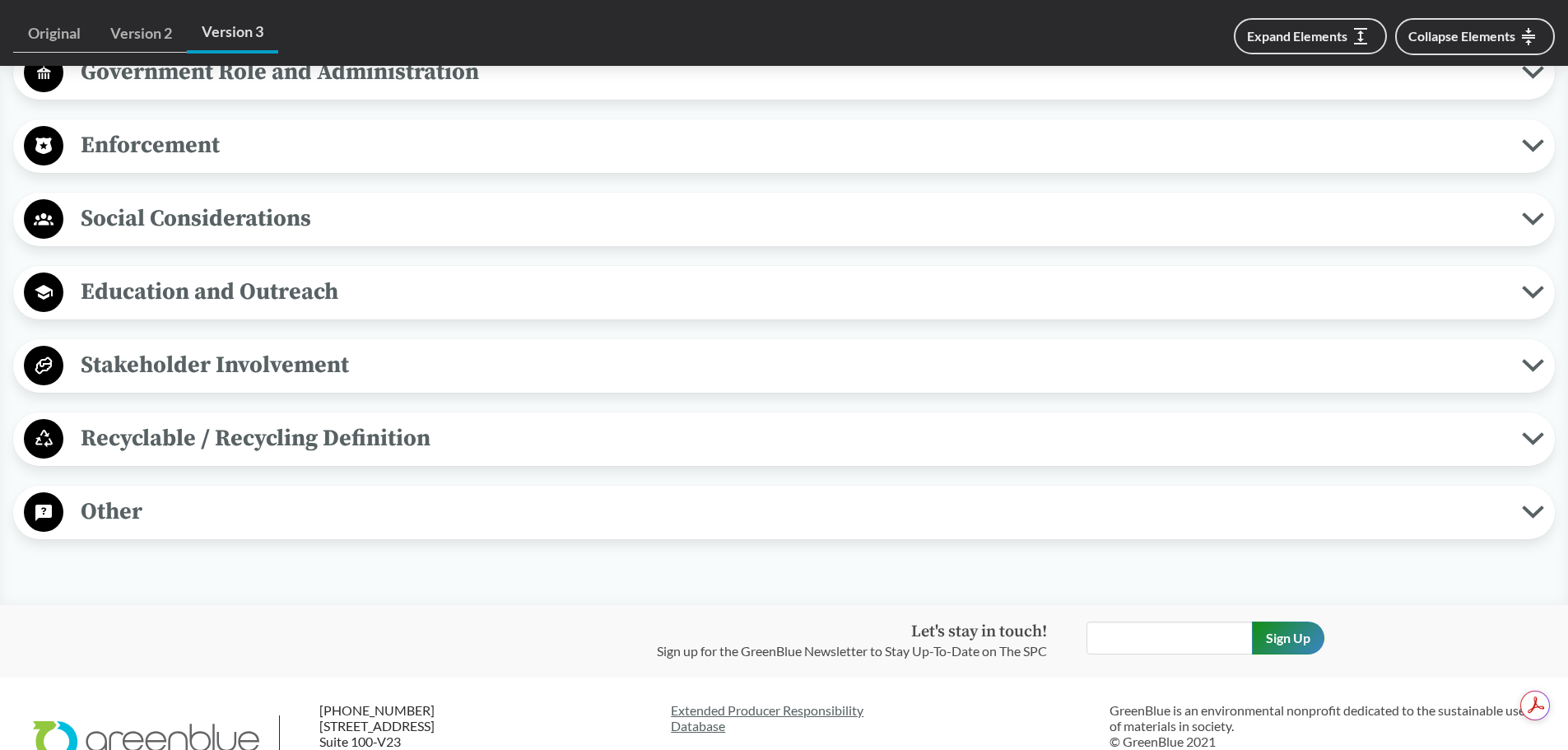
click at [561, 285] on span "Education and Outreach" at bounding box center [792, 292] width 1459 height 37
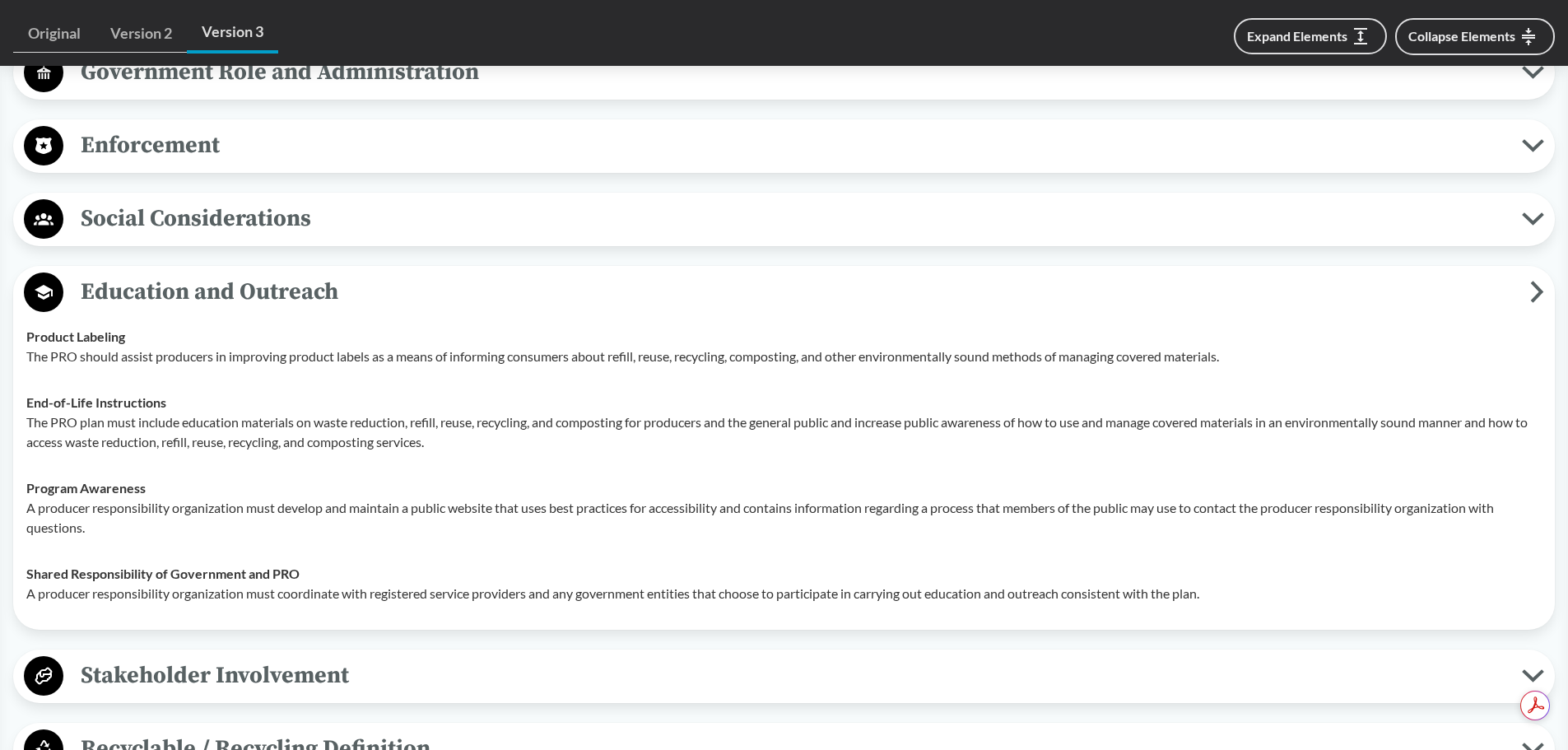
click at [557, 285] on span "Education and Outreach" at bounding box center [797, 292] width 1466 height 37
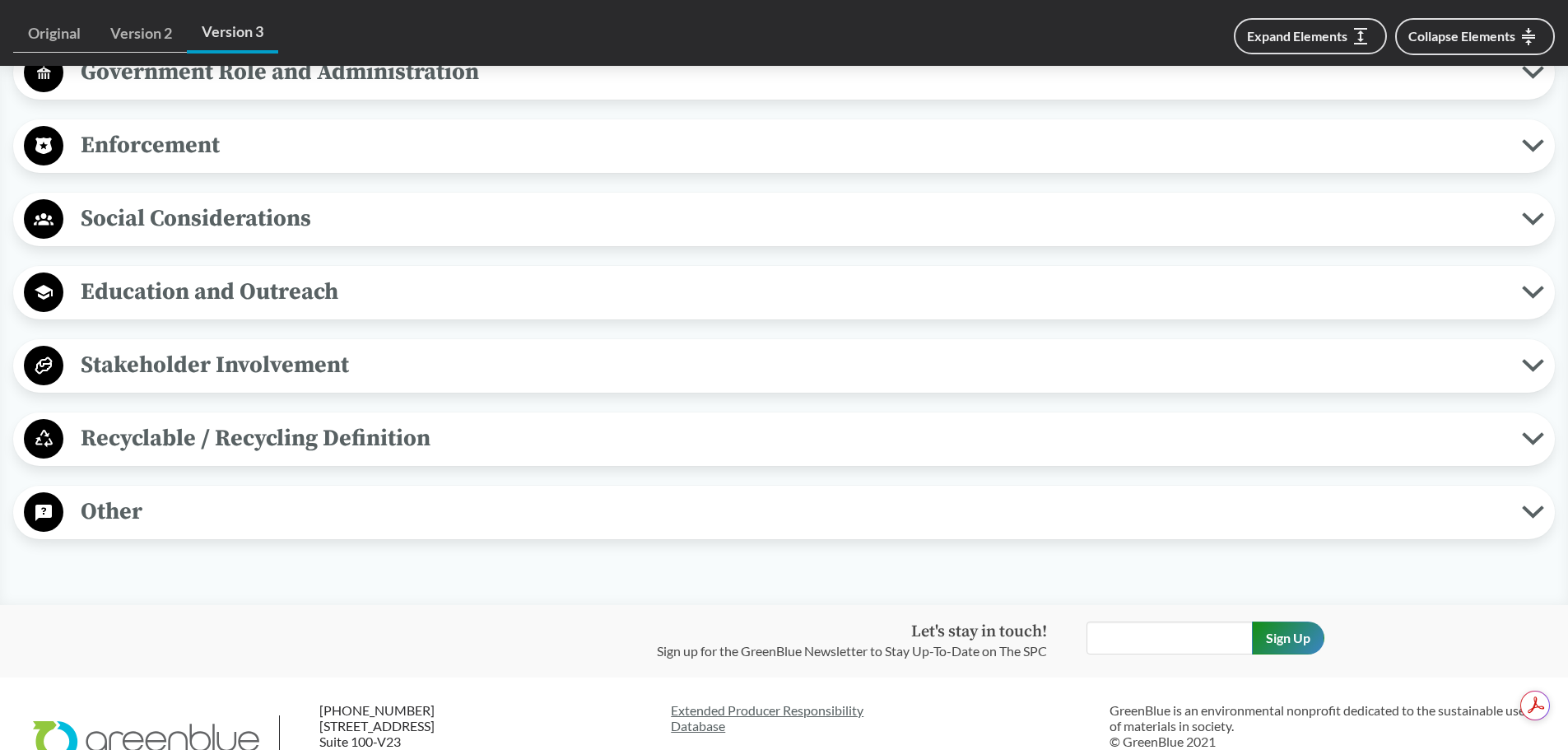
click at [566, 351] on span "Stakeholder Involvement" at bounding box center [792, 365] width 1459 height 37
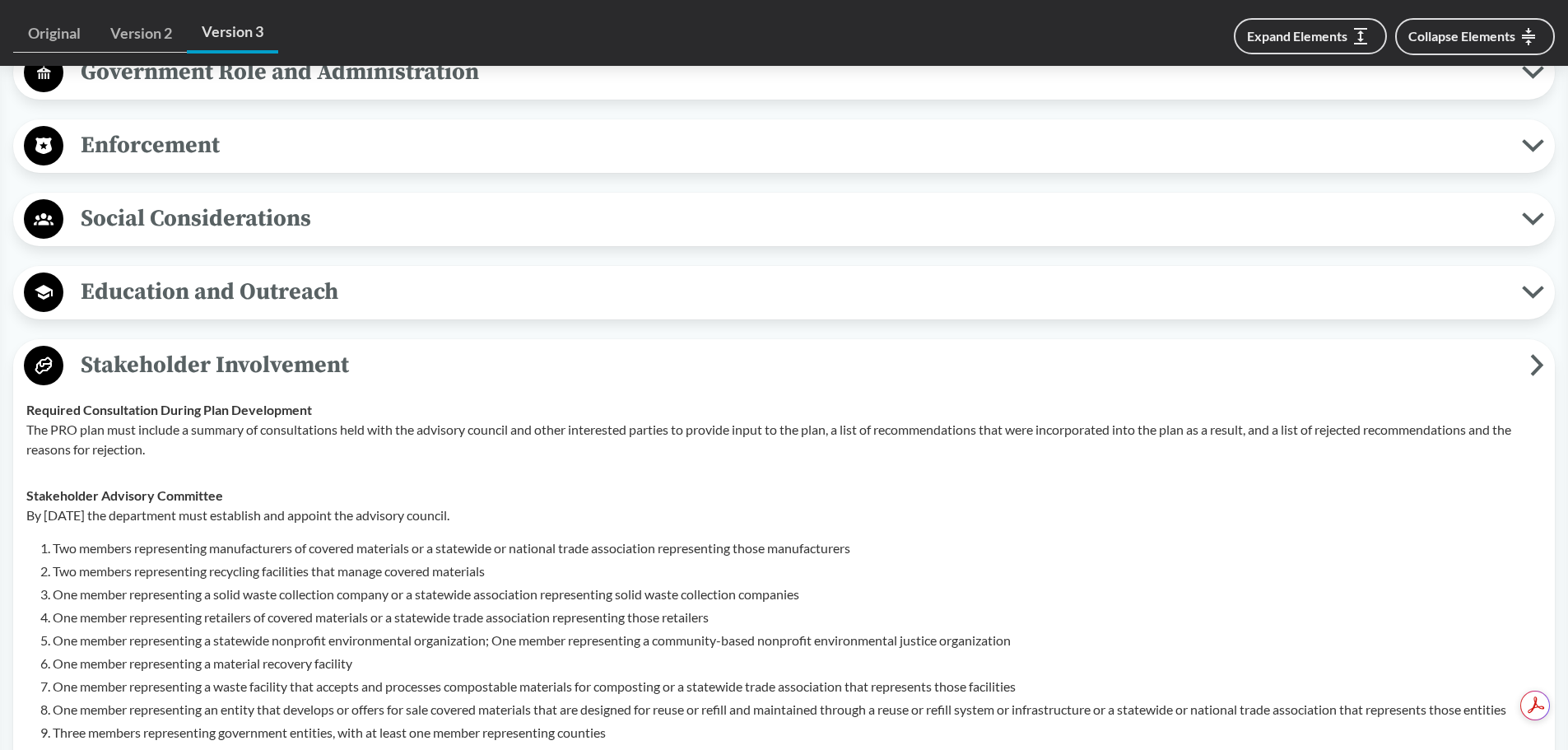
click at [566, 351] on span "Stakeholder Involvement" at bounding box center [797, 365] width 1466 height 37
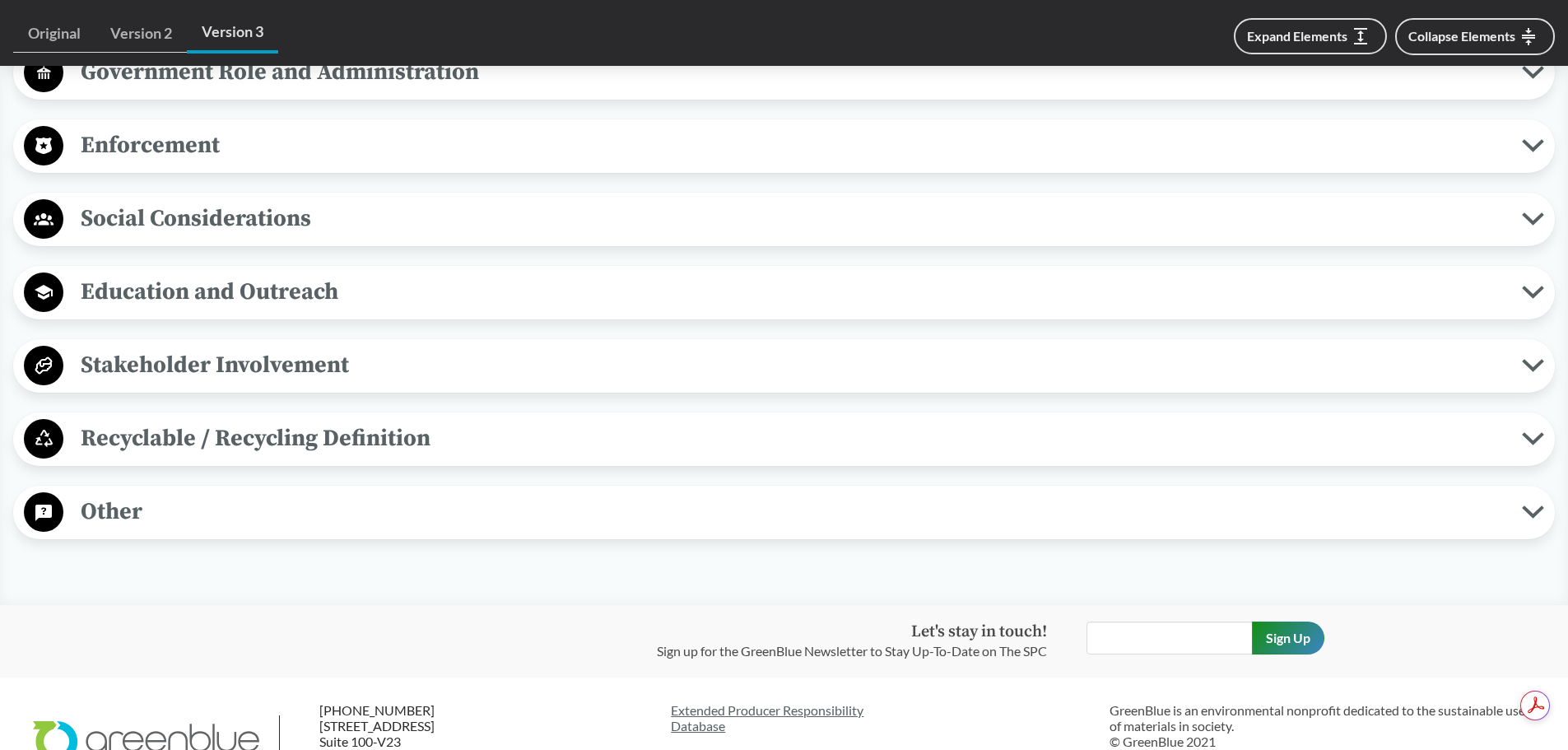
click at [578, 431] on span "Recyclable / Recycling Definition" at bounding box center [792, 438] width 1459 height 37
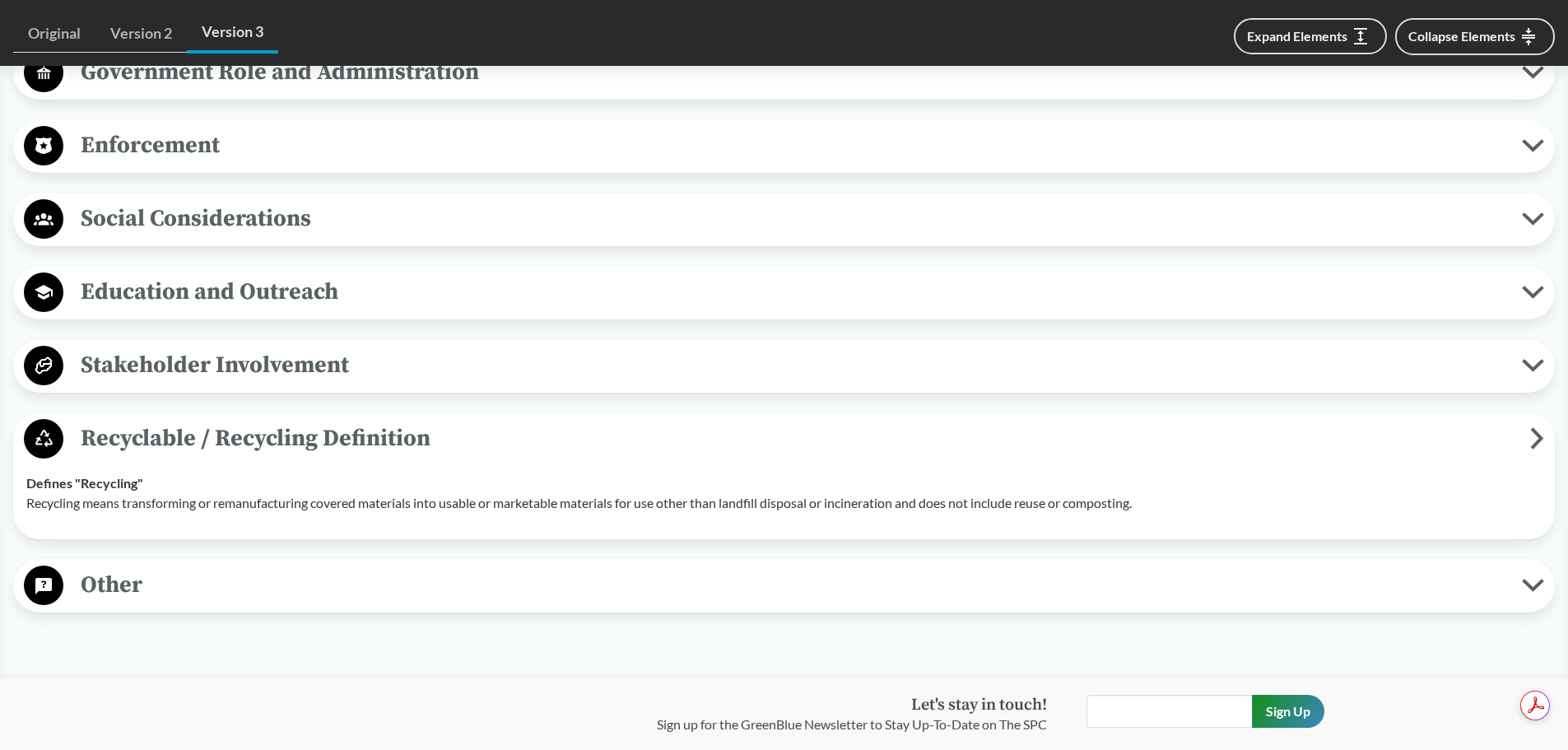
click at [578, 431] on span "Recyclable / Recycling Definition" at bounding box center [797, 438] width 1466 height 37
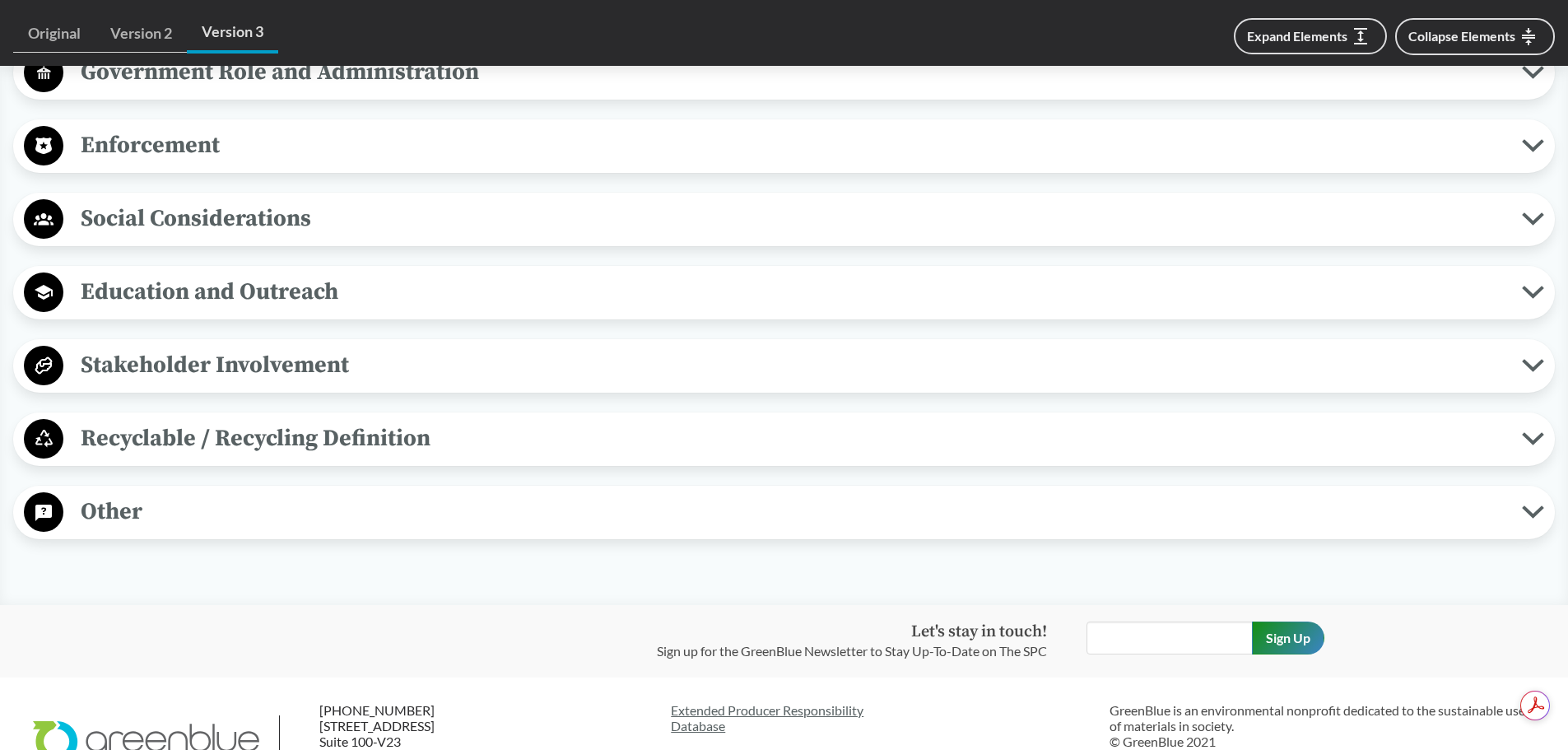
click at [661, 508] on span "Other" at bounding box center [792, 511] width 1459 height 37
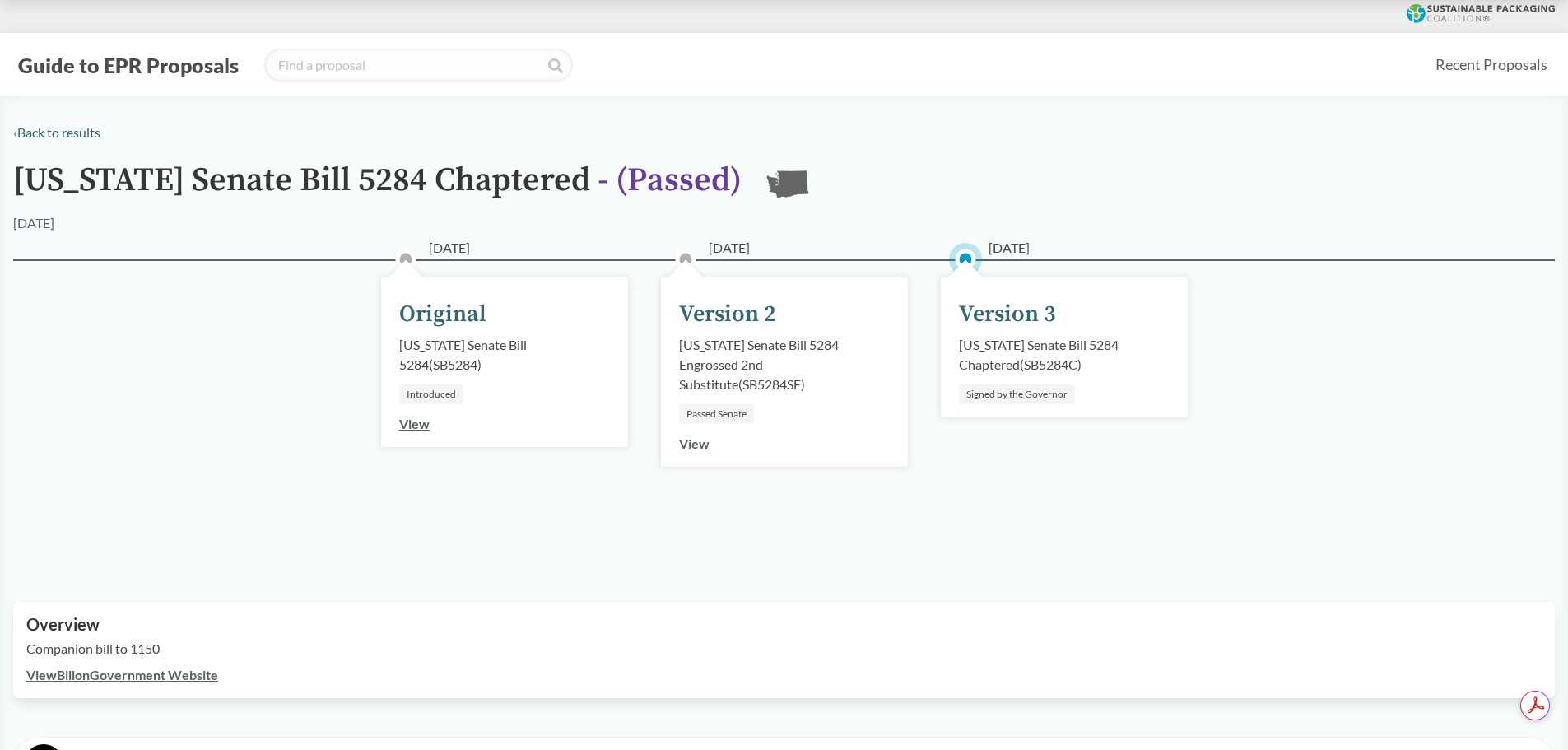
scroll to position [0, 0]
click at [30, 136] on link "‹ Back to results" at bounding box center [56, 132] width 88 height 16
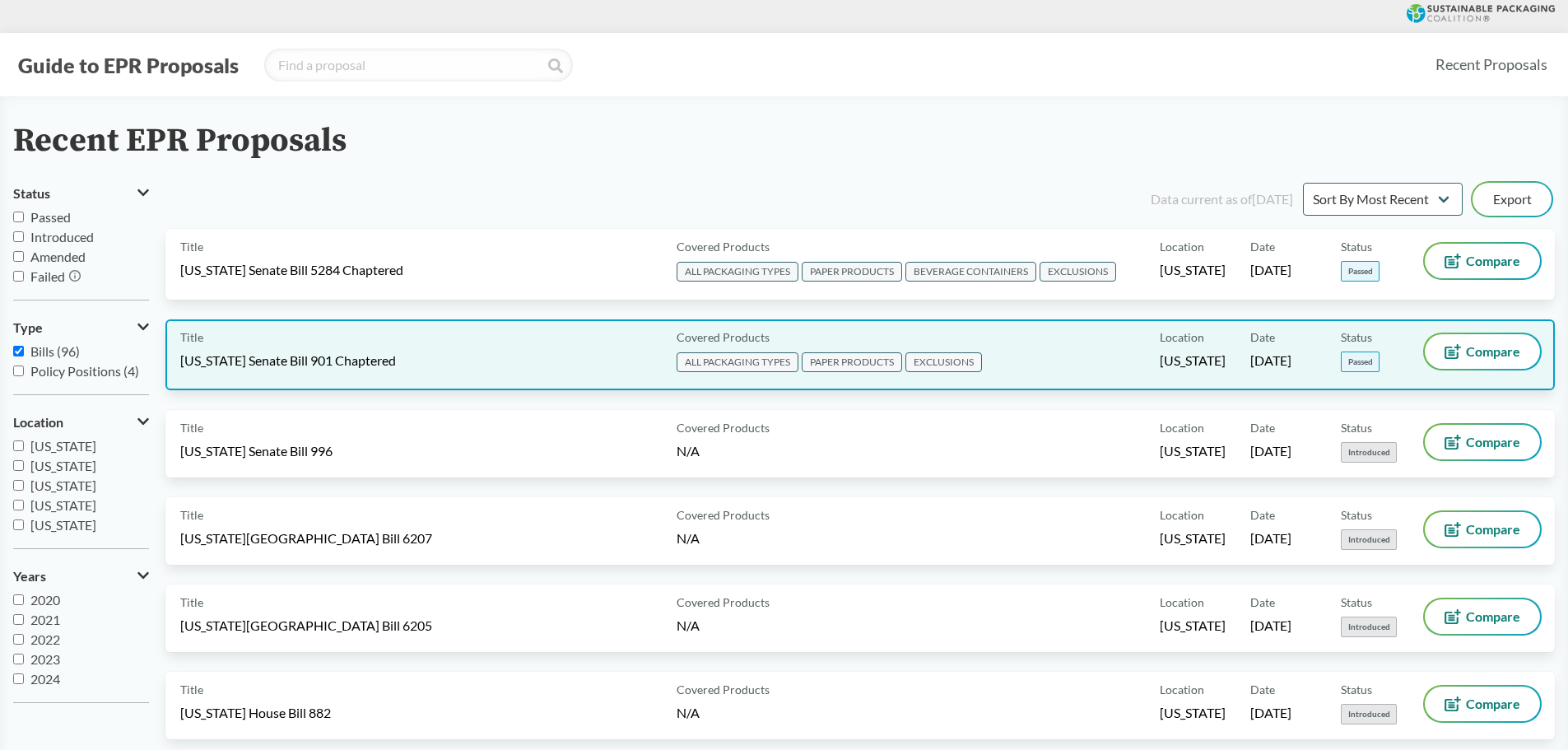
click at [544, 330] on div "Title Maryland Senate Bill 901 Chaptered Covered Products ALL PACKAGING TYPES P…" at bounding box center [860, 355] width 1389 height 71
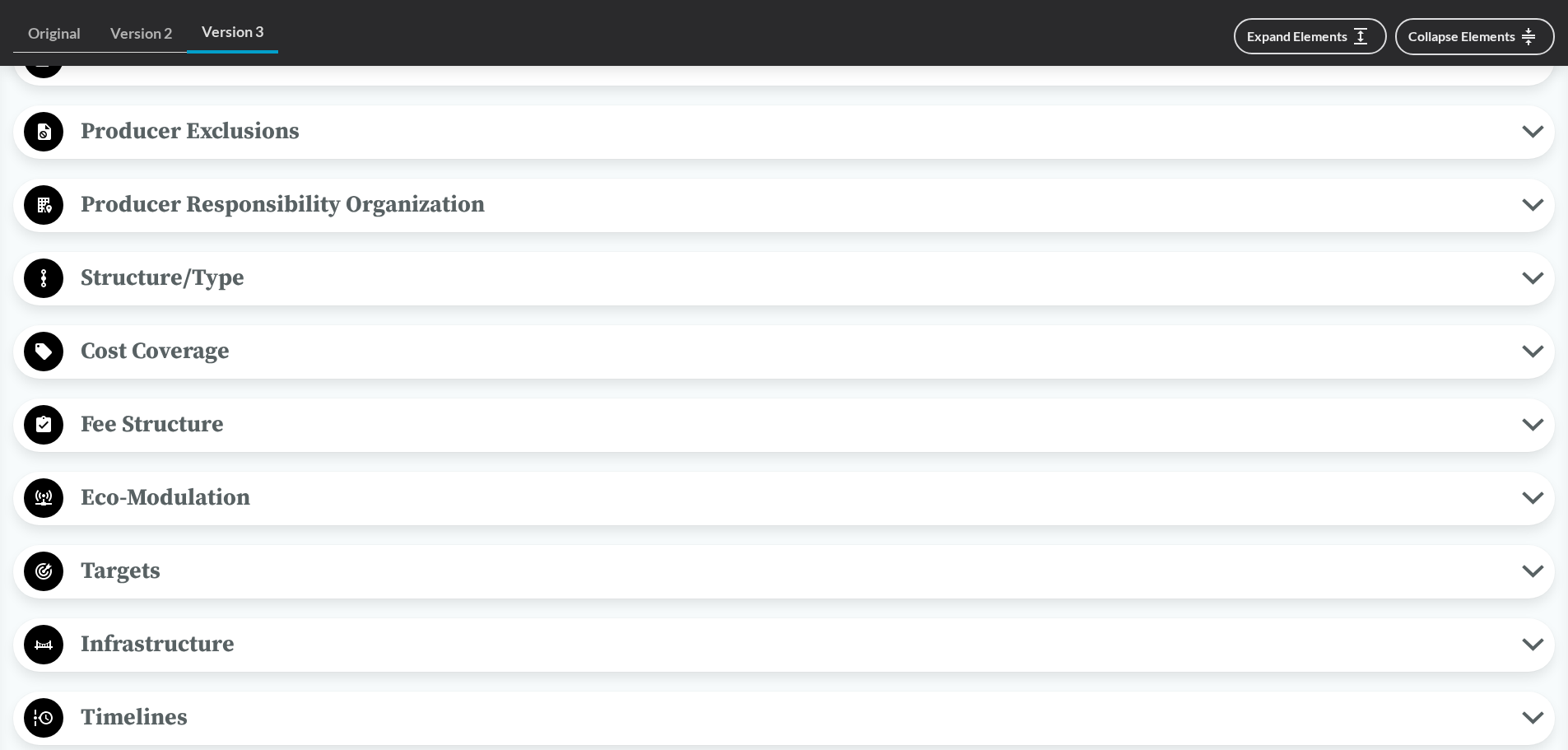
scroll to position [824, 0]
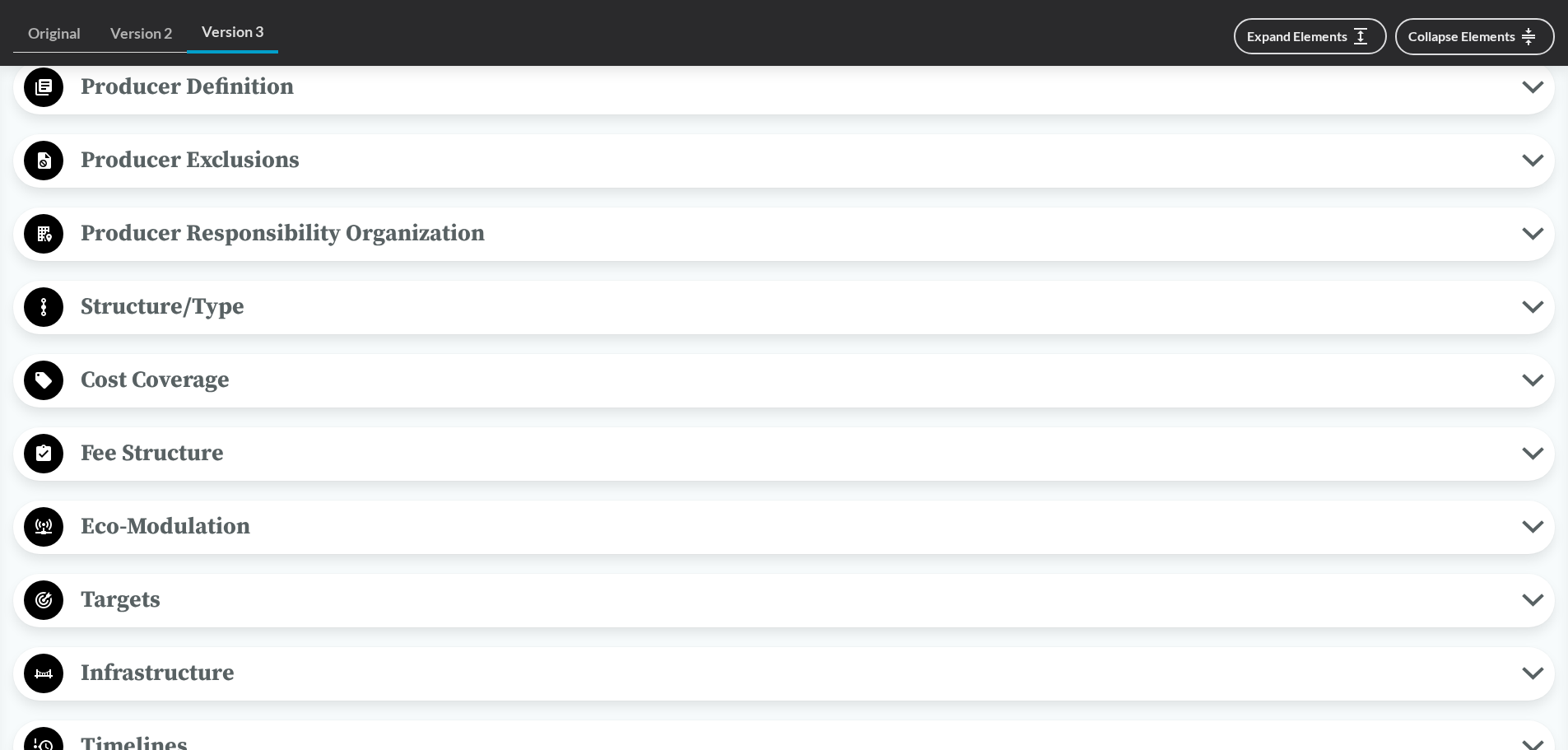
click at [320, 174] on span "Producer Exclusions" at bounding box center [792, 160] width 1459 height 37
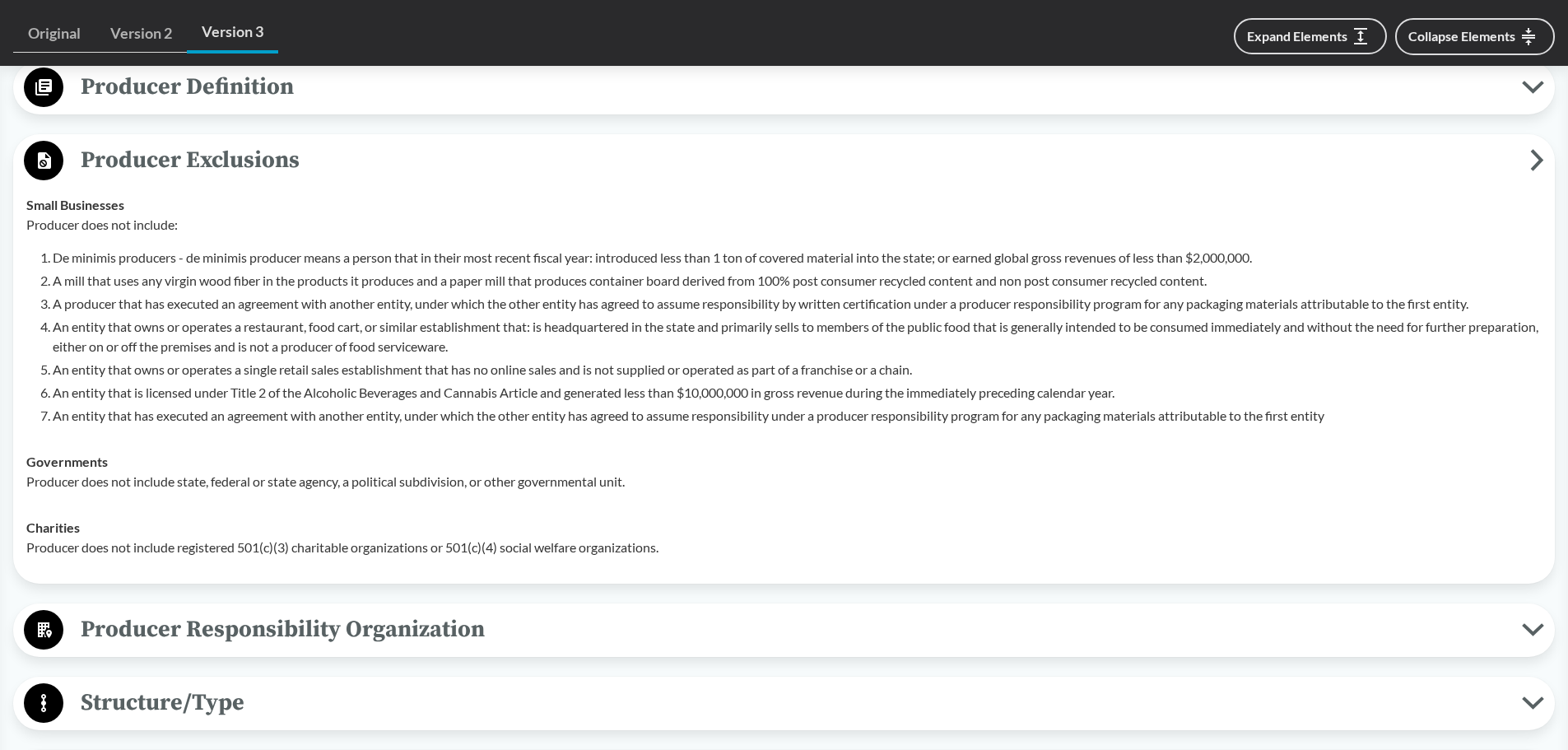
click at [320, 171] on span "Producer Exclusions" at bounding box center [797, 160] width 1466 height 37
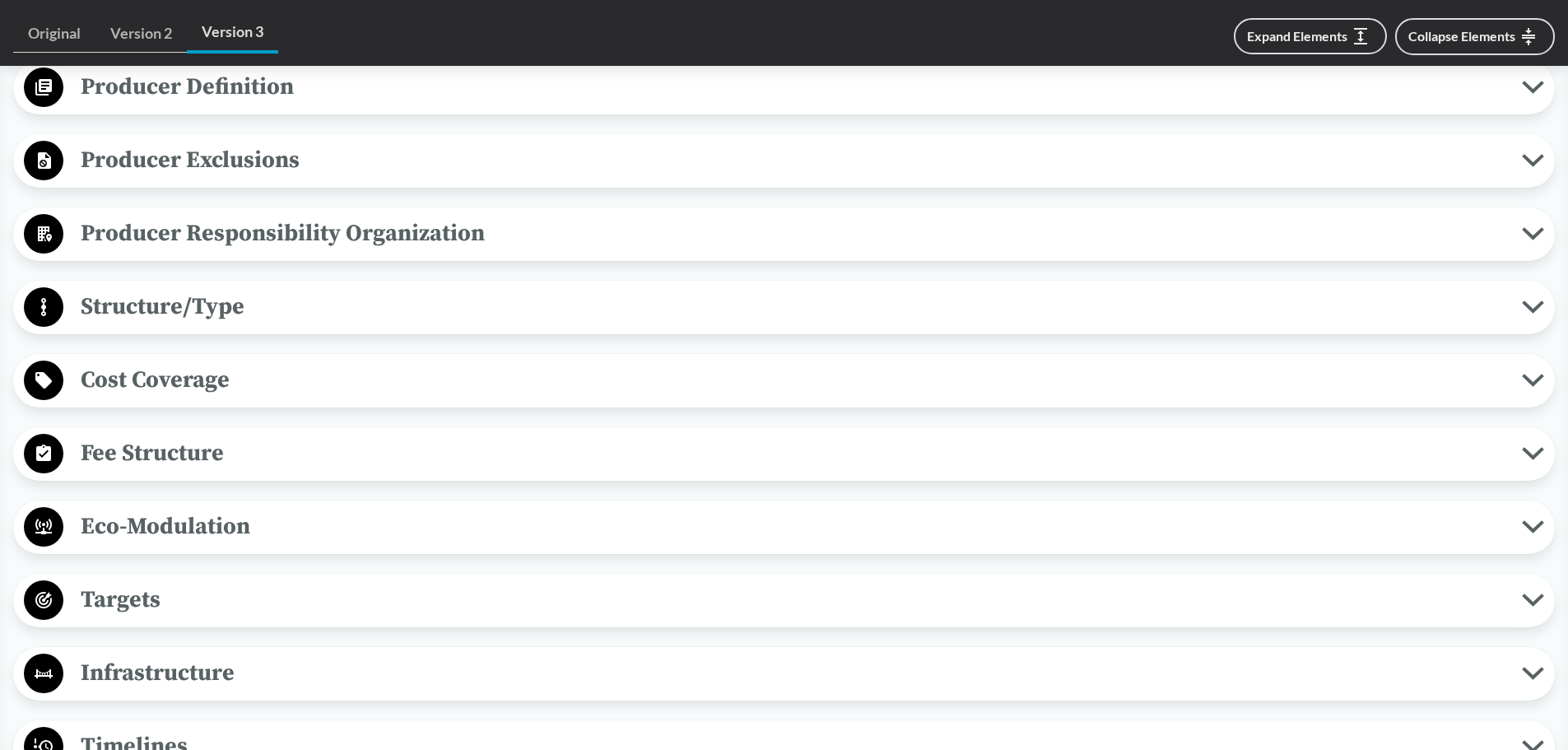
click at [305, 98] on span "Producer Definition" at bounding box center [792, 87] width 1459 height 37
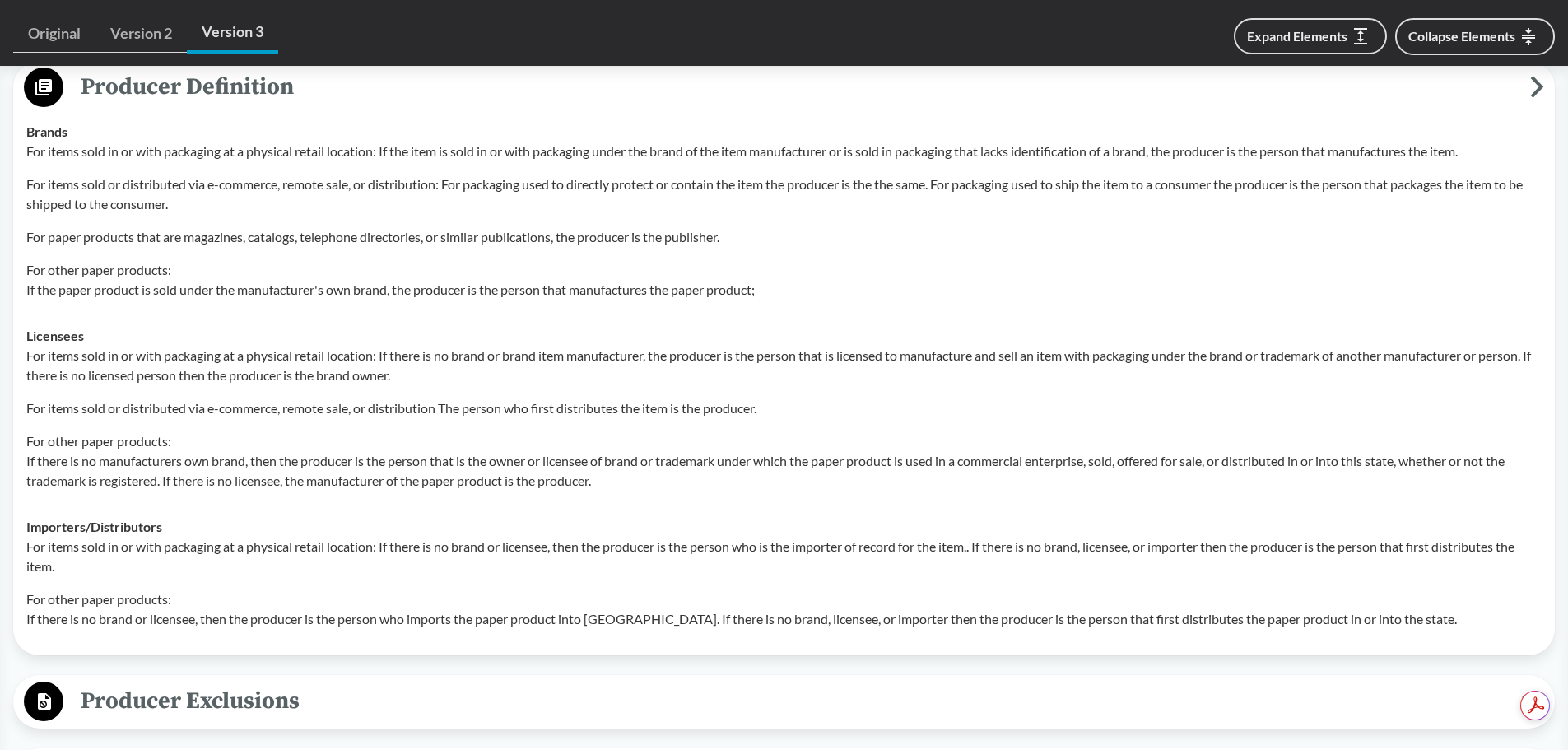
scroll to position [0, 0]
drag, startPoint x: 692, startPoint y: 263, endPoint x: 714, endPoint y: 306, distance: 48.3
click at [689, 264] on p "For other paper products: If the paper product is sold under the manufacturer's…" at bounding box center [784, 280] width 1515 height 40
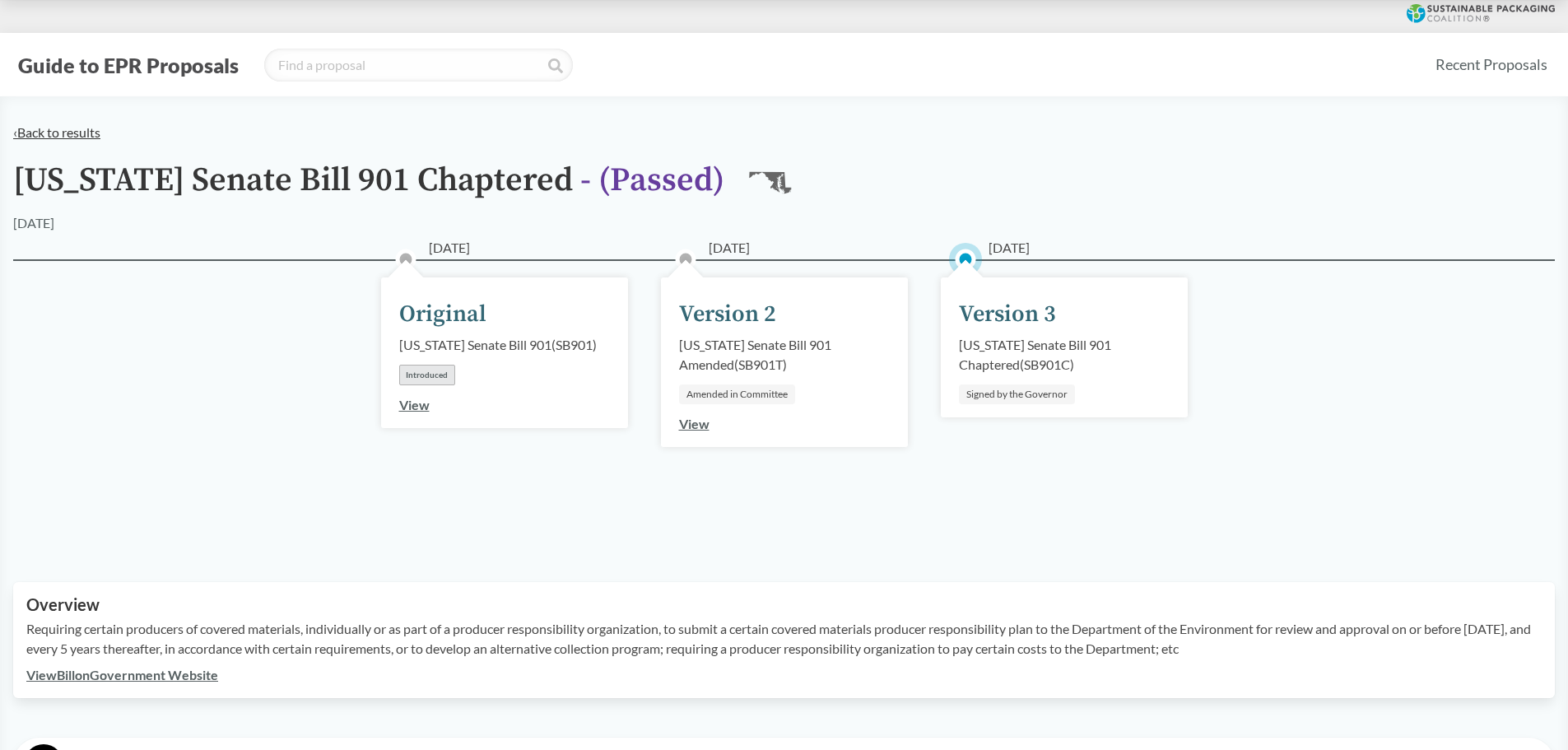
click at [66, 130] on link "‹ Back to results" at bounding box center [56, 132] width 88 height 16
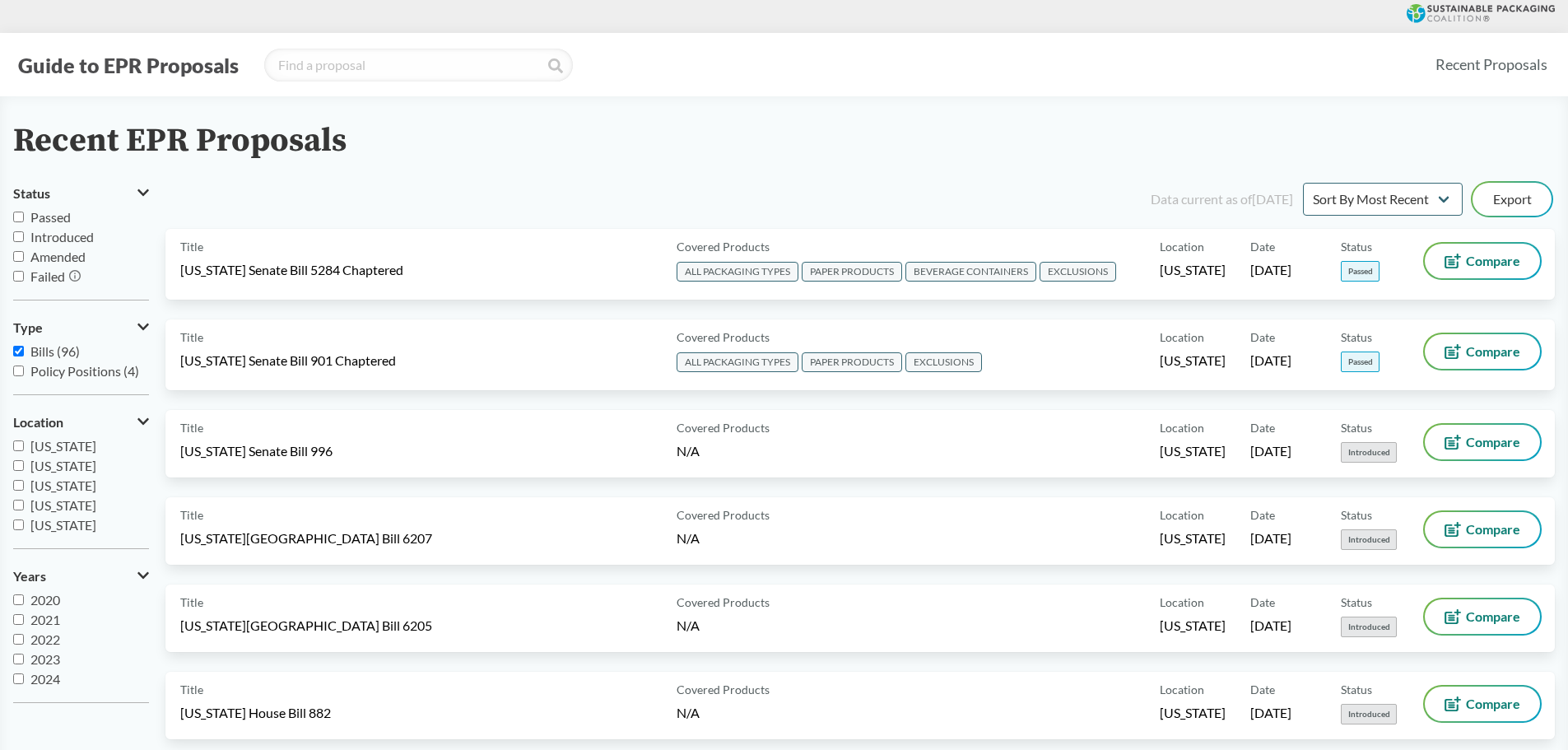
click at [56, 219] on span "Passed" at bounding box center [50, 217] width 40 height 16
click at [24, 219] on input "Passed" at bounding box center [18, 217] width 10 height 10
checkbox input "true"
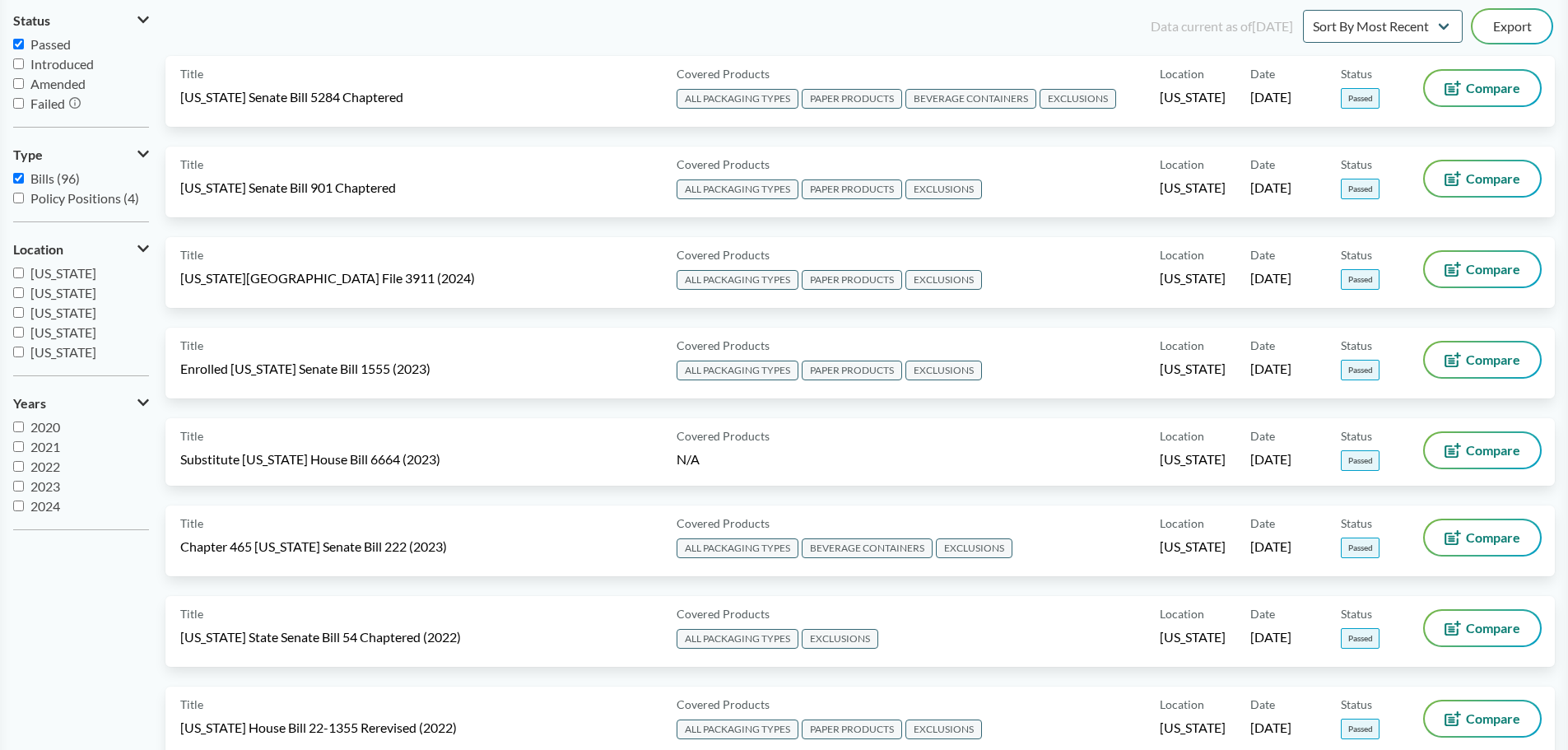
scroll to position [329, 0]
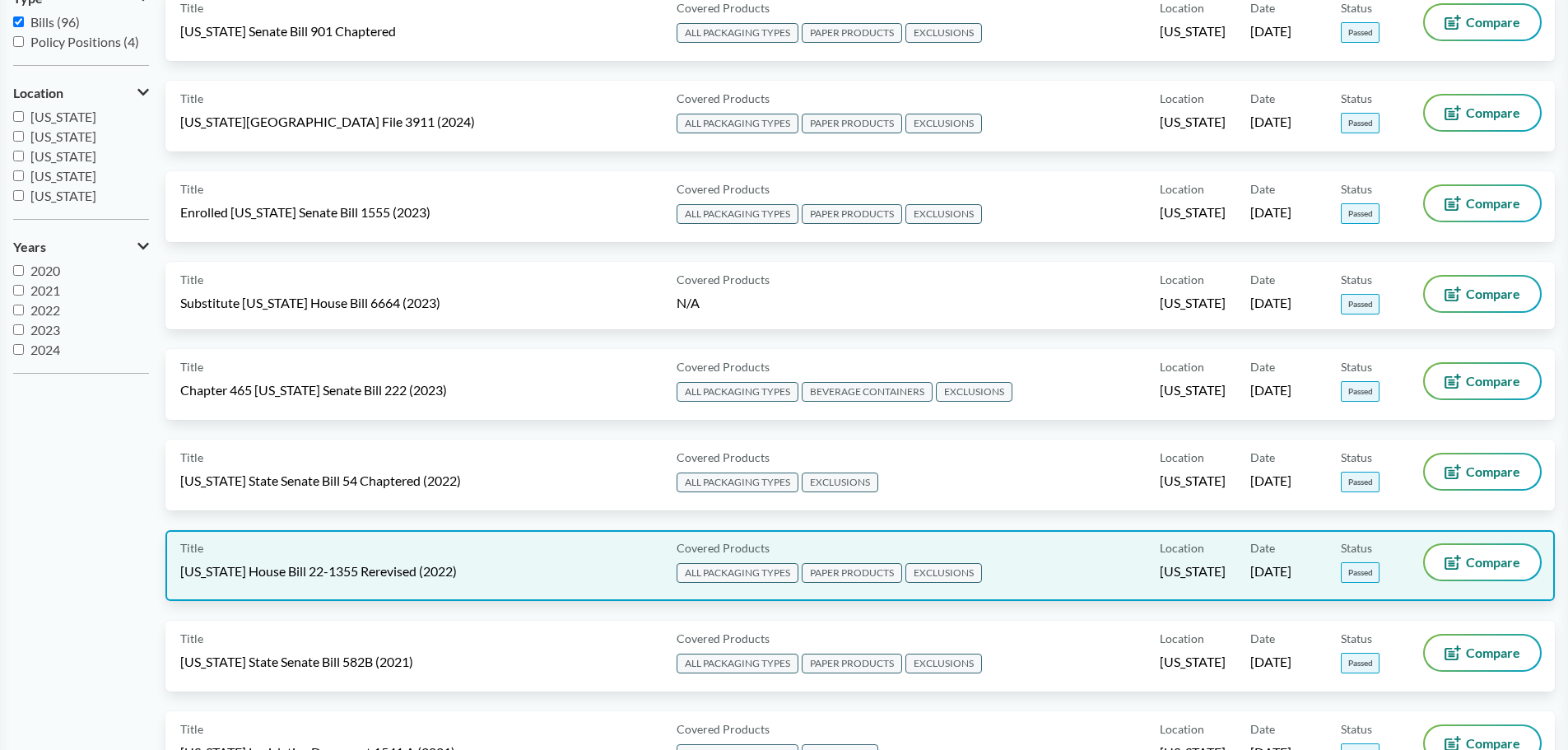
click at [543, 568] on div "Title Colorado House Bill 22-1355 Rerevised (2022)" at bounding box center [425, 565] width 489 height 41
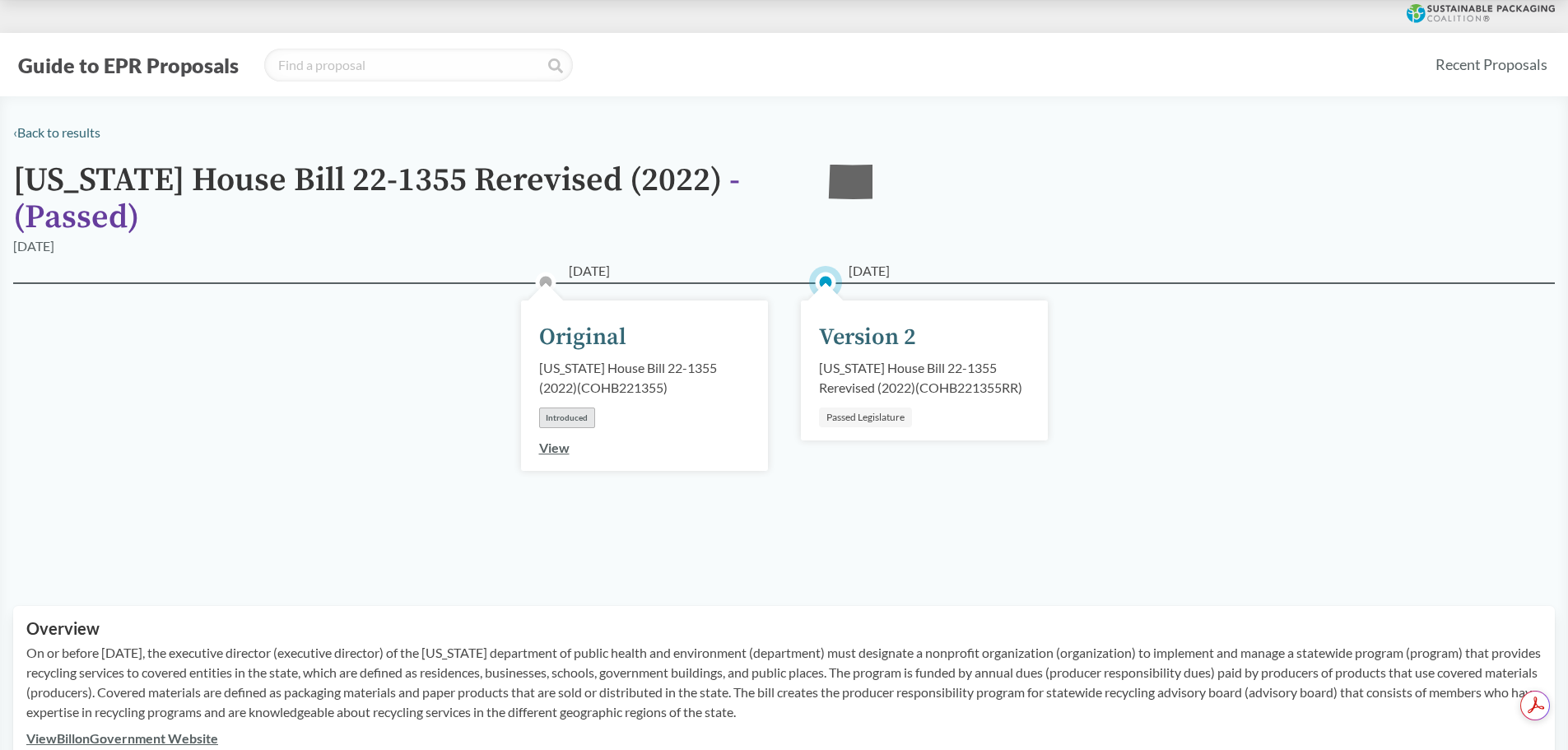
click at [886, 429] on div "05/11/2022 Version 2 Colorado House Bill 22-1355 Rerevised (2022) ( COHB221355R…" at bounding box center [924, 370] width 247 height 140
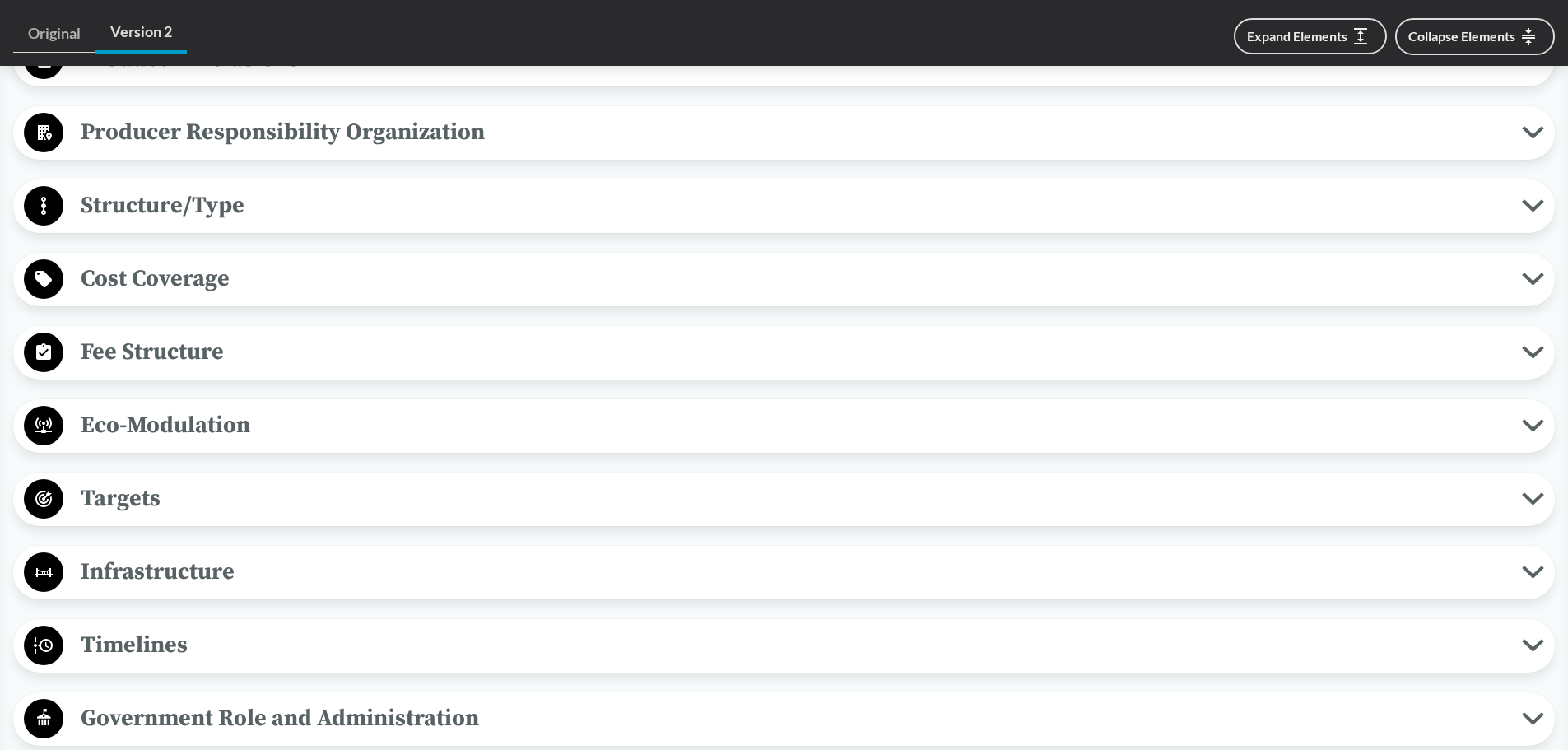
scroll to position [905, 0]
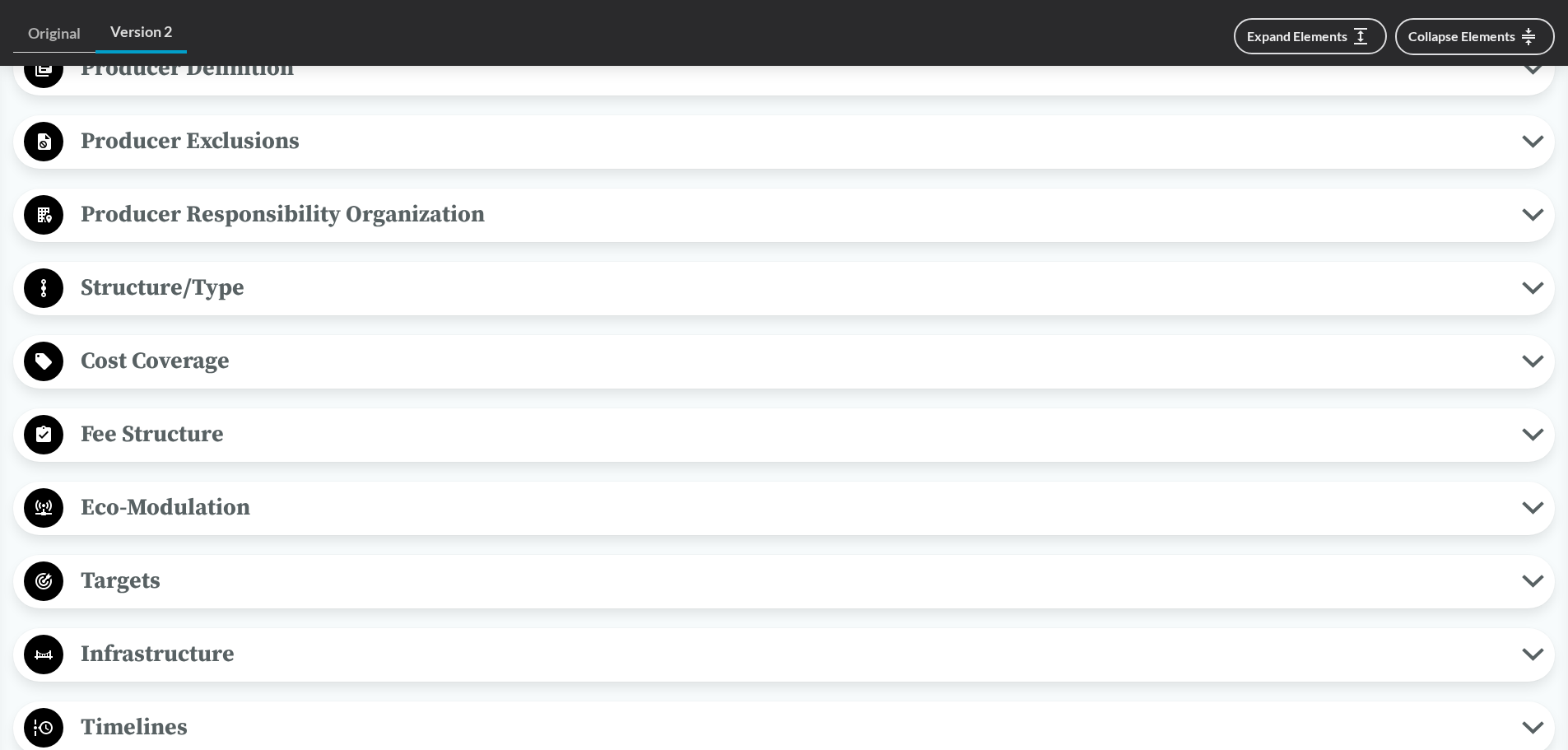
click at [192, 132] on span "Producer Exclusions" at bounding box center [792, 141] width 1459 height 37
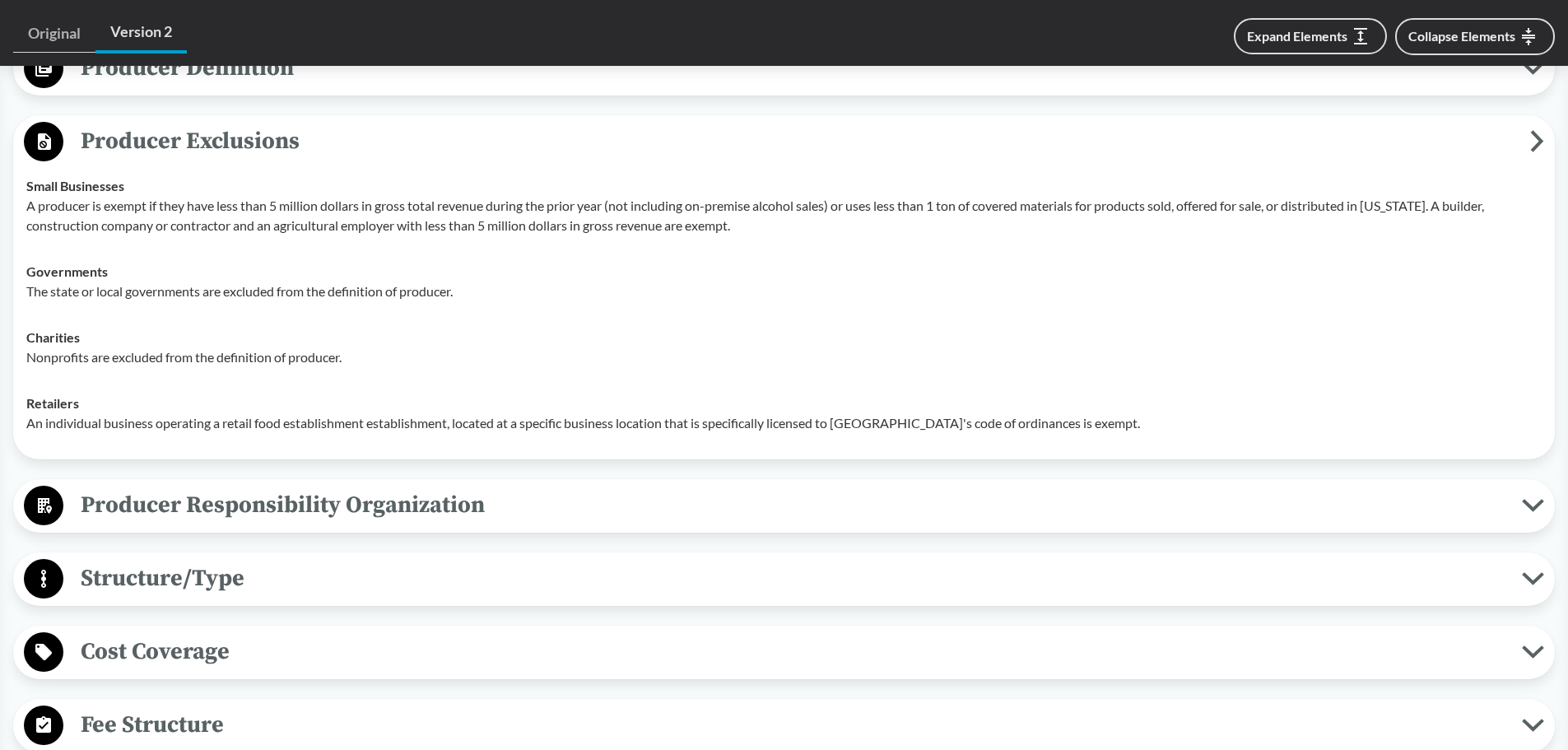
scroll to position [741, 0]
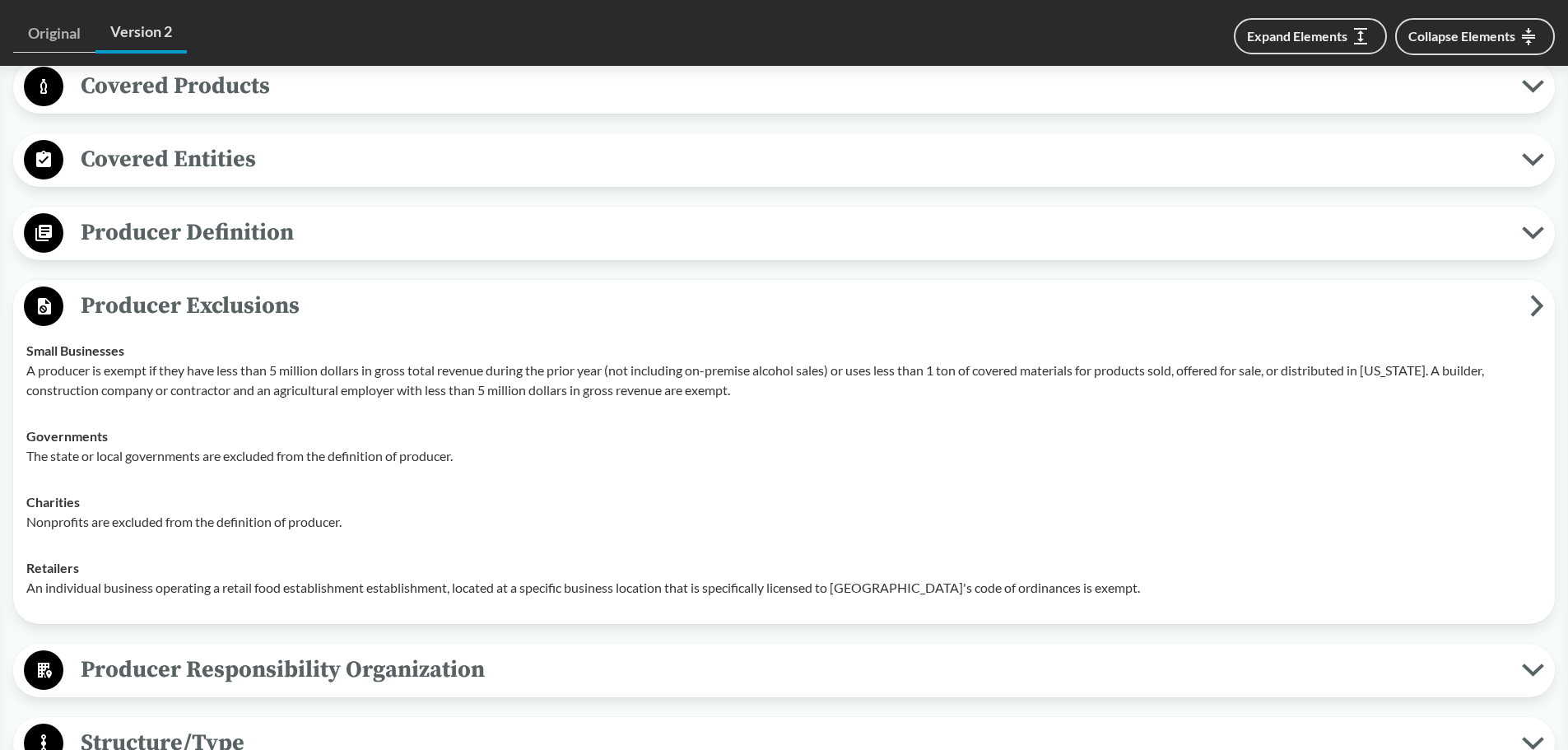
click at [193, 234] on span "Producer Definition" at bounding box center [792, 233] width 1459 height 37
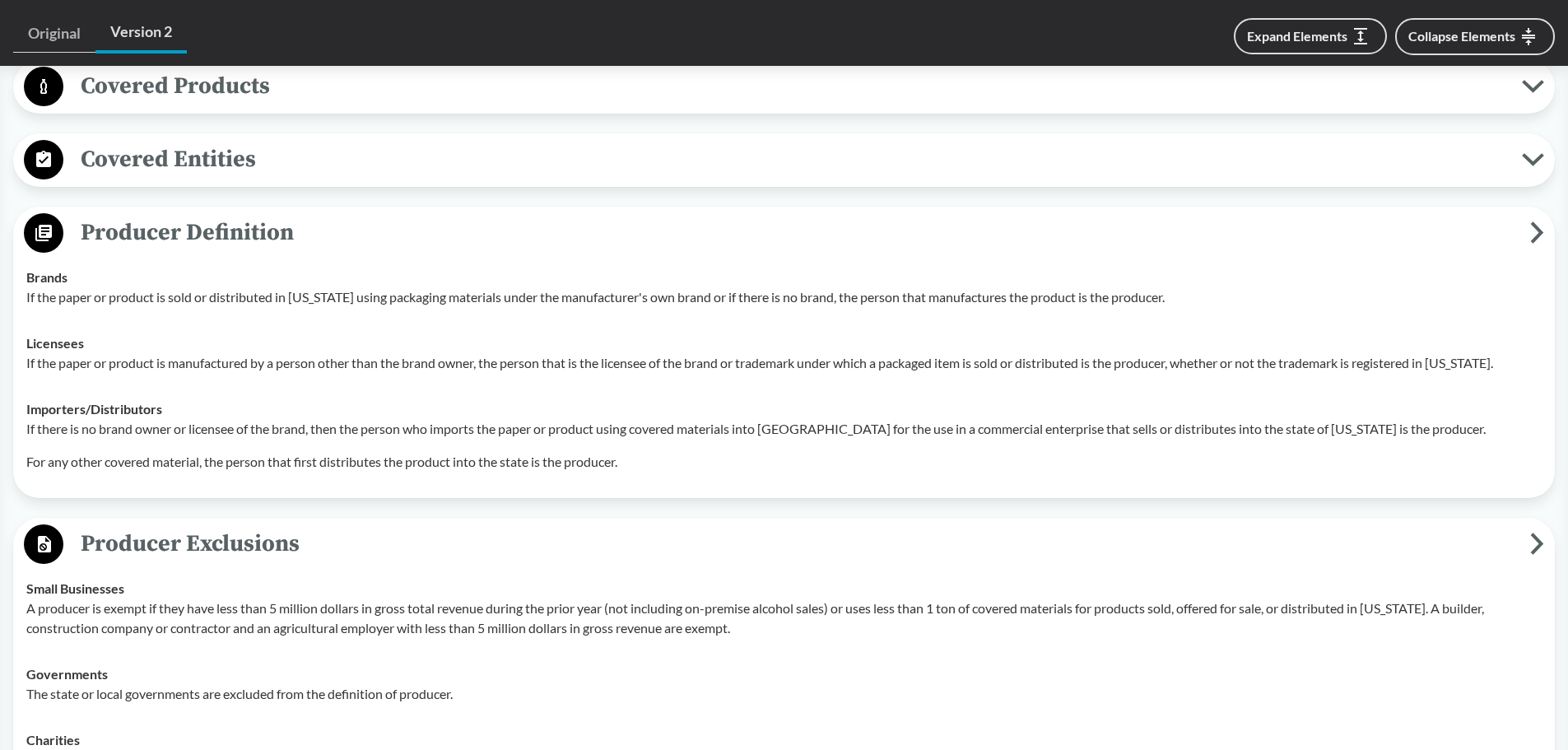
click at [248, 554] on span "Producer Exclusions" at bounding box center [797, 543] width 1466 height 37
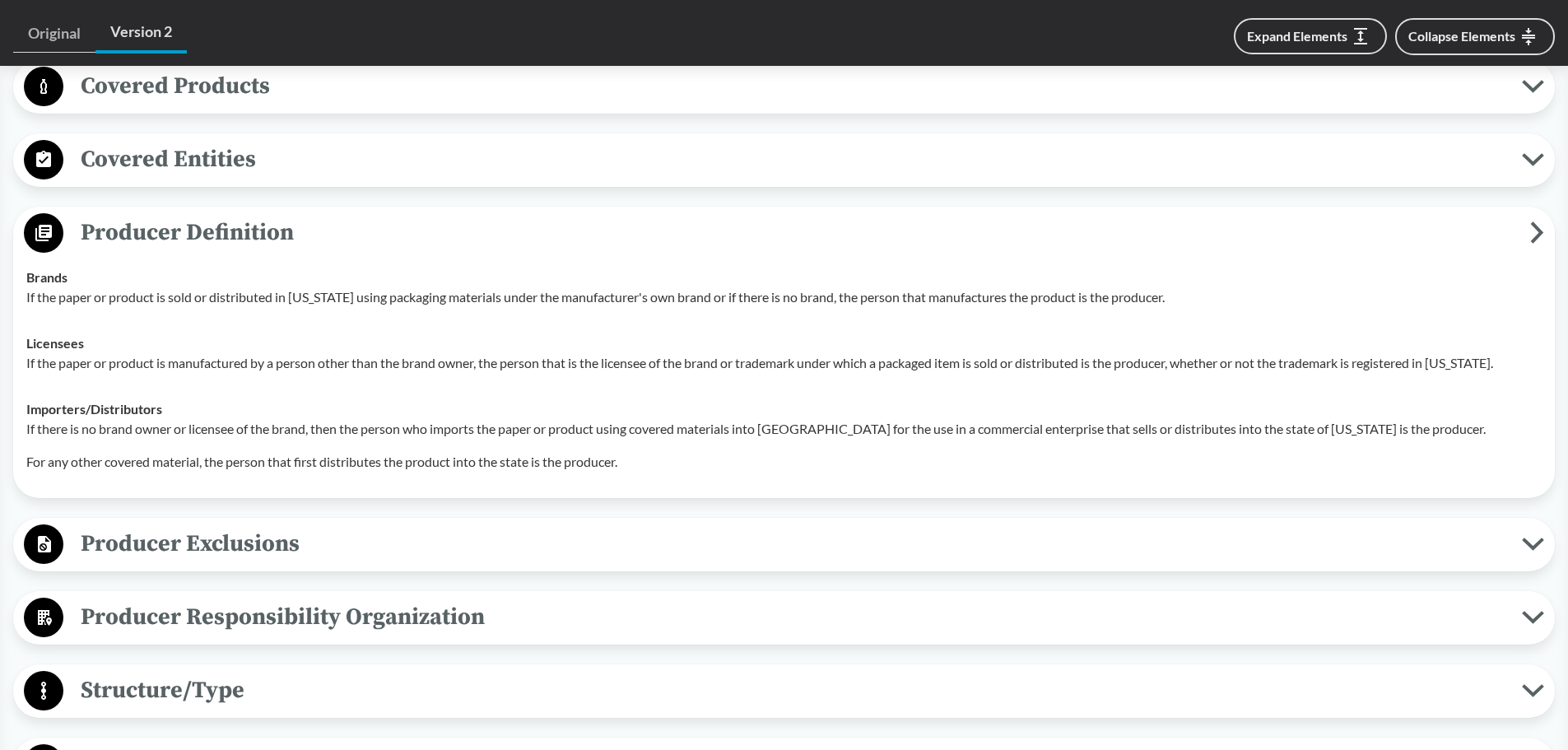
click at [922, 236] on span "Producer Definition" at bounding box center [797, 233] width 1466 height 37
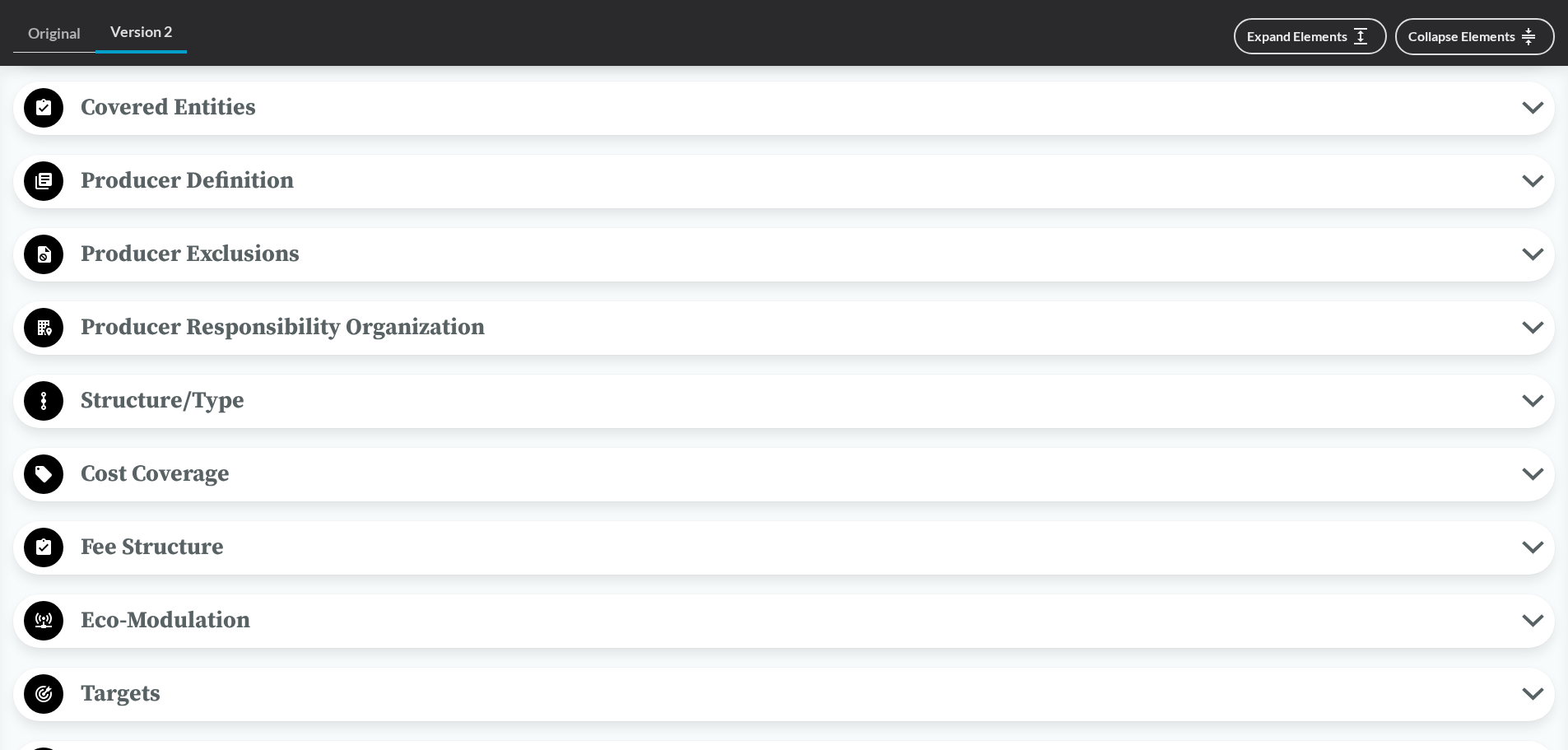
scroll to position [633, 0]
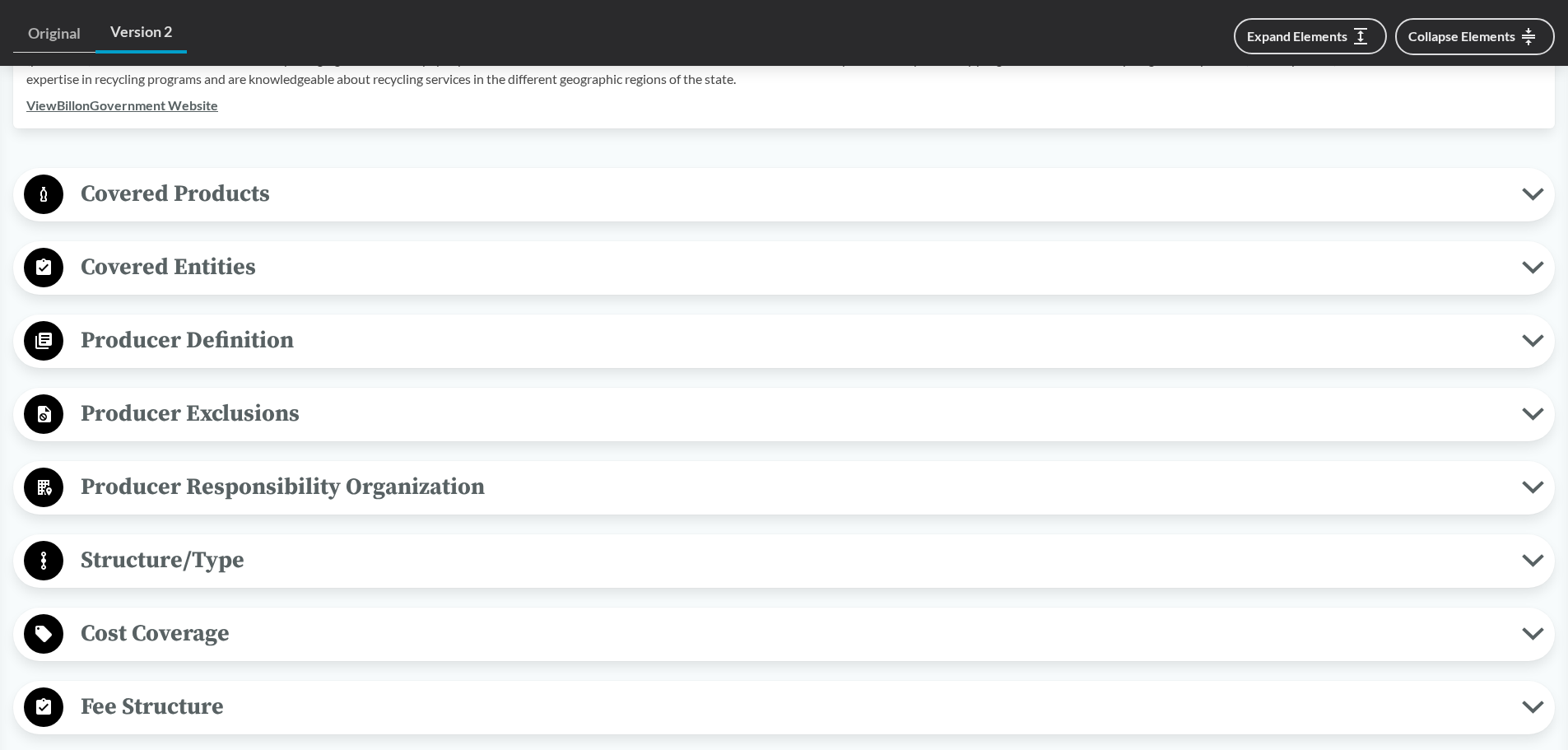
click at [417, 332] on span "Producer Definition" at bounding box center [792, 340] width 1459 height 37
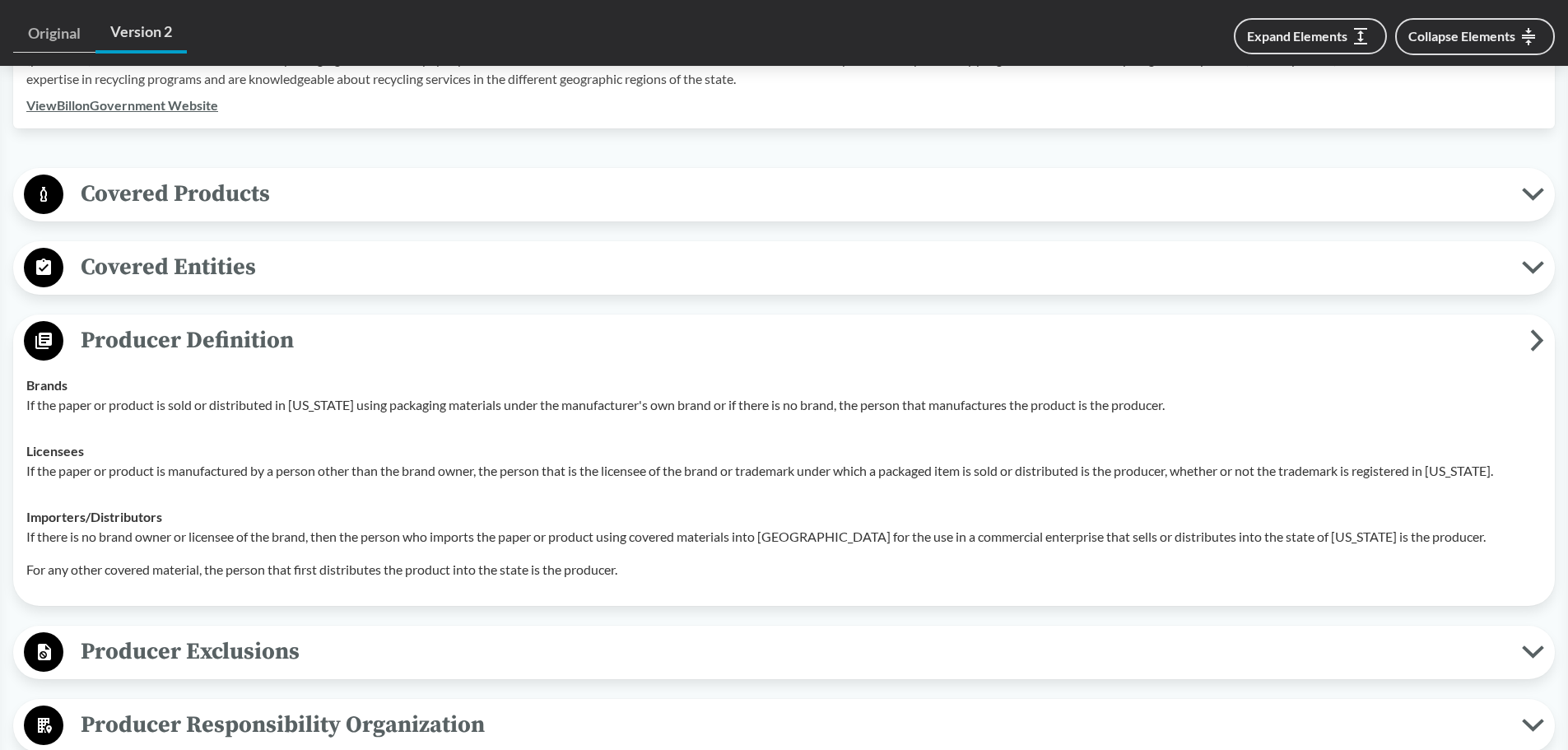
click at [417, 332] on span "Producer Definition" at bounding box center [797, 340] width 1466 height 37
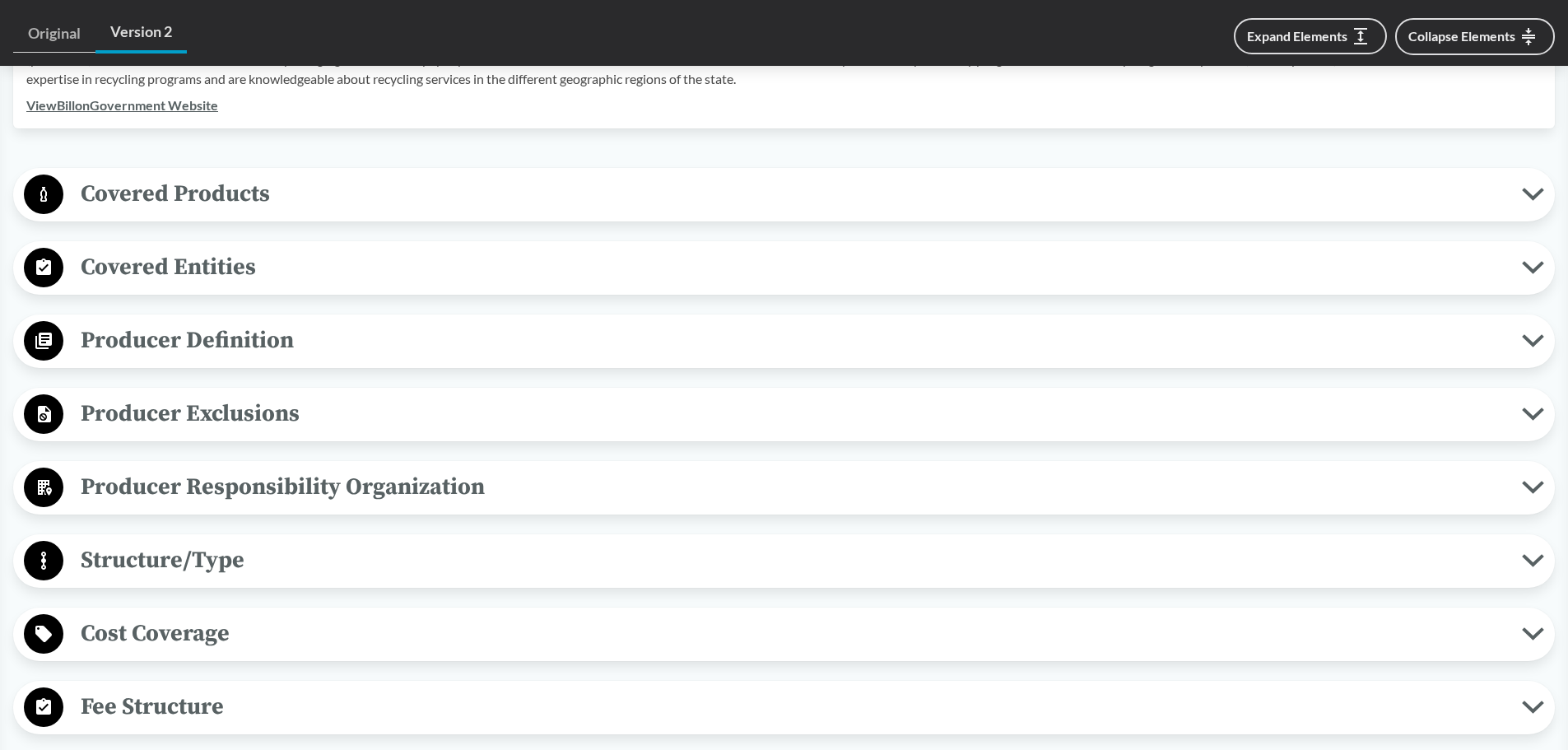
click at [463, 394] on button "Producer Exclusions" at bounding box center [784, 414] width 1530 height 42
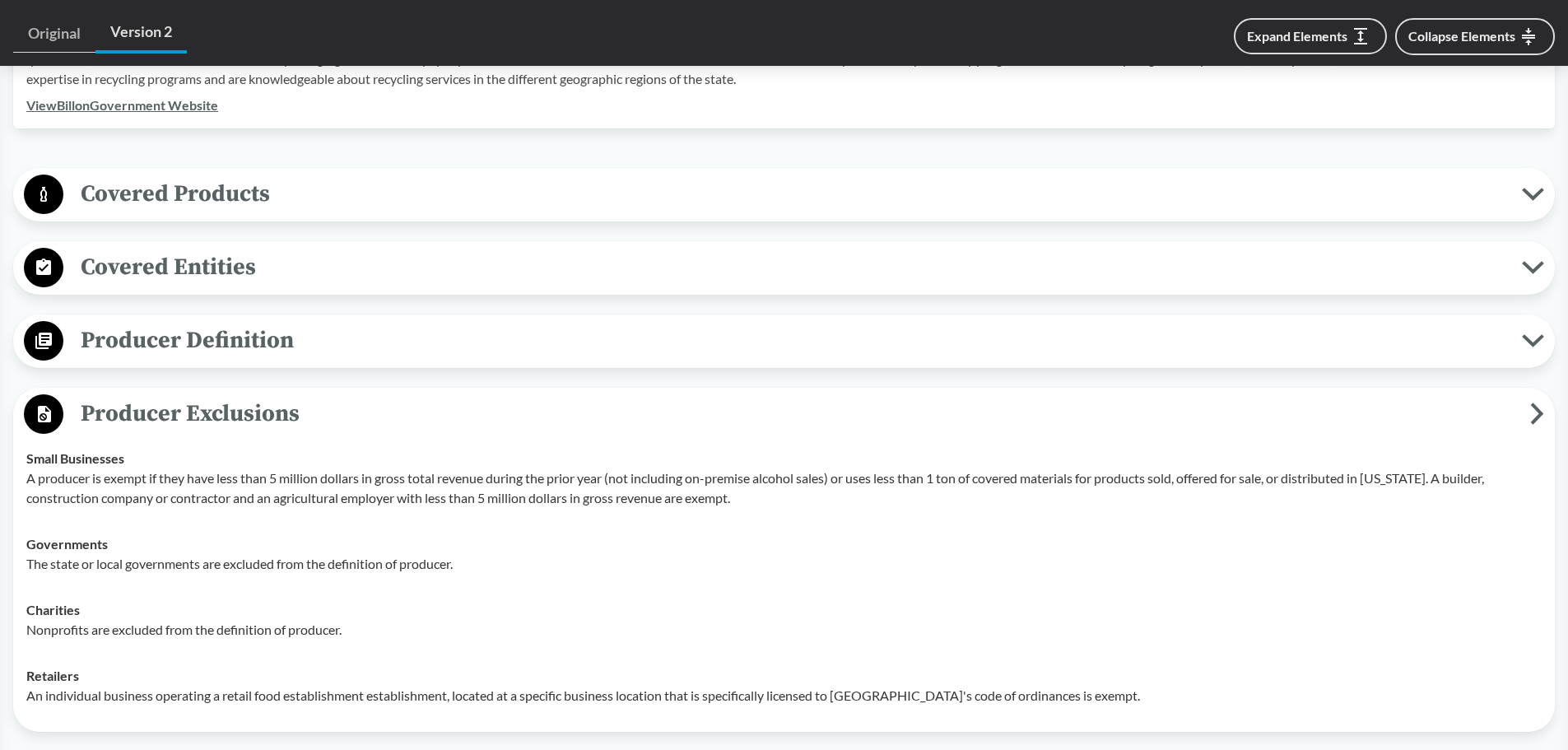
click at [459, 399] on span "Producer Exclusions" at bounding box center [797, 413] width 1466 height 37
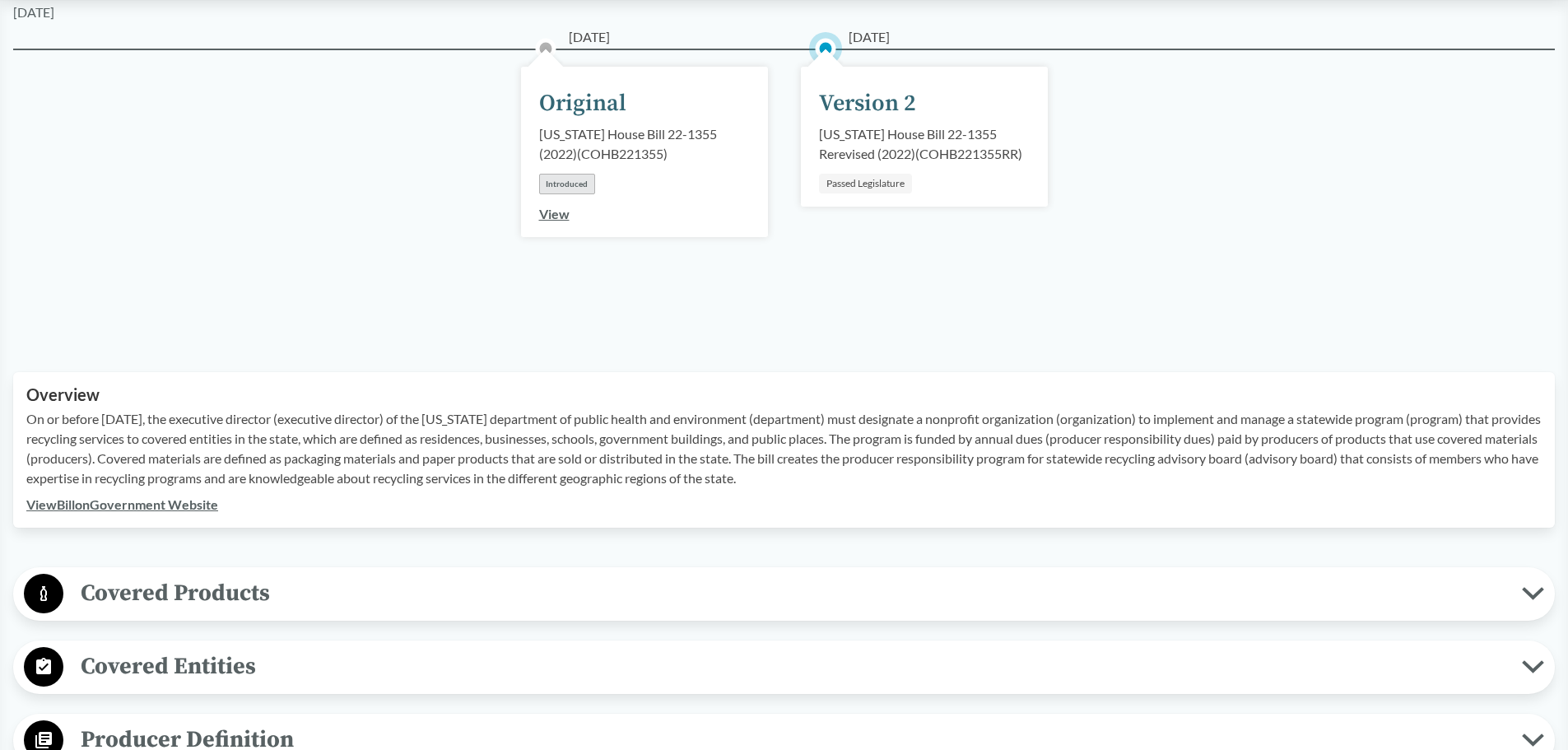
scroll to position [551, 0]
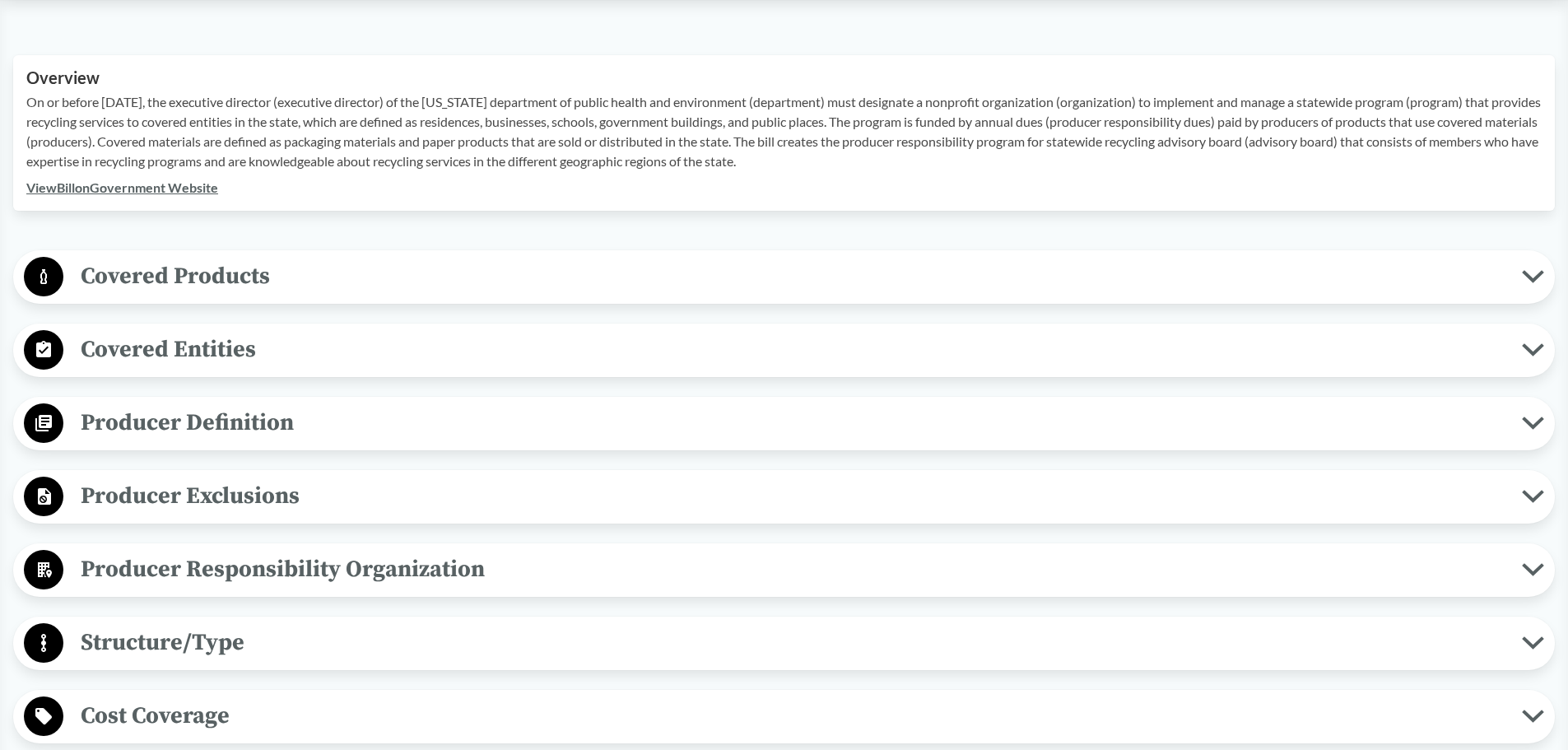
click at [440, 278] on span "Covered Products" at bounding box center [792, 276] width 1459 height 37
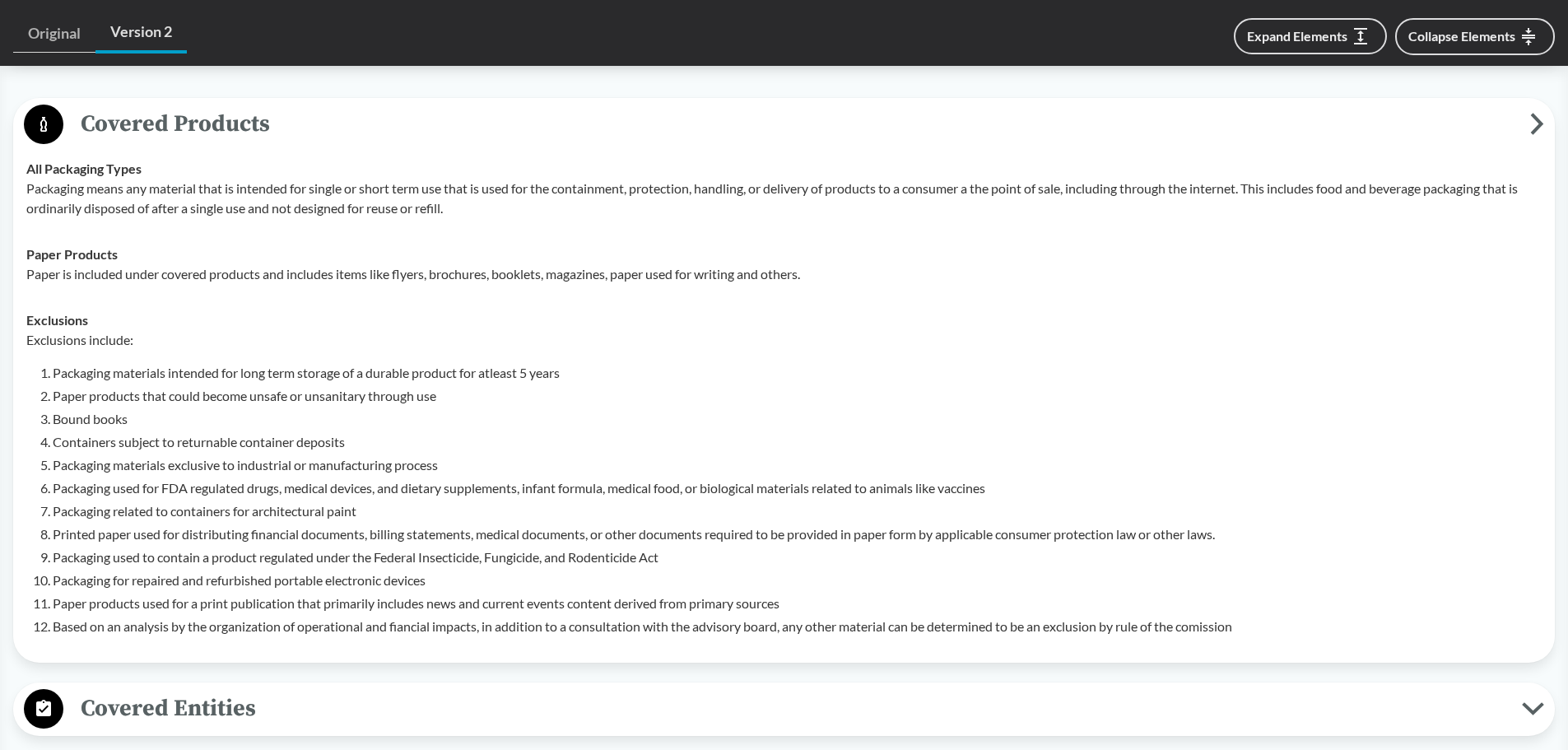
scroll to position [798, 0]
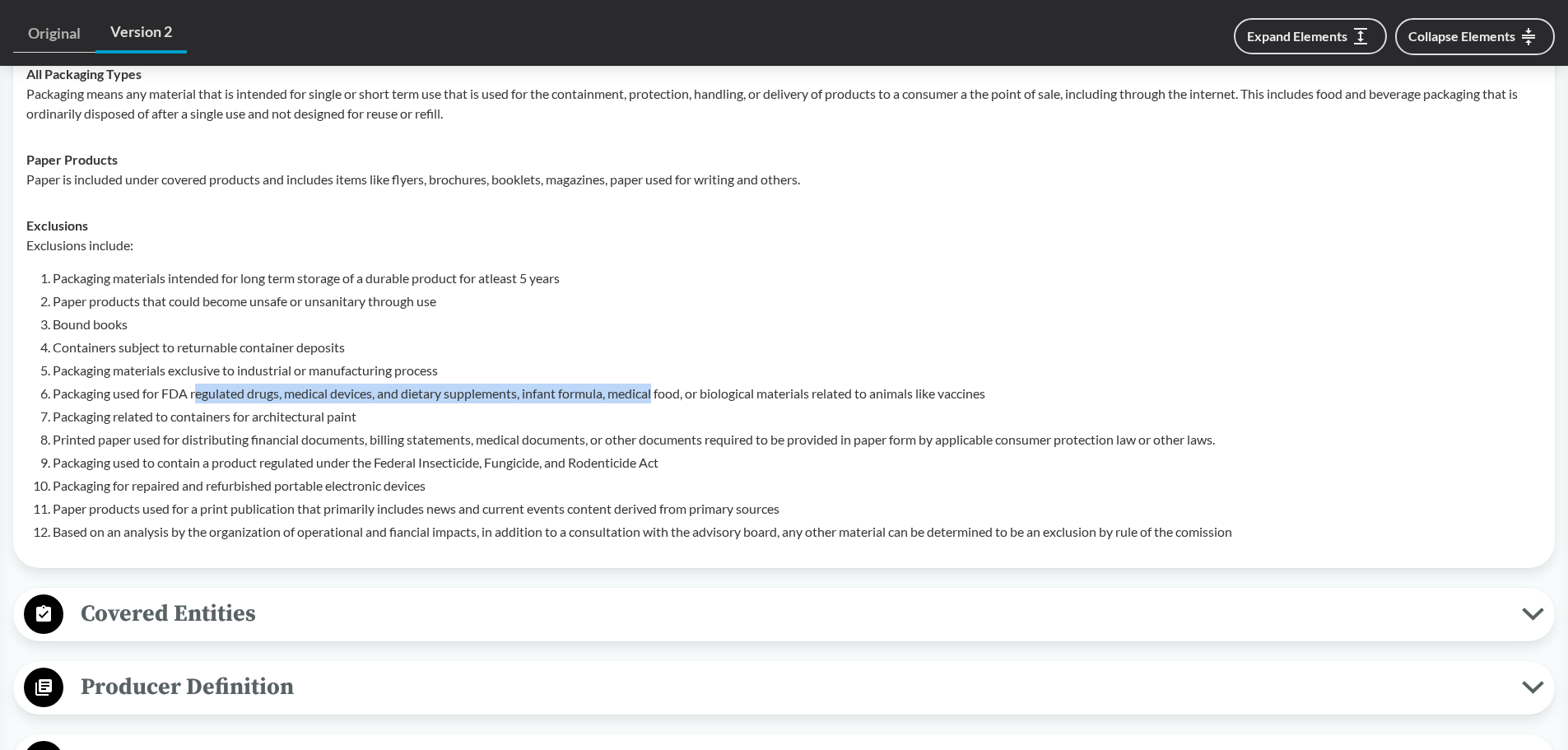
drag, startPoint x: 194, startPoint y: 393, endPoint x: 662, endPoint y: 400, distance: 468.1
click at [662, 400] on li "Packaging used for FDA regulated drugs, medical devices, and dietary supplement…" at bounding box center [797, 393] width 1489 height 20
click at [701, 305] on li "Paper products that could become unsafe or unsanitary through use" at bounding box center [797, 301] width 1489 height 20
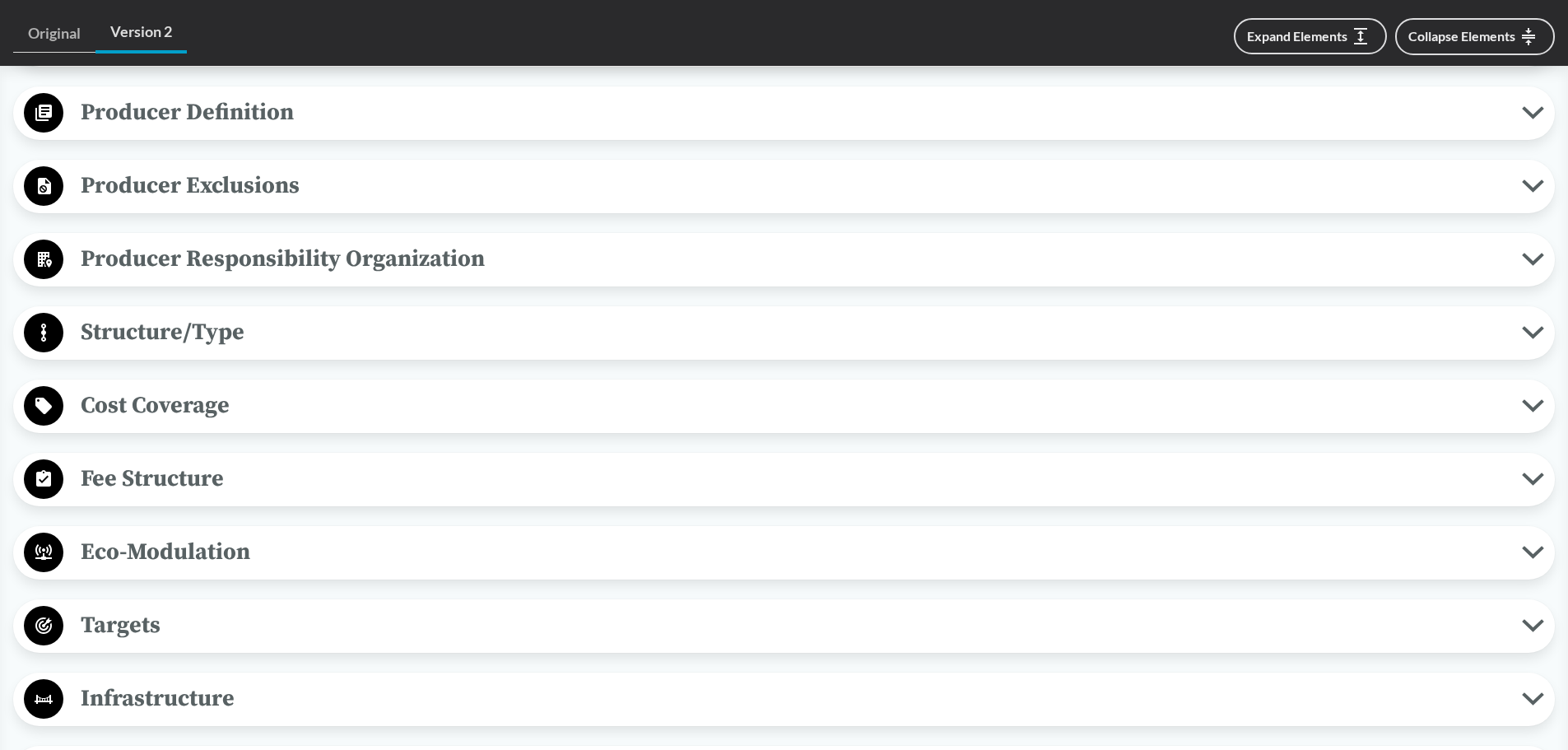
scroll to position [1374, 0]
click at [379, 258] on span "Producer Responsibility Organization" at bounding box center [792, 257] width 1459 height 37
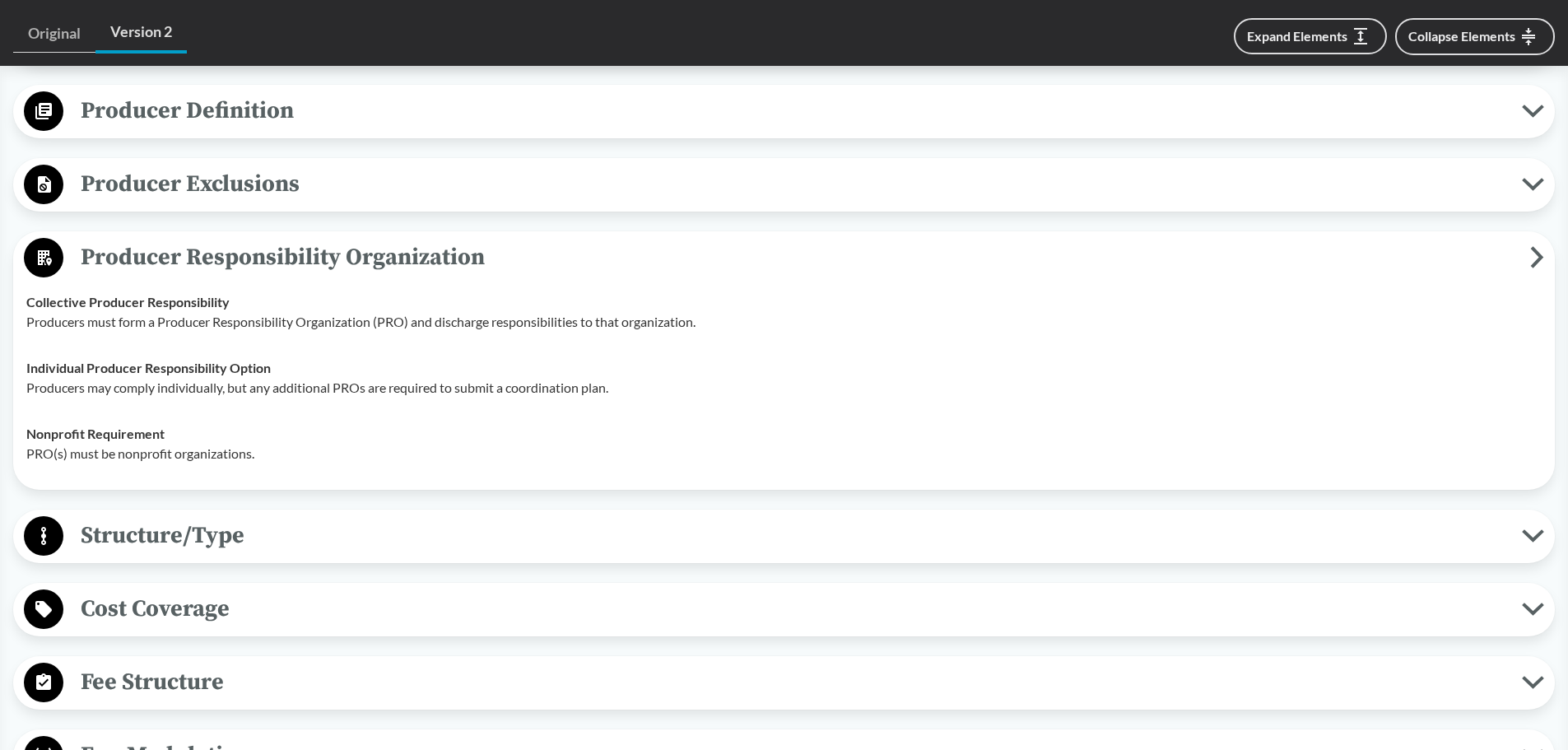
click at [431, 260] on span "Producer Responsibility Organization" at bounding box center [797, 257] width 1466 height 37
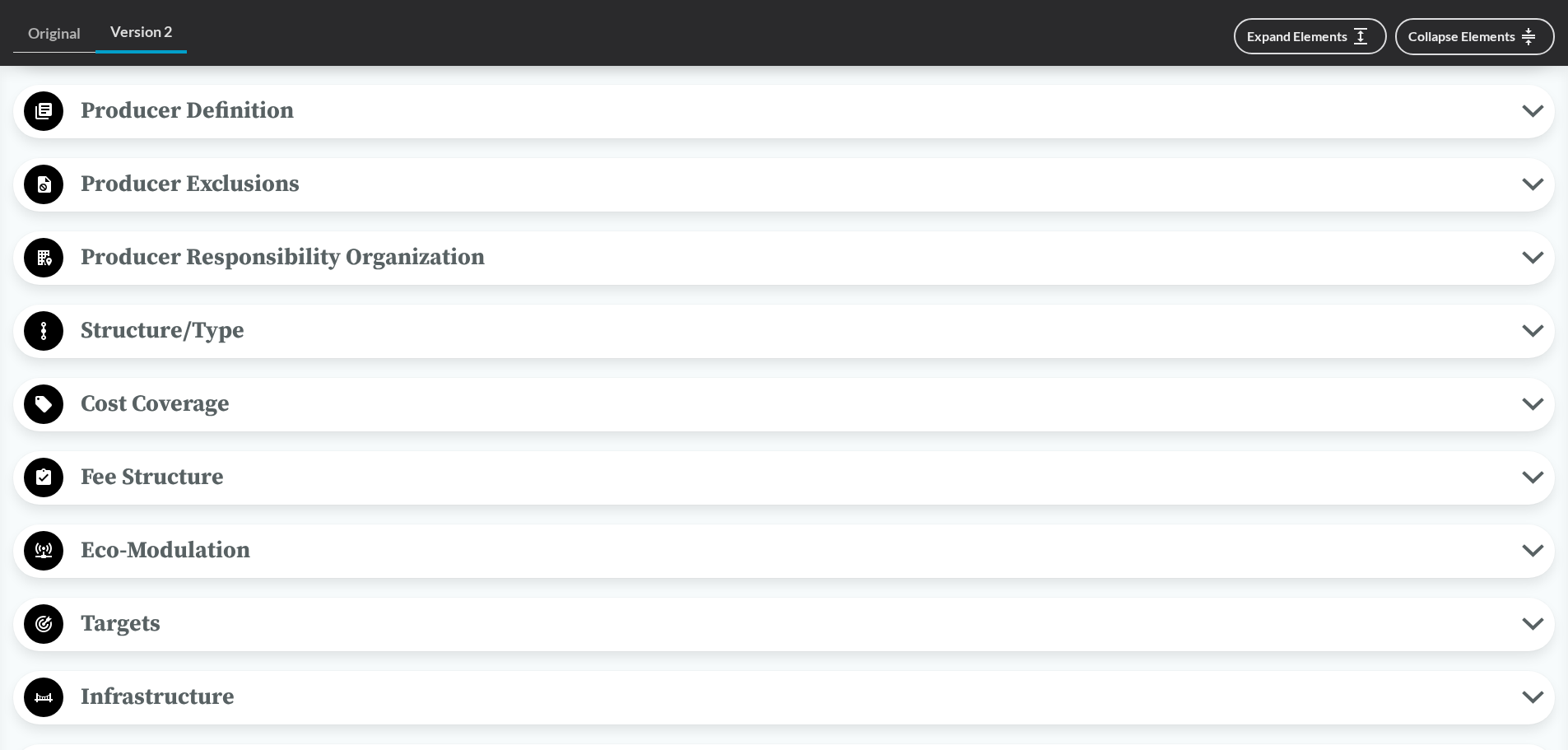
click at [283, 408] on span "Cost Coverage" at bounding box center [792, 404] width 1459 height 37
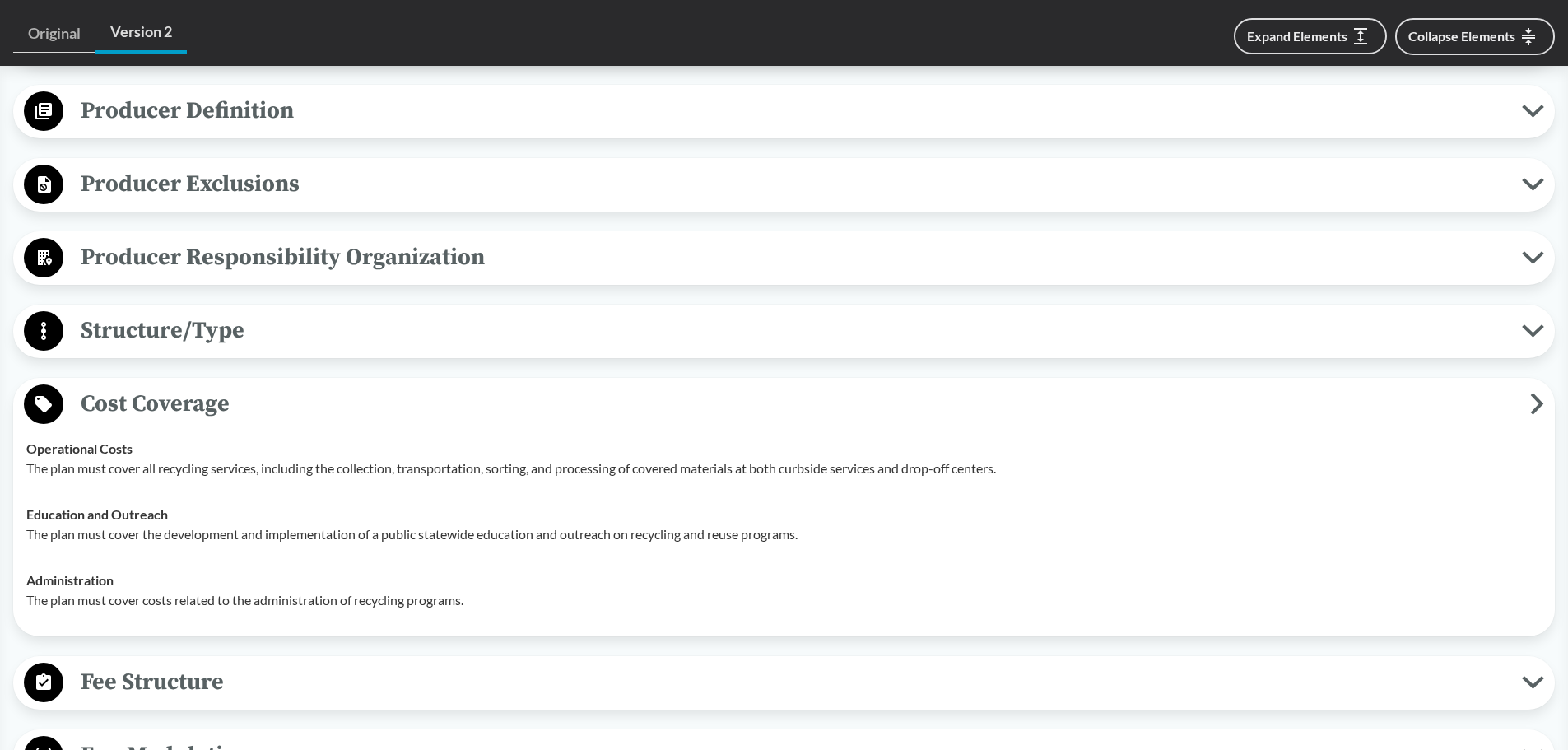
click at [283, 395] on span "Cost Coverage" at bounding box center [797, 404] width 1466 height 37
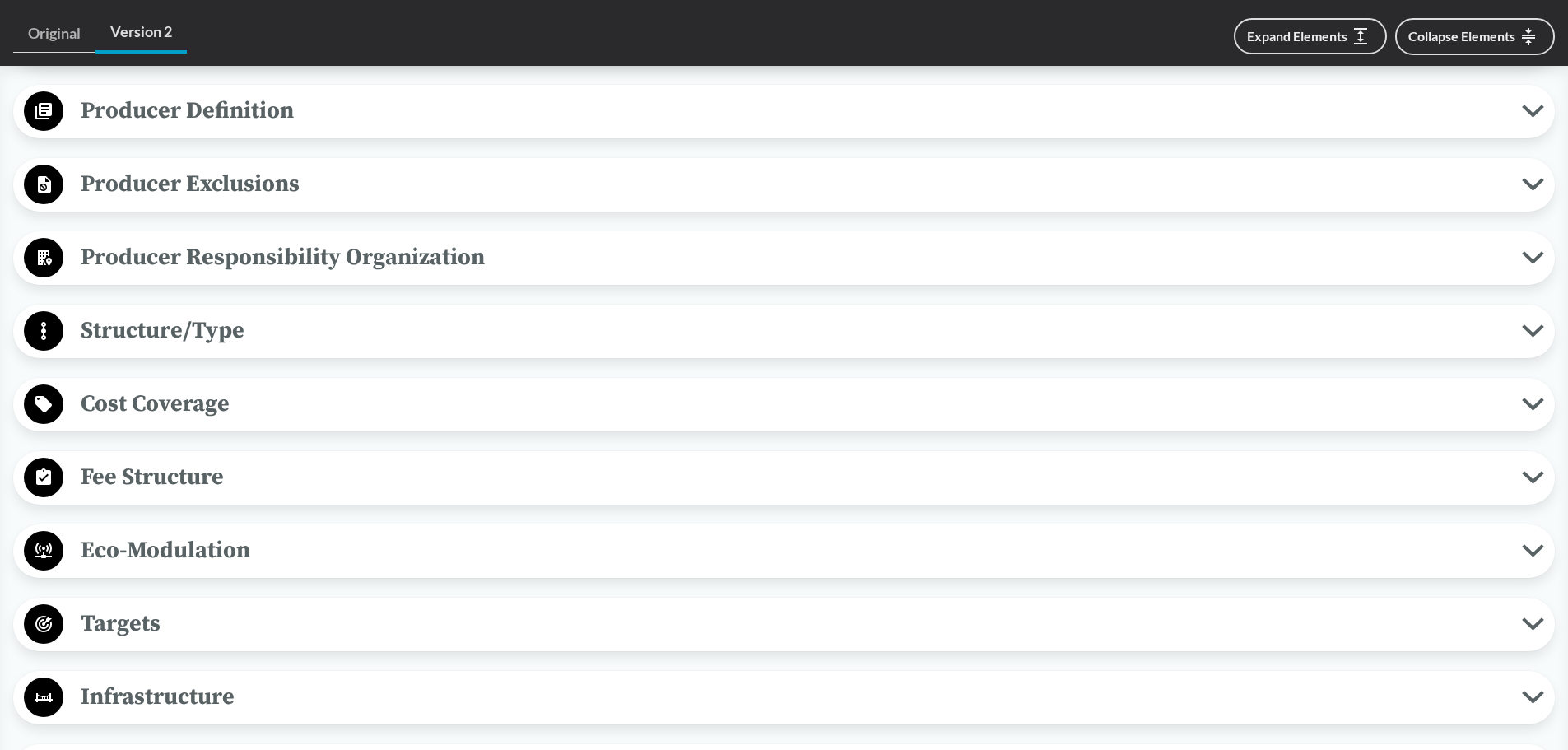
click at [296, 324] on span "Structure/Type" at bounding box center [792, 330] width 1459 height 37
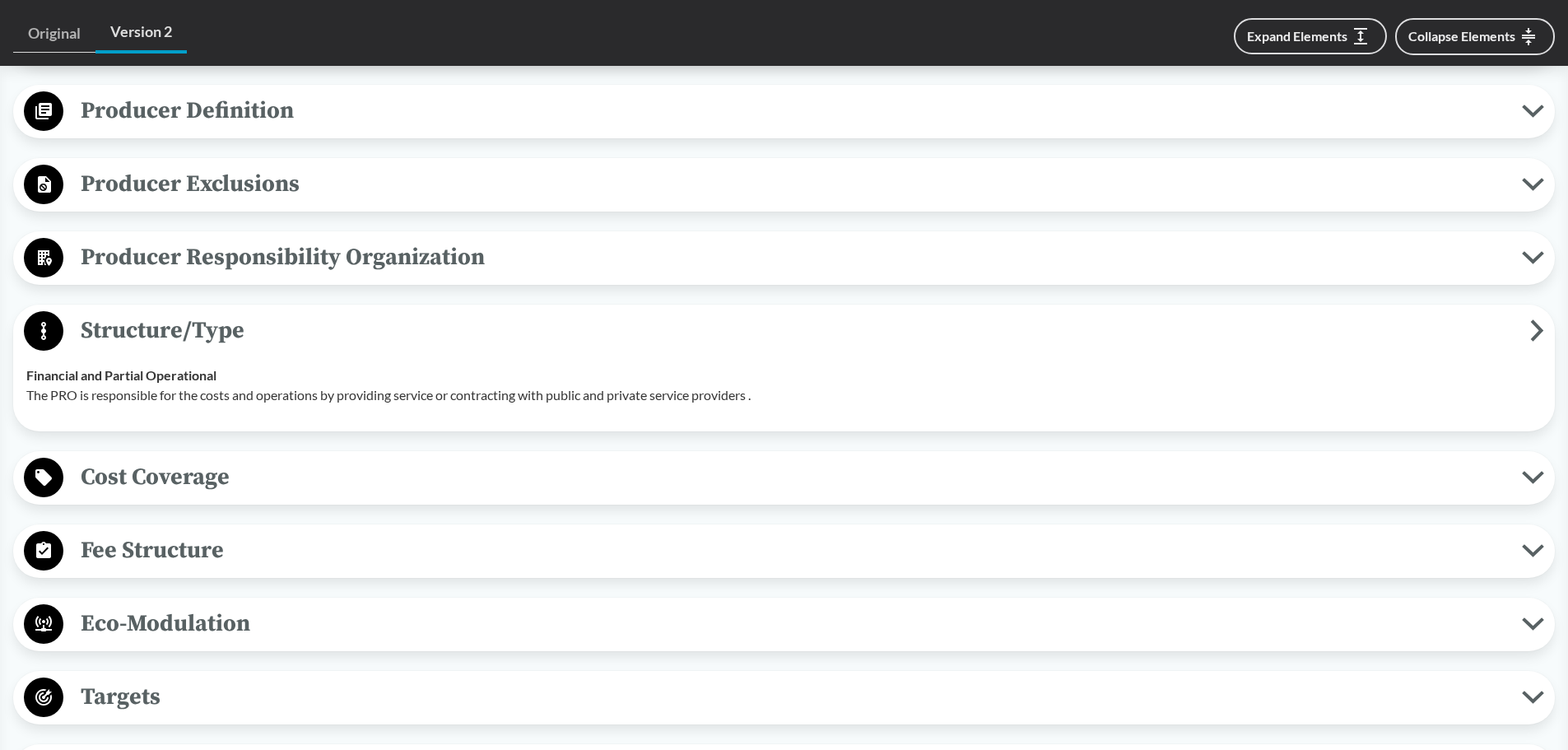
click at [296, 324] on span "Structure/Type" at bounding box center [797, 330] width 1466 height 37
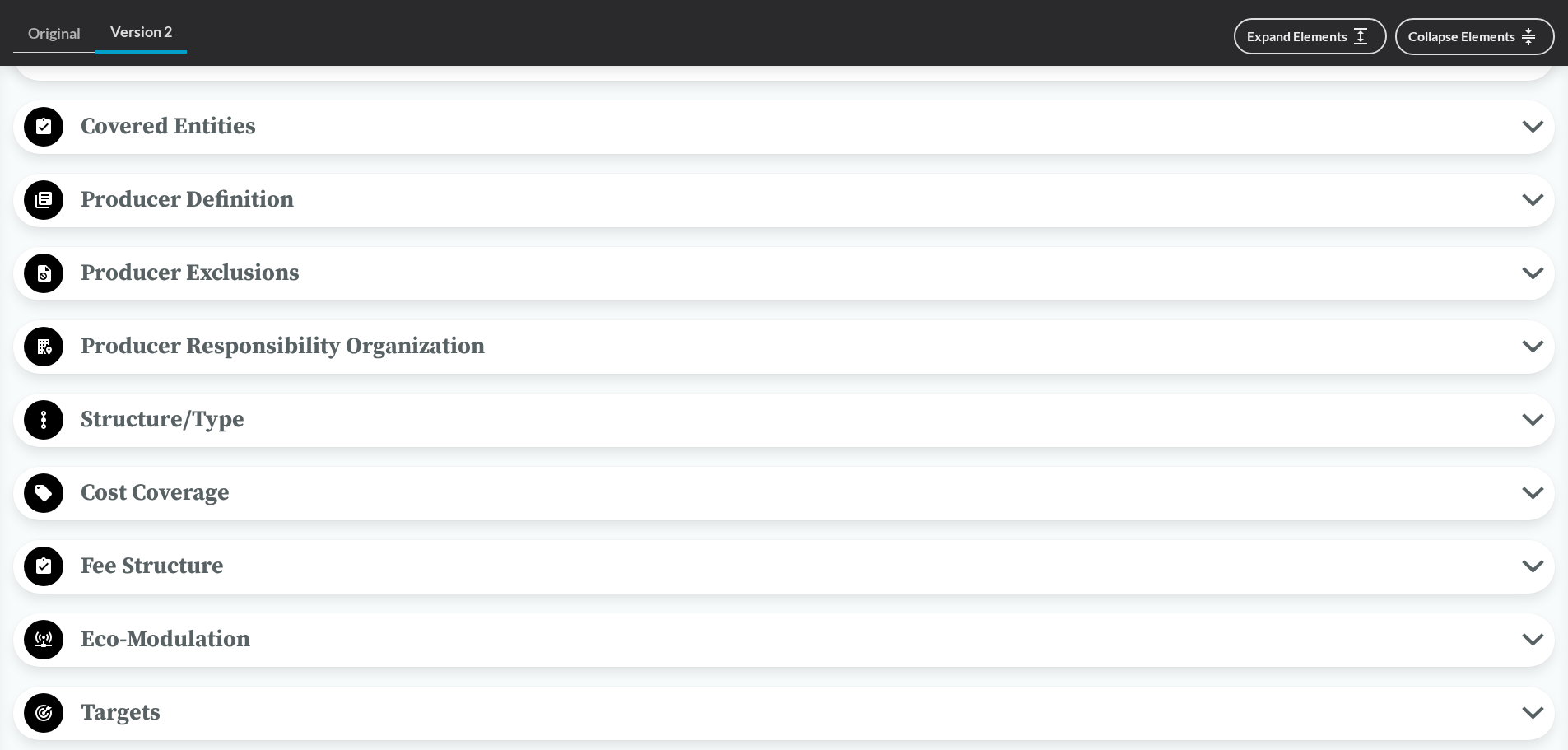
scroll to position [1292, 0]
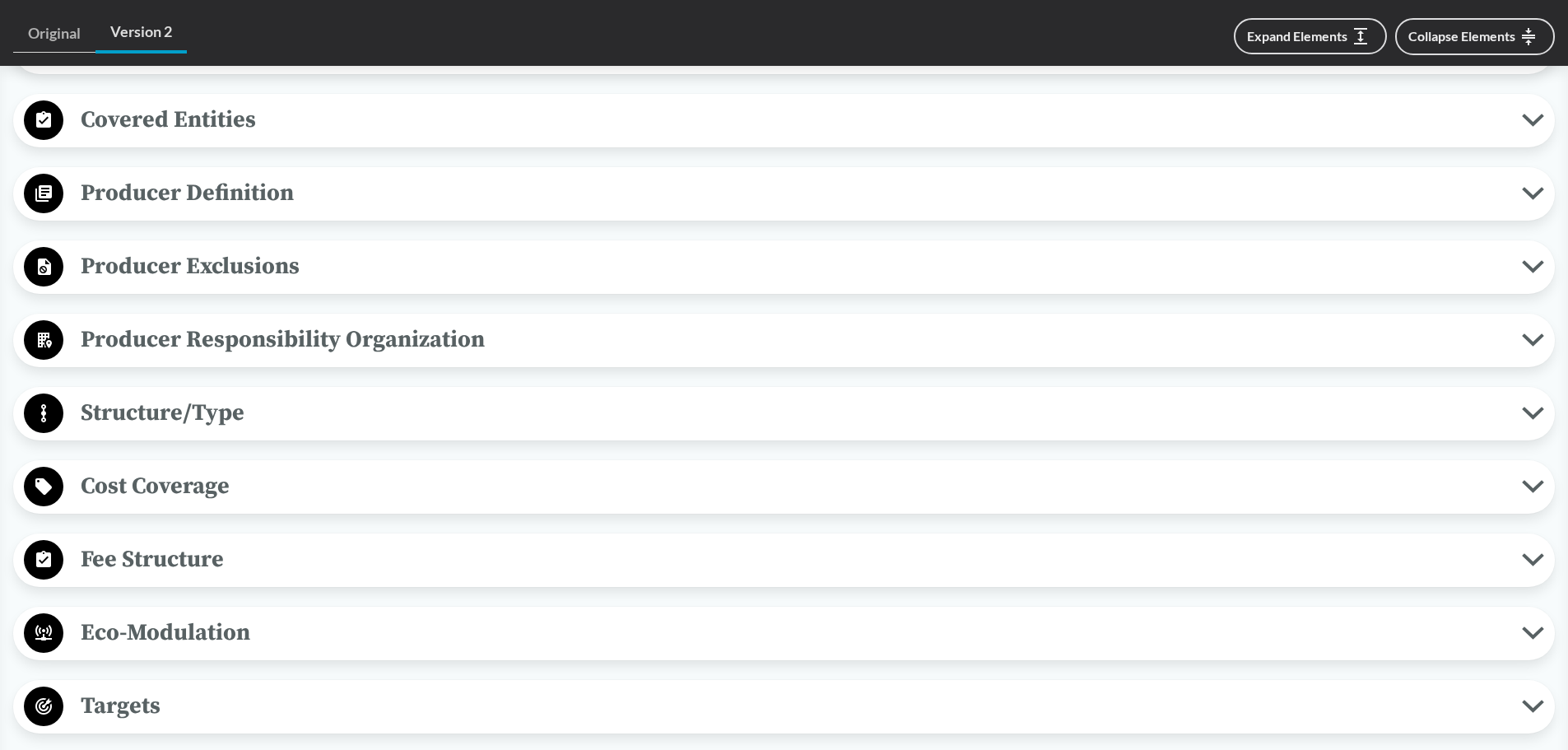
click at [320, 467] on button "Cost Coverage" at bounding box center [784, 487] width 1530 height 42
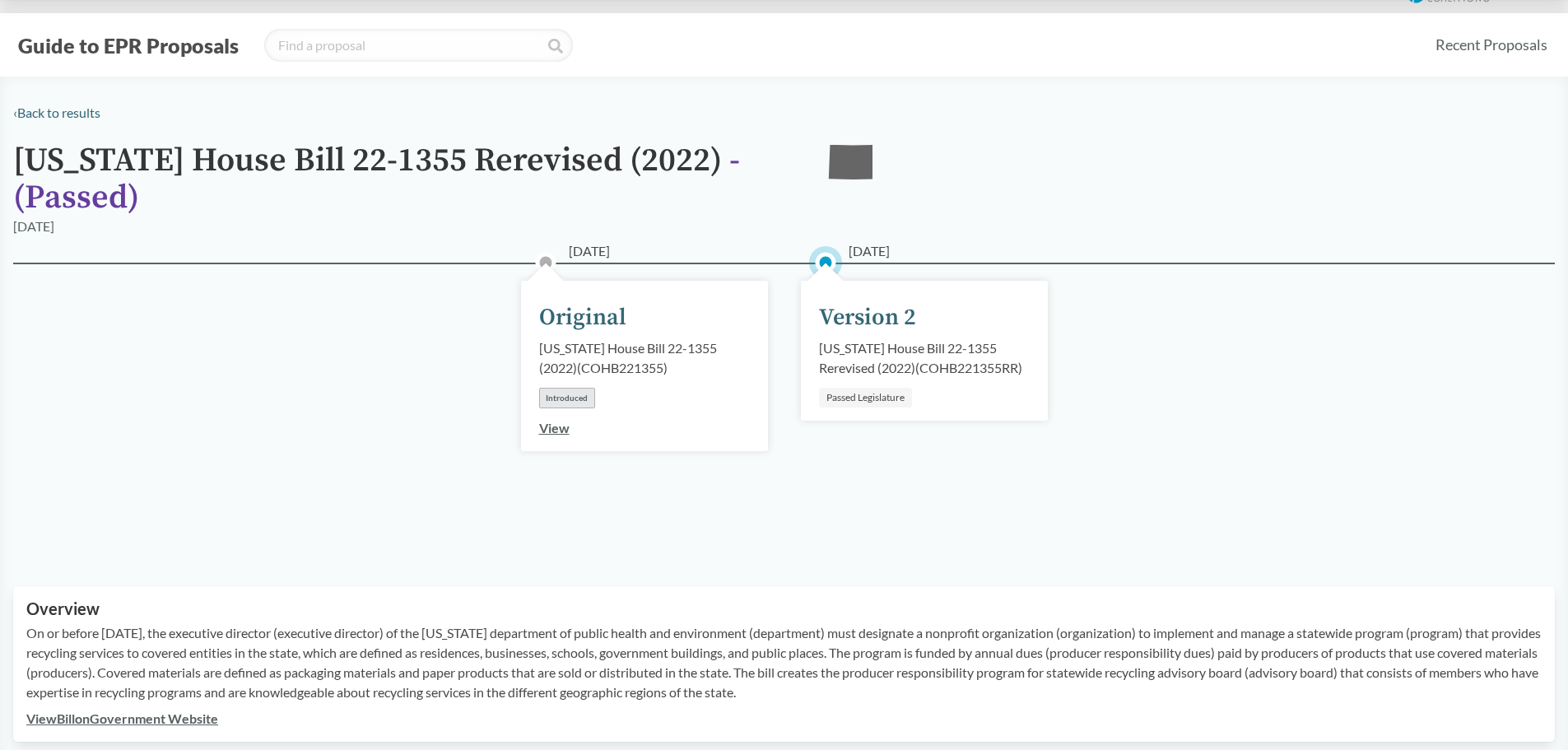
scroll to position [0, 0]
